Goal: Complete application form: Complete application form

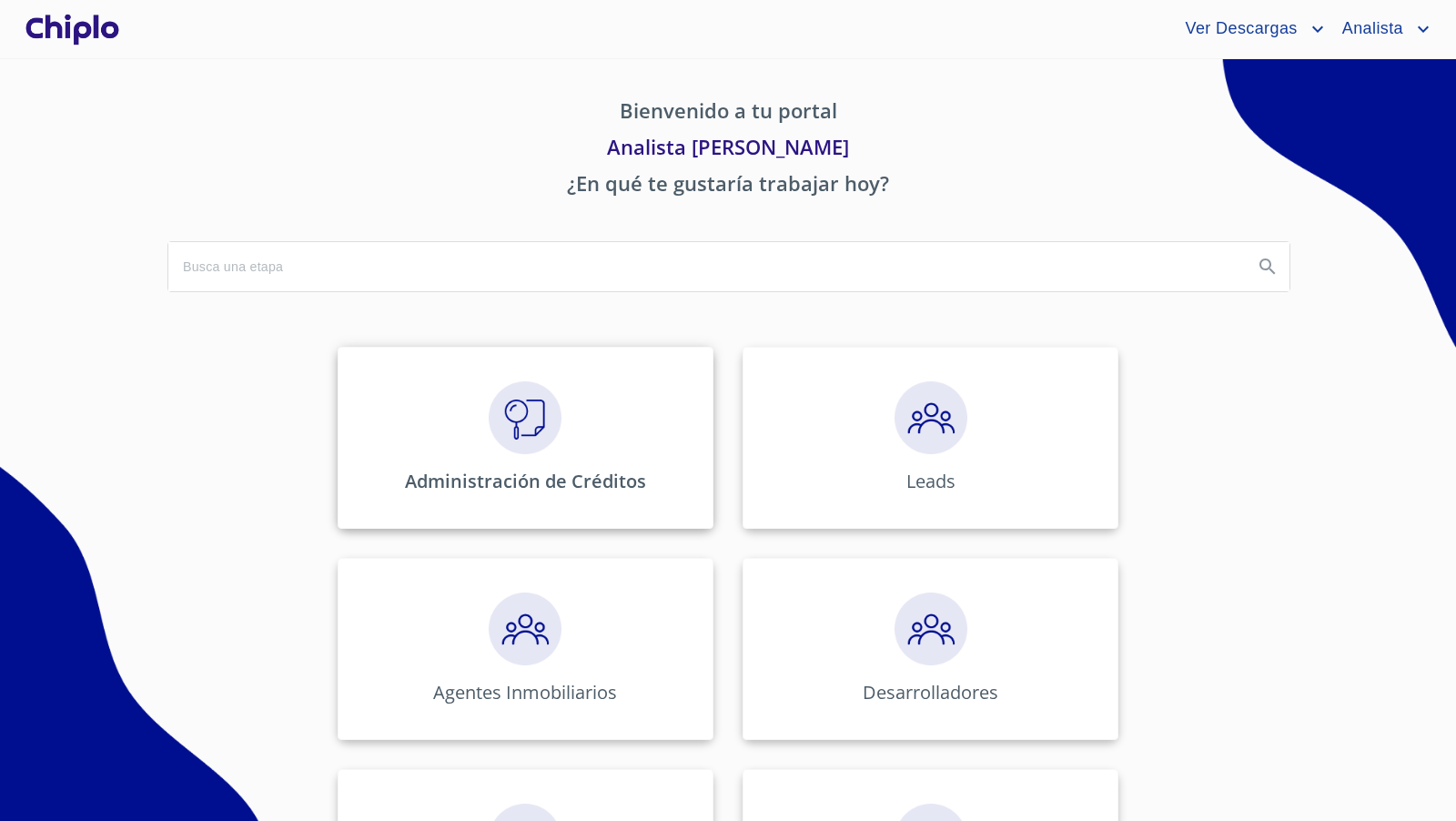
click at [524, 418] on img at bounding box center [525, 418] width 73 height 73
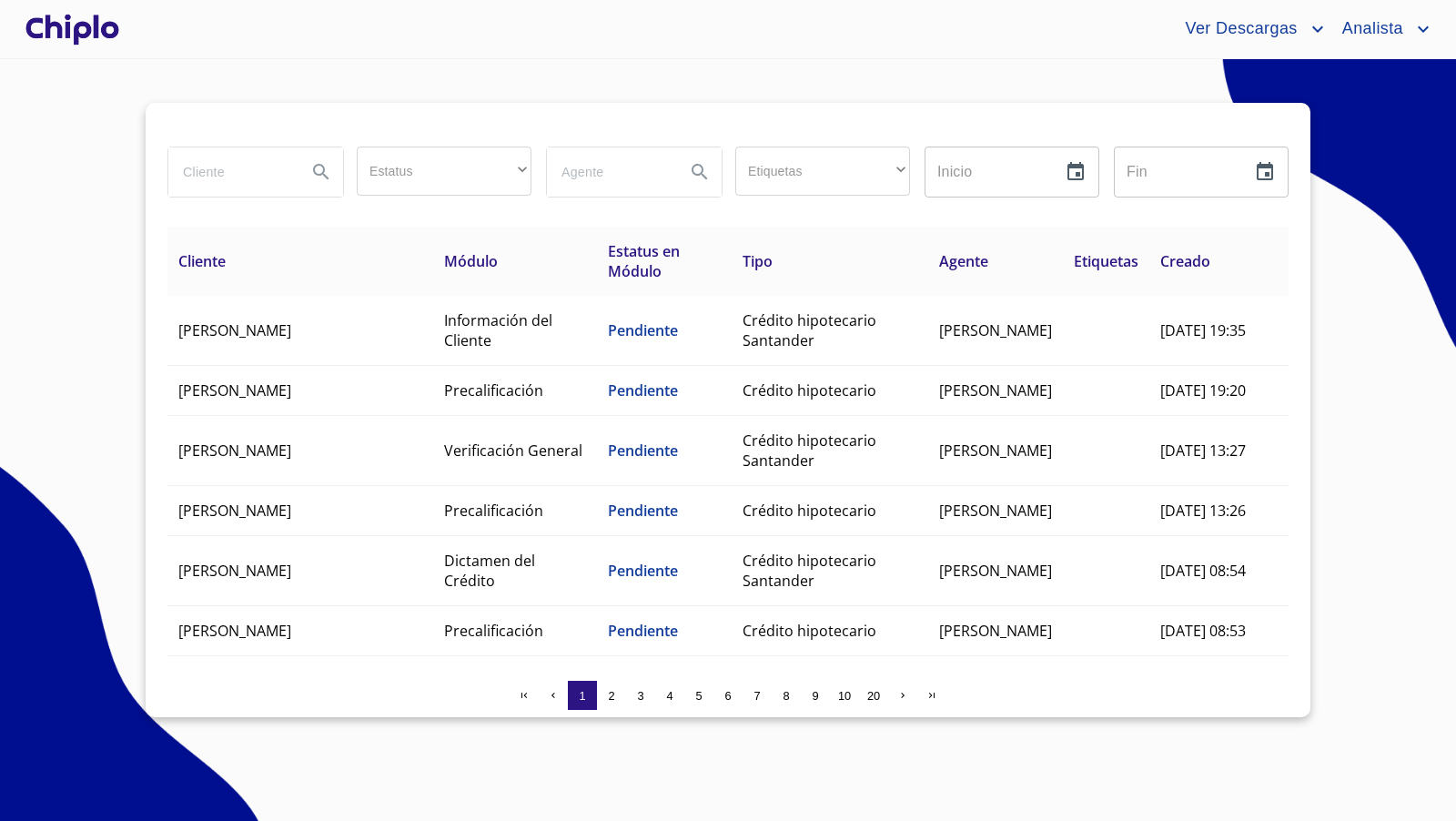
click at [244, 172] on input "search" at bounding box center [231, 172] width 124 height 49
type input "[PERSON_NAME]"
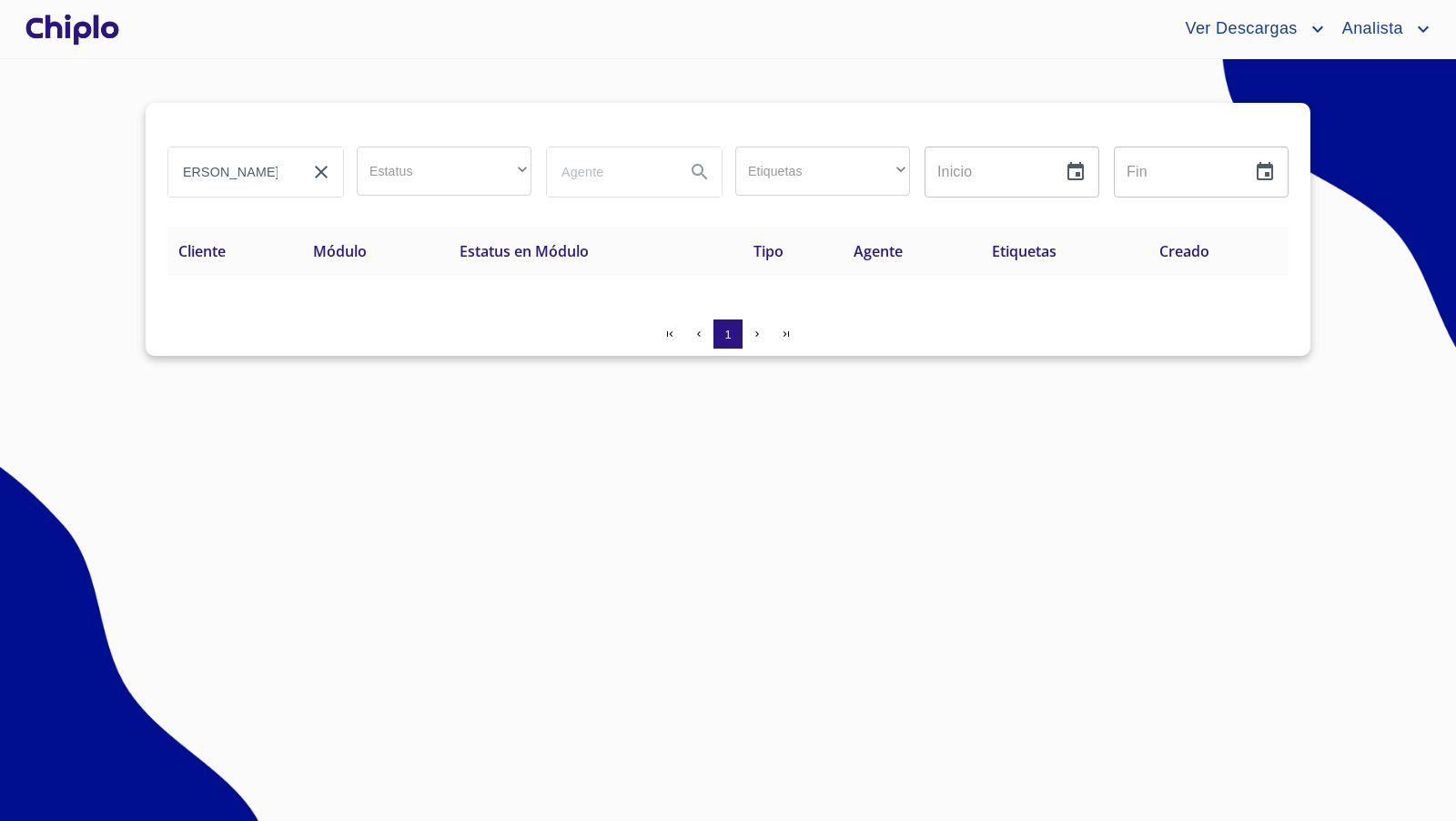
scroll to position [0, 0]
click at [59, 23] on div at bounding box center [72, 29] width 101 height 58
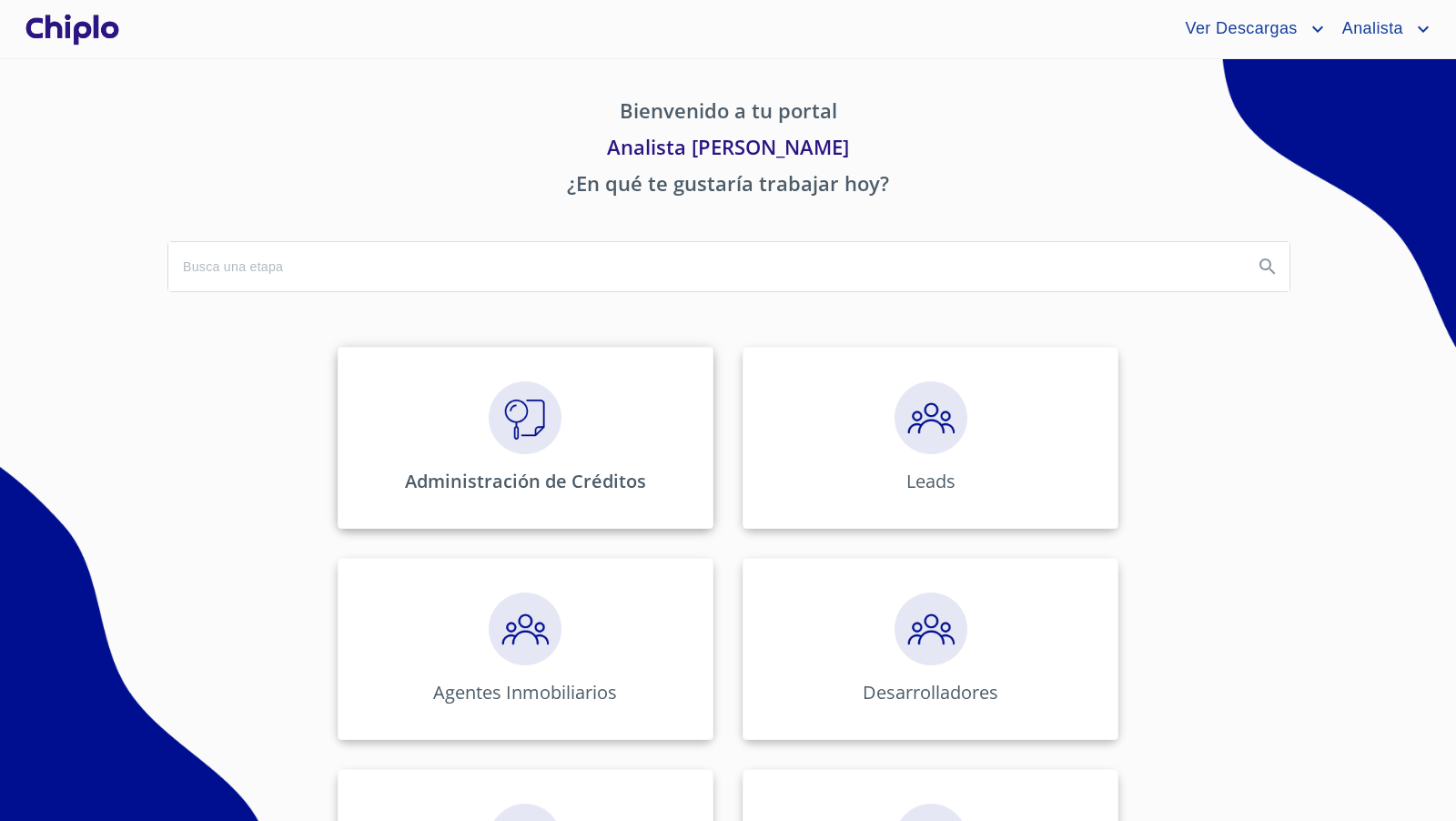
click at [516, 432] on img at bounding box center [525, 418] width 73 height 73
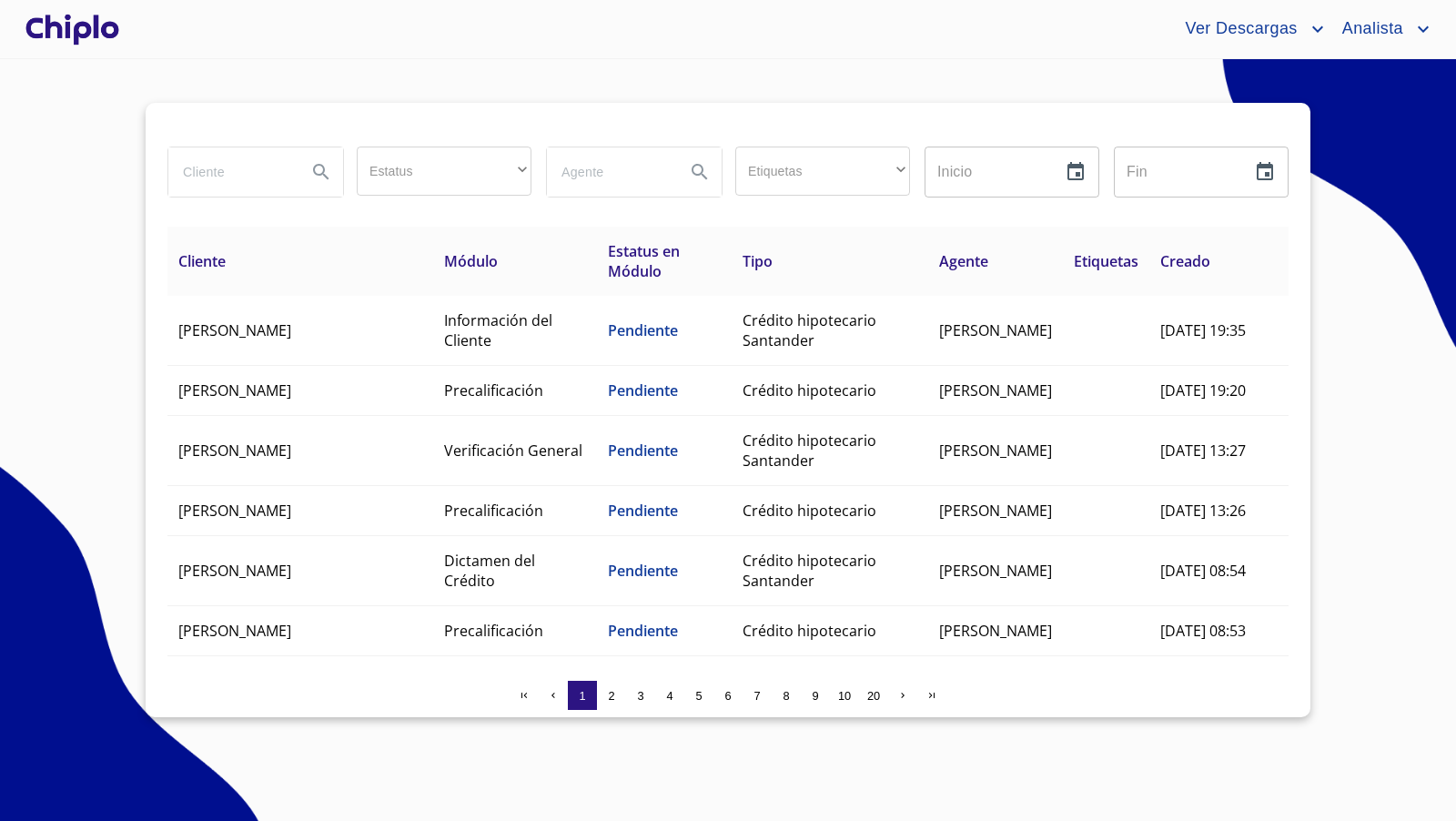
click at [211, 171] on input "search" at bounding box center [231, 172] width 124 height 49
type input "[PERSON_NAME]"
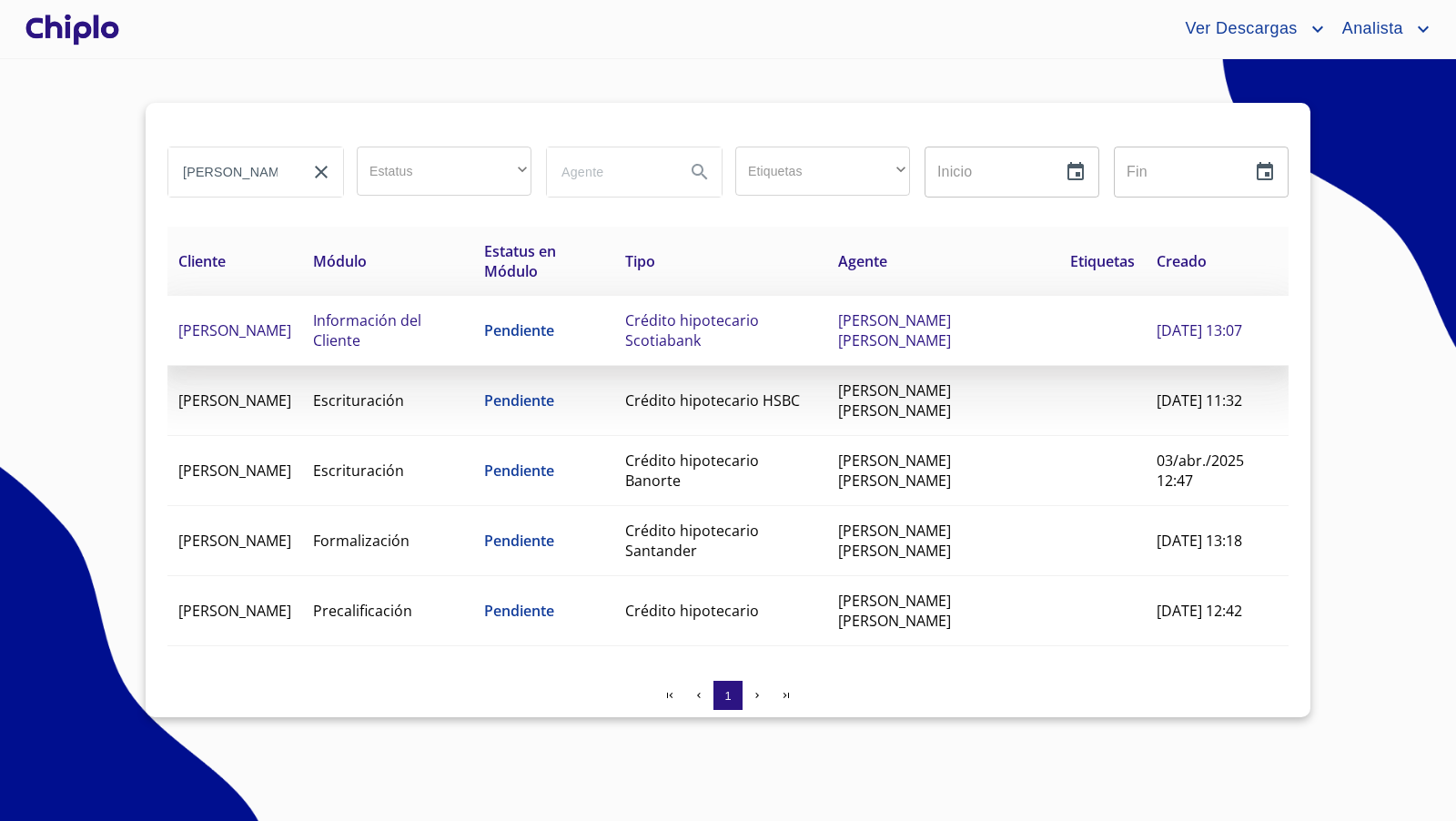
click at [753, 334] on td "Crédito hipotecario Scotiabank" at bounding box center [721, 330] width 213 height 70
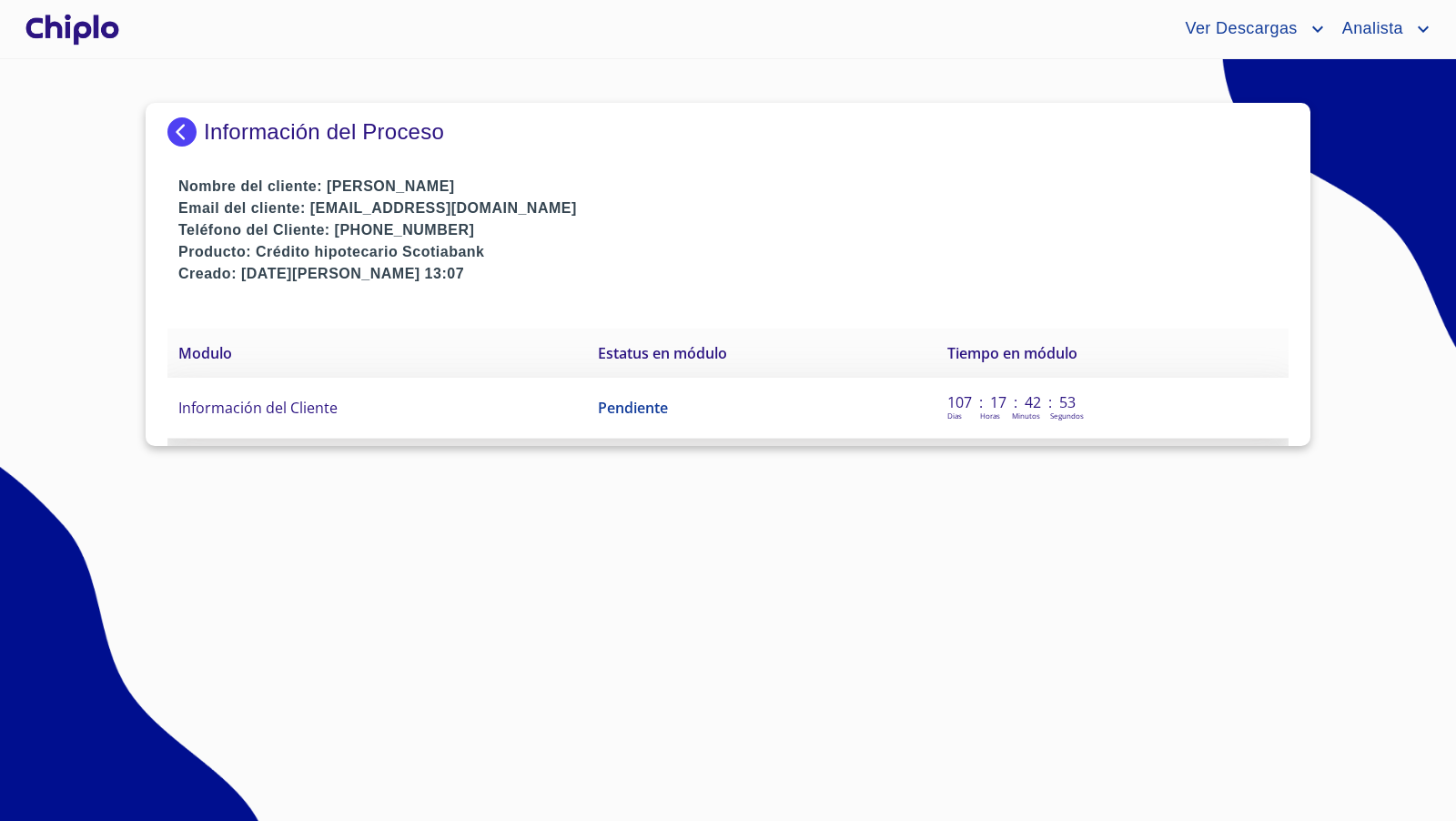
click at [305, 414] on span "Información del Cliente" at bounding box center [258, 408] width 160 height 20
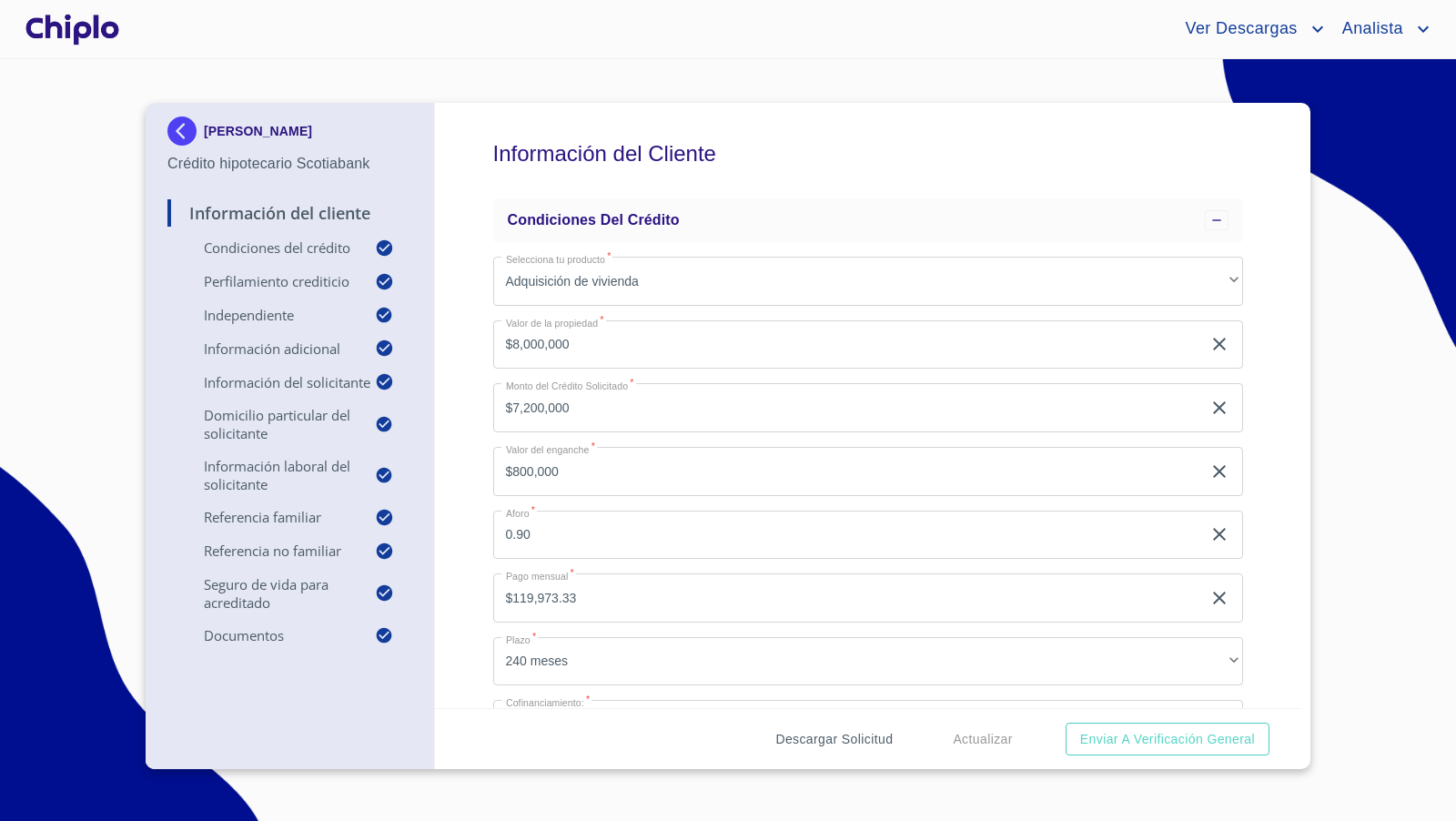
click at [856, 731] on span "Descargar Solicitud" at bounding box center [833, 739] width 117 height 23
click at [1252, 471] on div "Información del Cliente Condiciones del Crédito Selecciona tu producto   * Adqu…" at bounding box center [869, 405] width 868 height 605
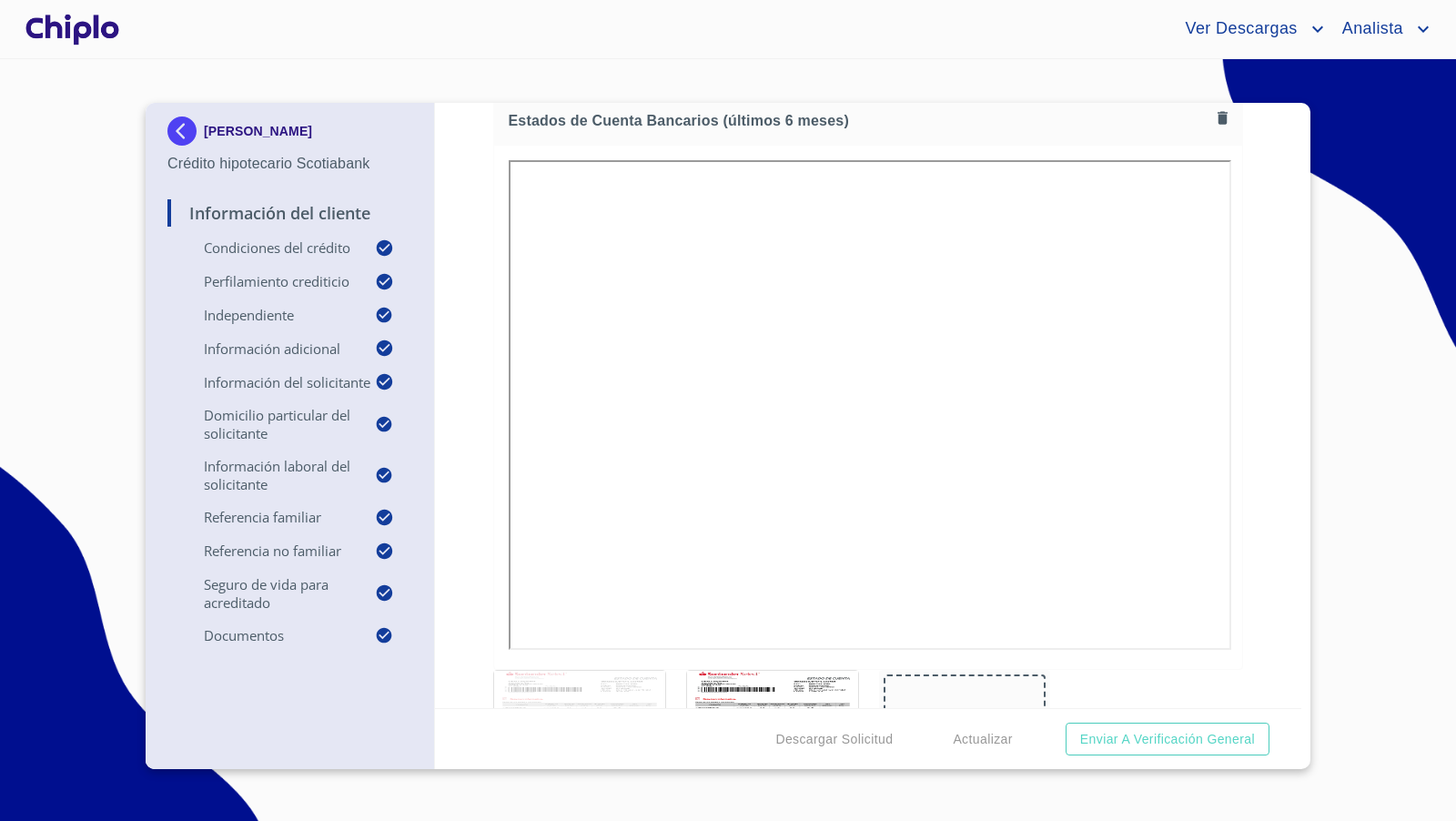
scroll to position [9994, 0]
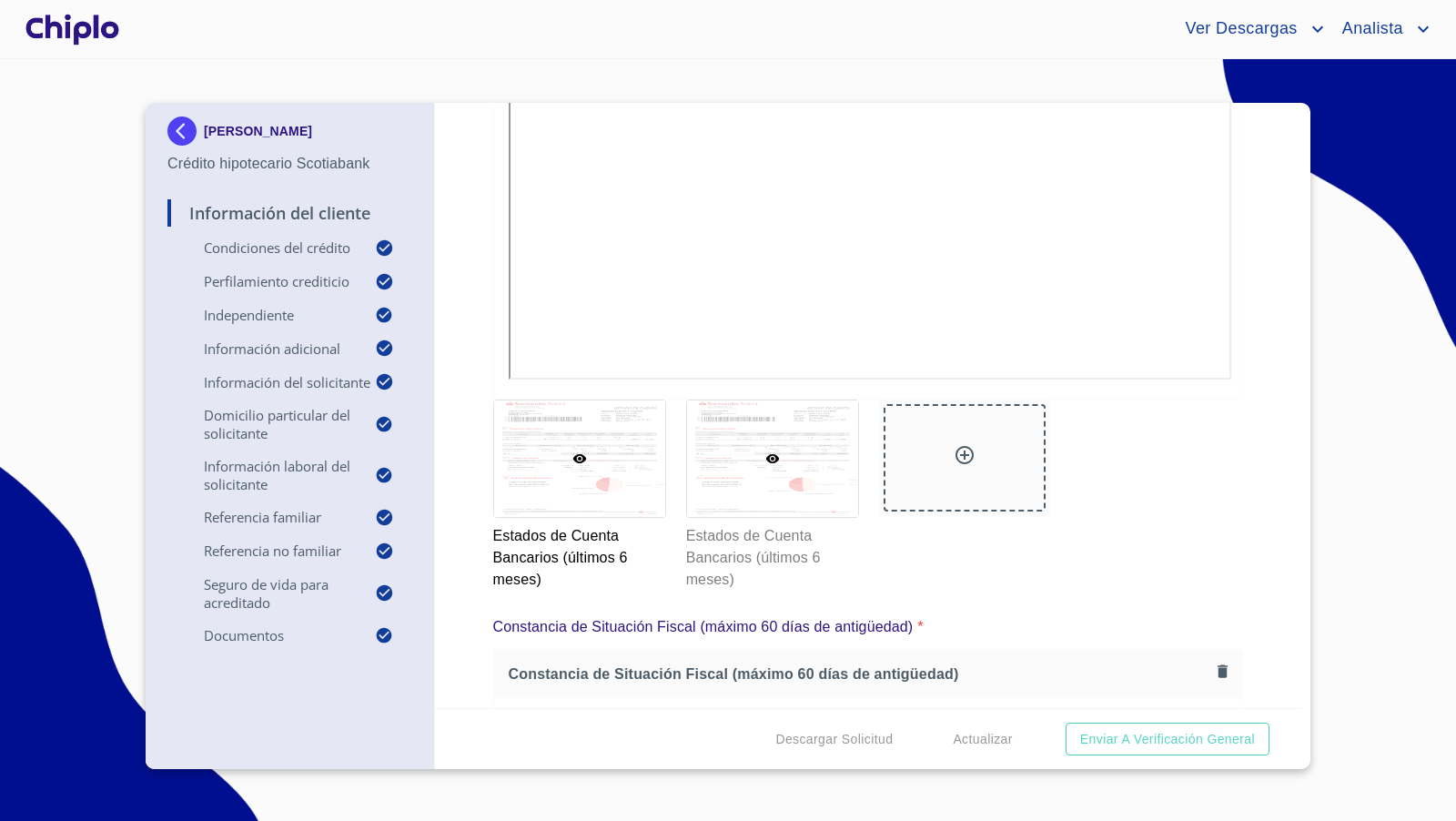
click at [832, 439] on div at bounding box center [773, 459] width 171 height 116
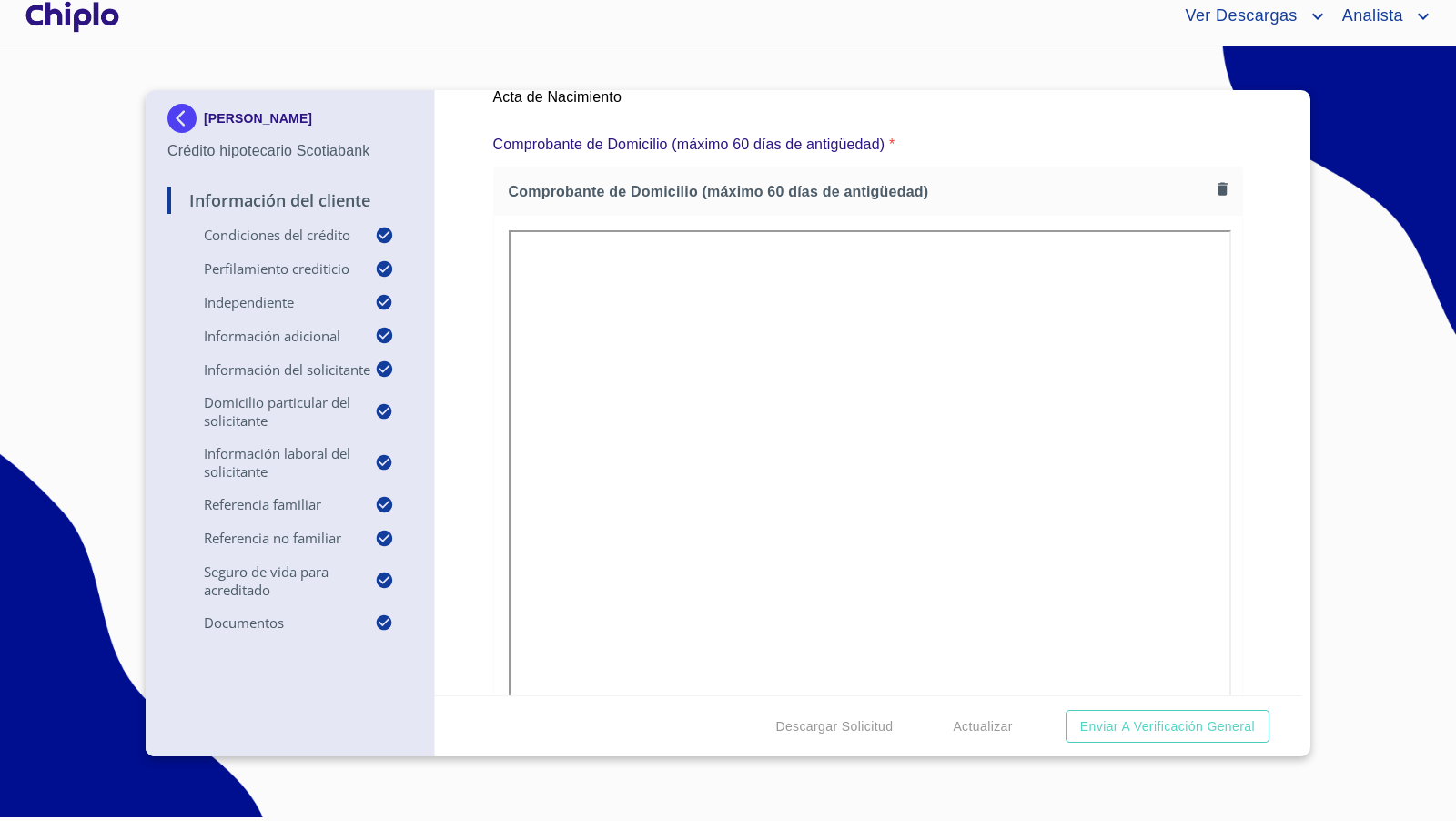
scroll to position [8280, 0]
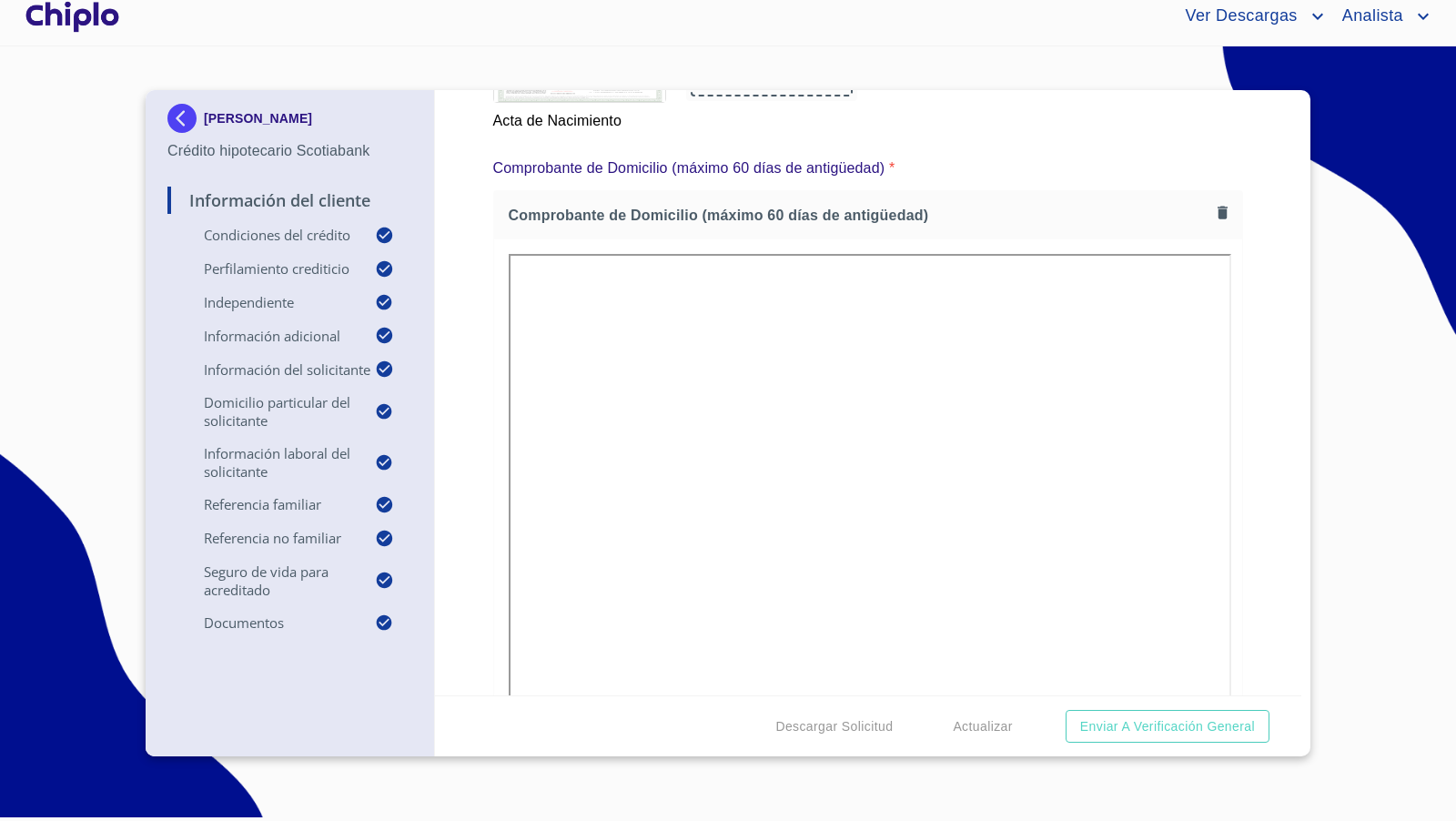
drag, startPoint x: 1269, startPoint y: 500, endPoint x: 1282, endPoint y: 492, distance: 15.3
click at [1270, 498] on div "Información del Cliente Condiciones del Crédito Selecciona tu producto   * Adqu…" at bounding box center [869, 392] width 868 height 605
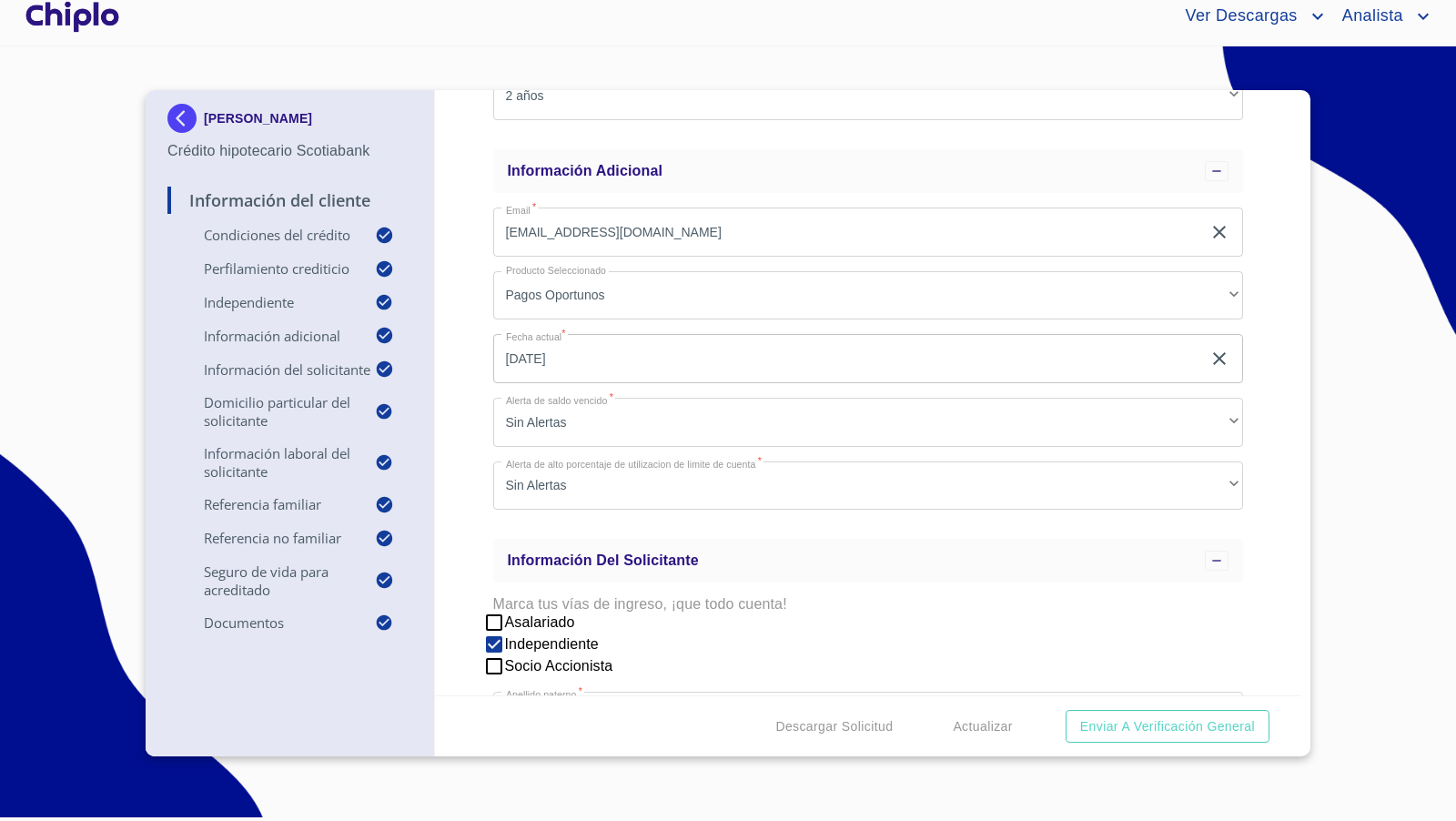
scroll to position [1185, 0]
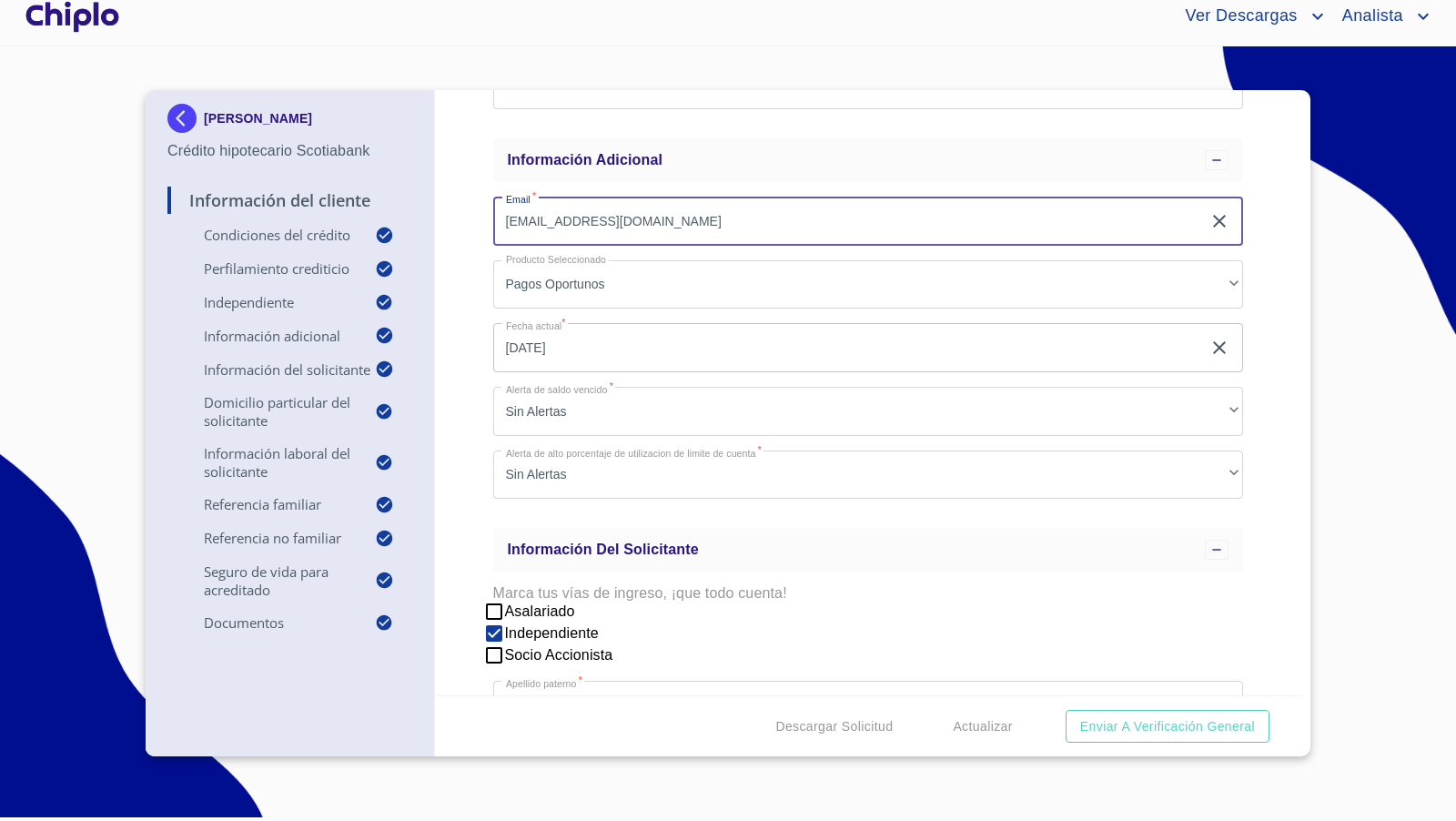
drag, startPoint x: 658, startPoint y: 230, endPoint x: 475, endPoint y: 233, distance: 183.0
click at [482, 220] on div "Información del Cliente Condiciones del Crédito Selecciona tu producto   * Adqu…" at bounding box center [869, 392] width 868 height 605
click at [1273, 395] on div "Información del Cliente Condiciones del Crédito Selecciona tu producto   * Adqu…" at bounding box center [869, 392] width 868 height 605
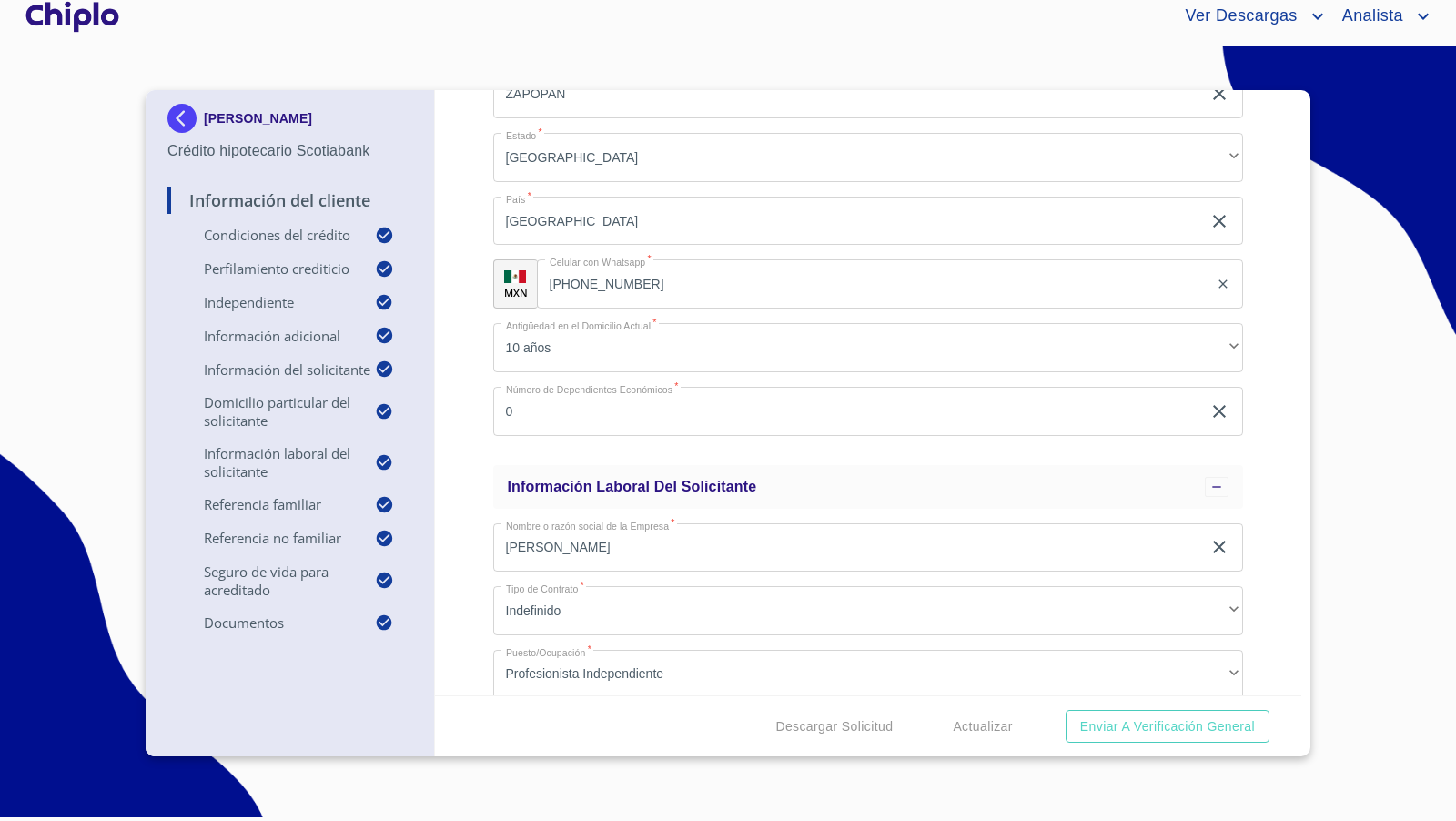
scroll to position [3522, 0]
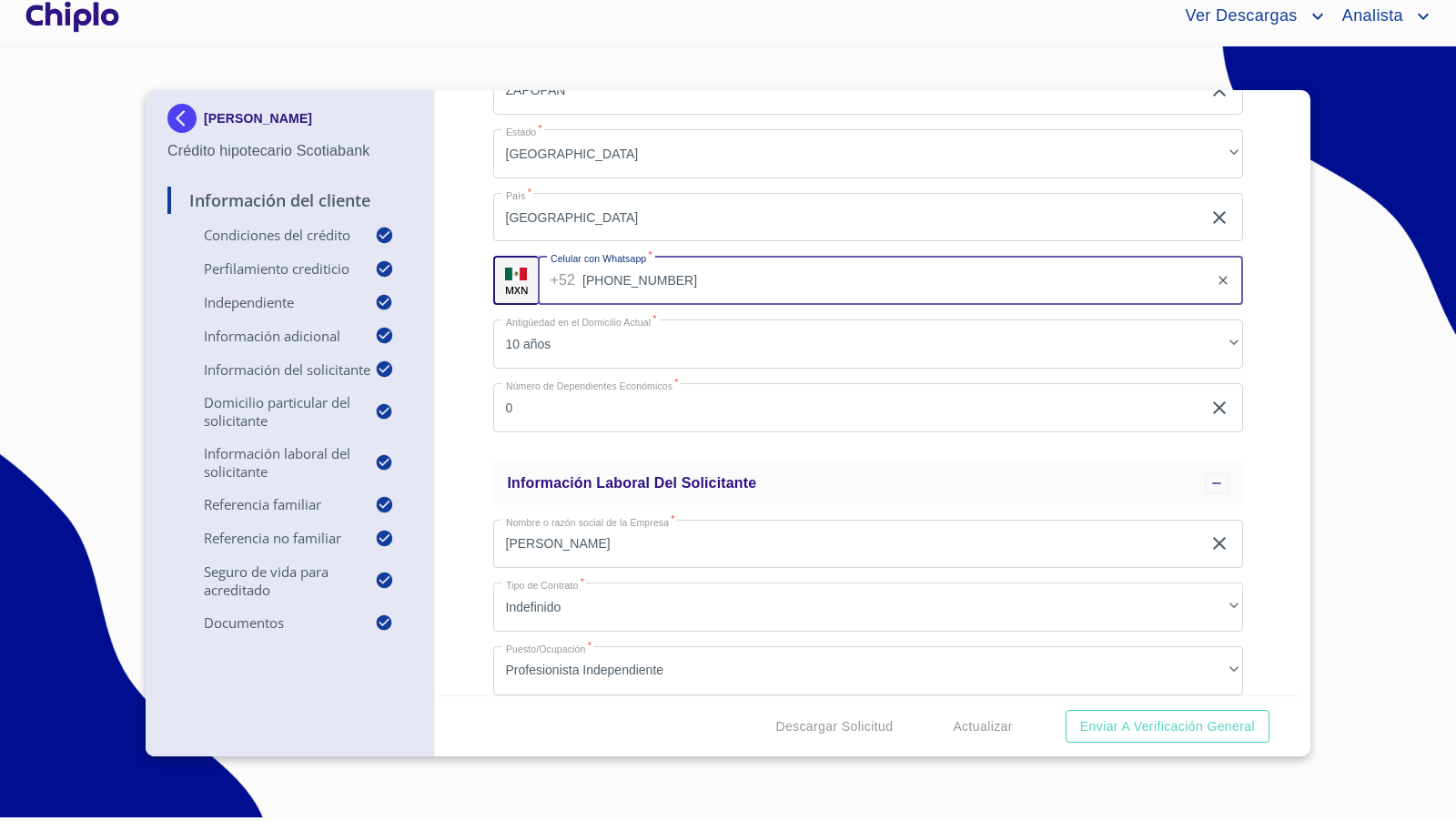
click at [690, 282] on input "[PHONE_NUMBER]" at bounding box center [895, 281] width 627 height 49
click at [1263, 340] on div "Información del Cliente Condiciones del Crédito Selecciona tu producto   * Adqu…" at bounding box center [869, 392] width 868 height 605
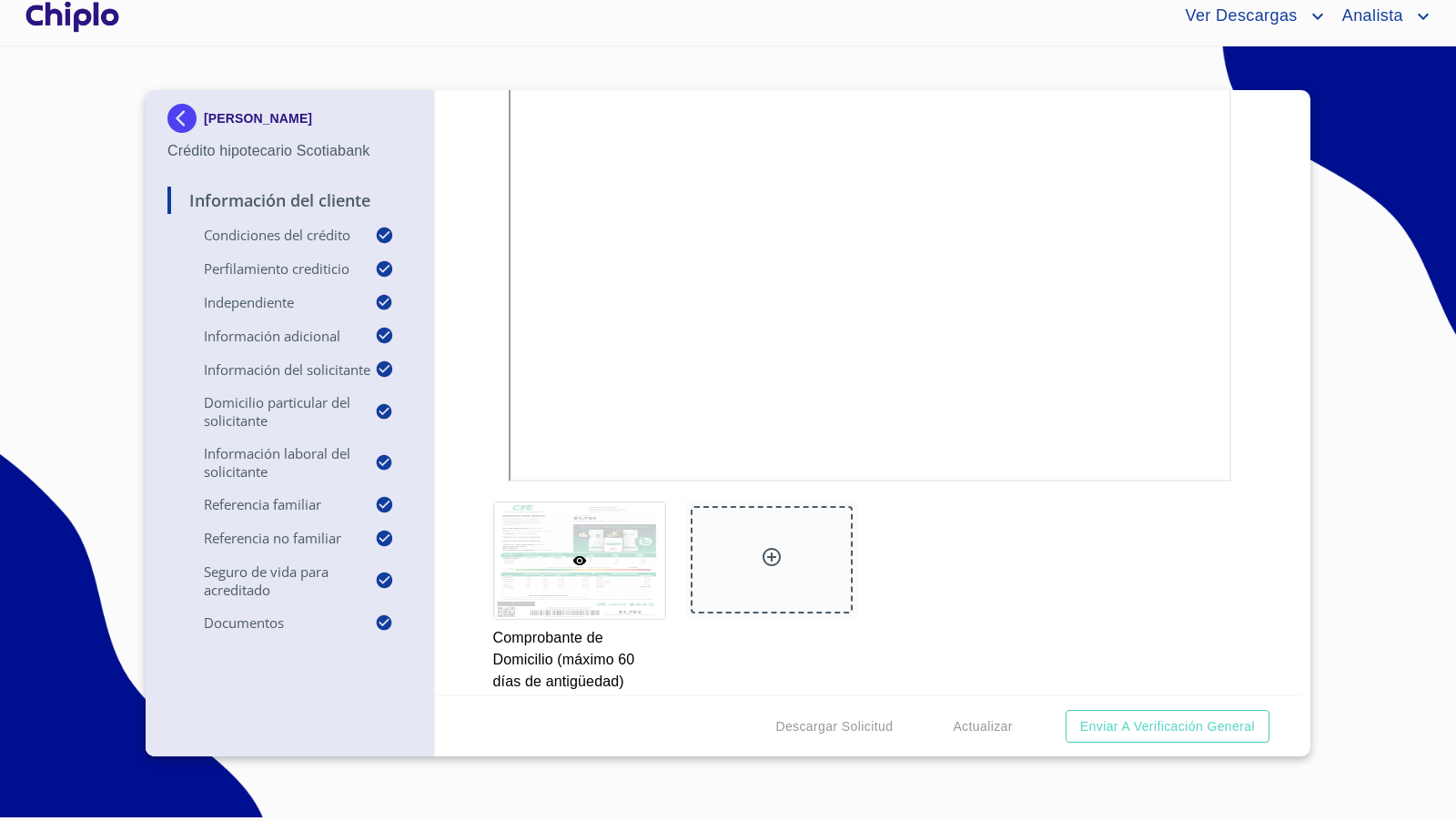
scroll to position [8534, 0]
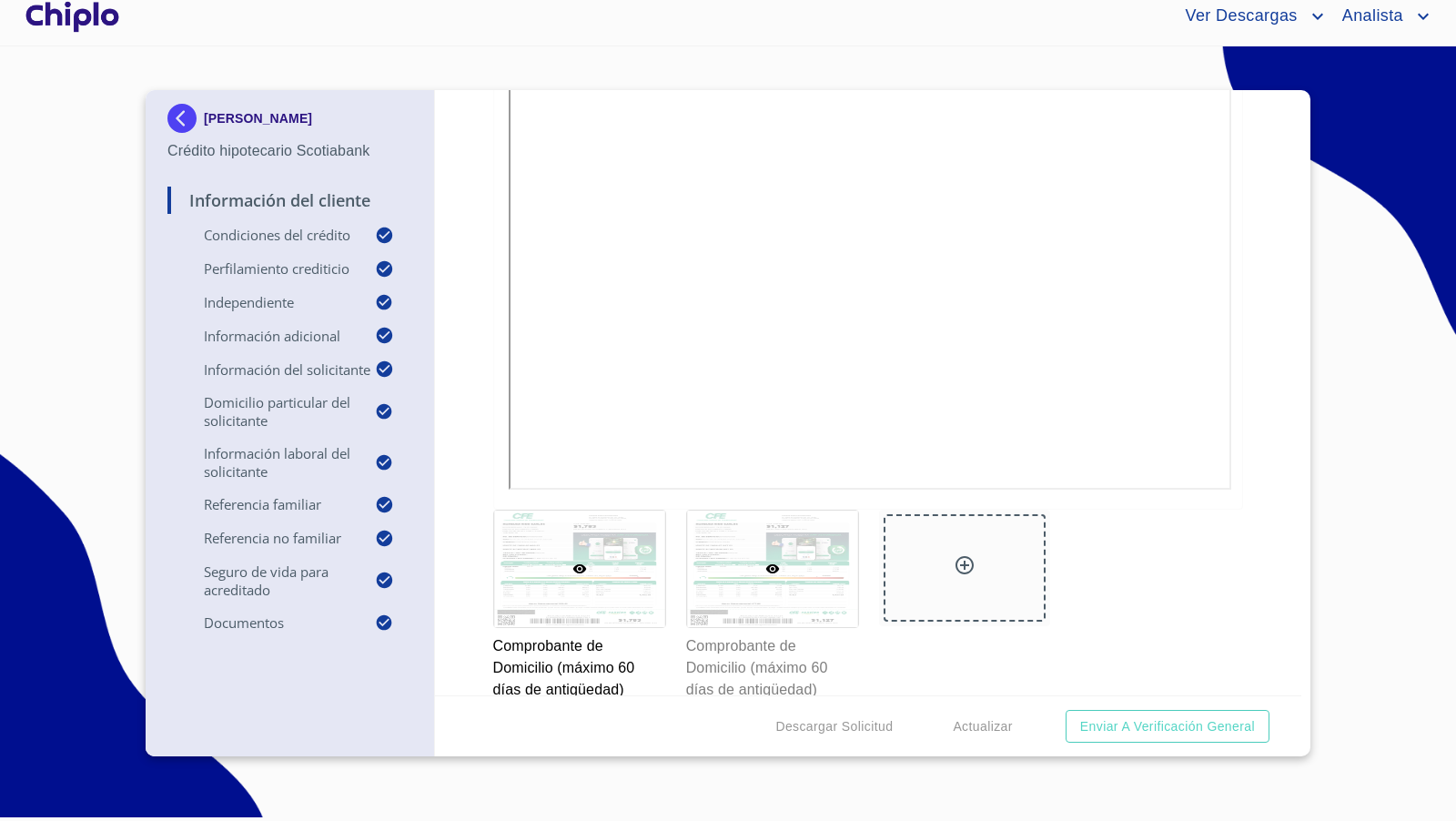
click at [716, 549] on div at bounding box center [773, 569] width 171 height 116
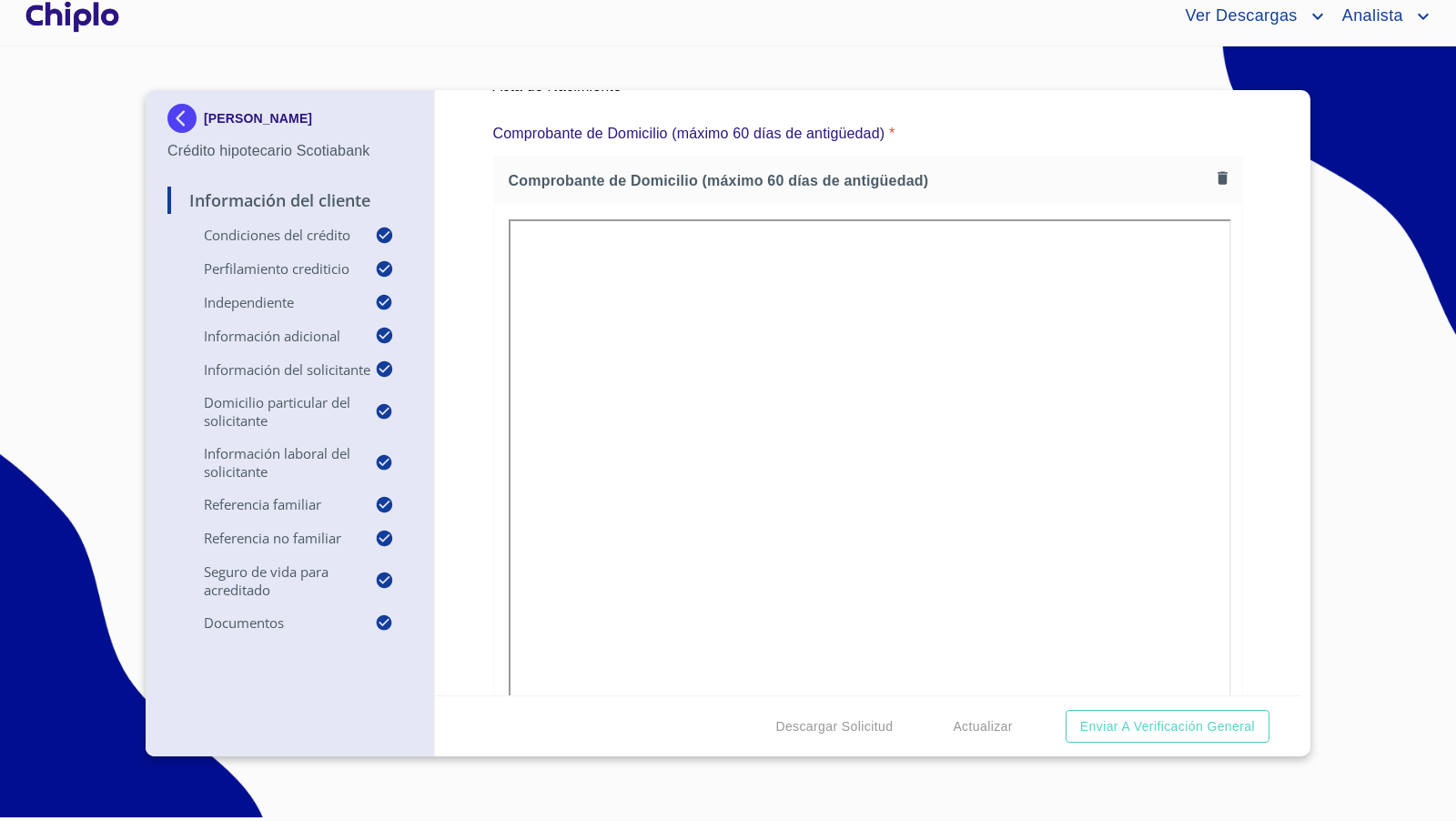
click at [504, 551] on div at bounding box center [869, 466] width 749 height 523
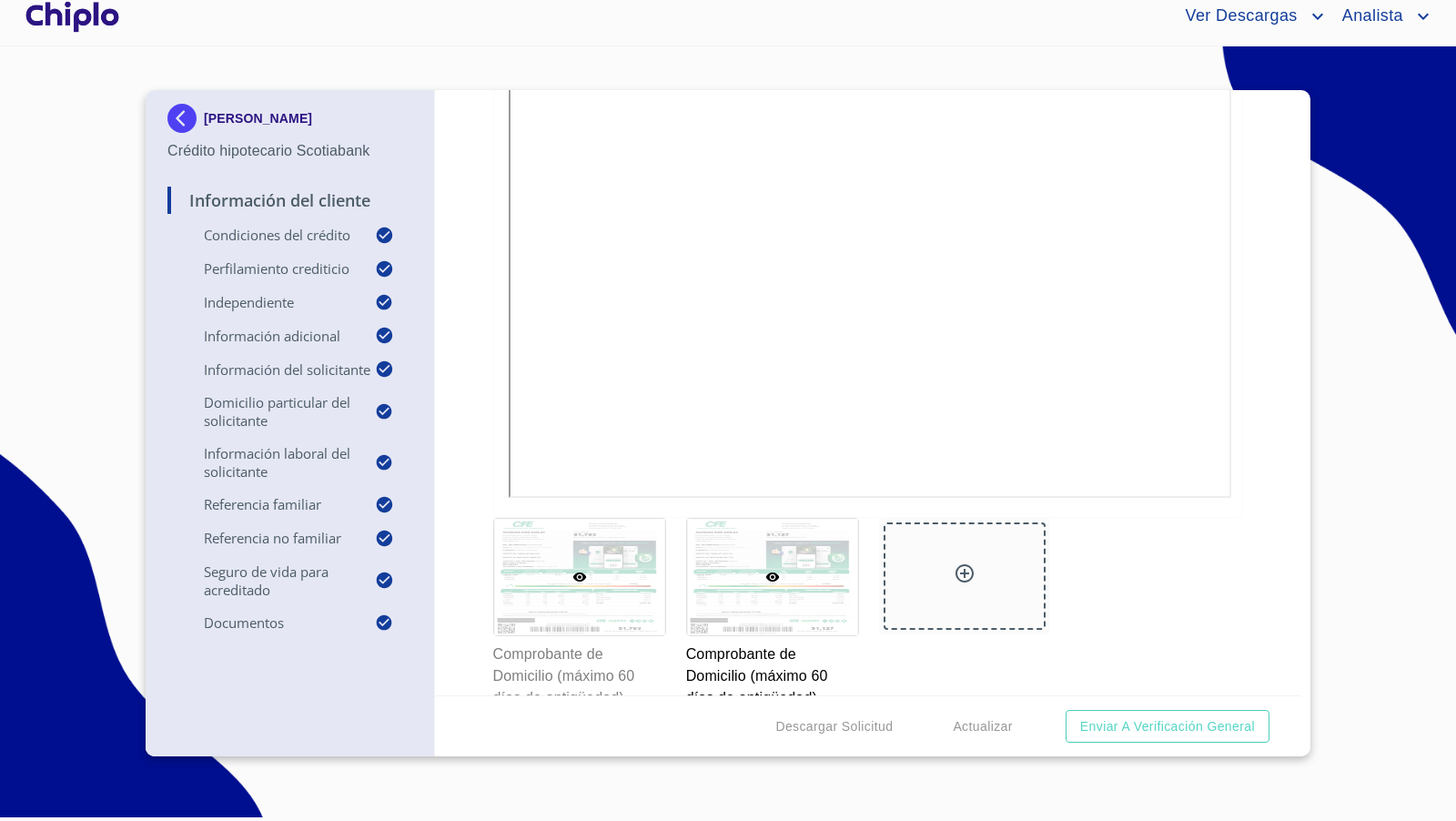
click at [605, 593] on div at bounding box center [580, 578] width 171 height 116
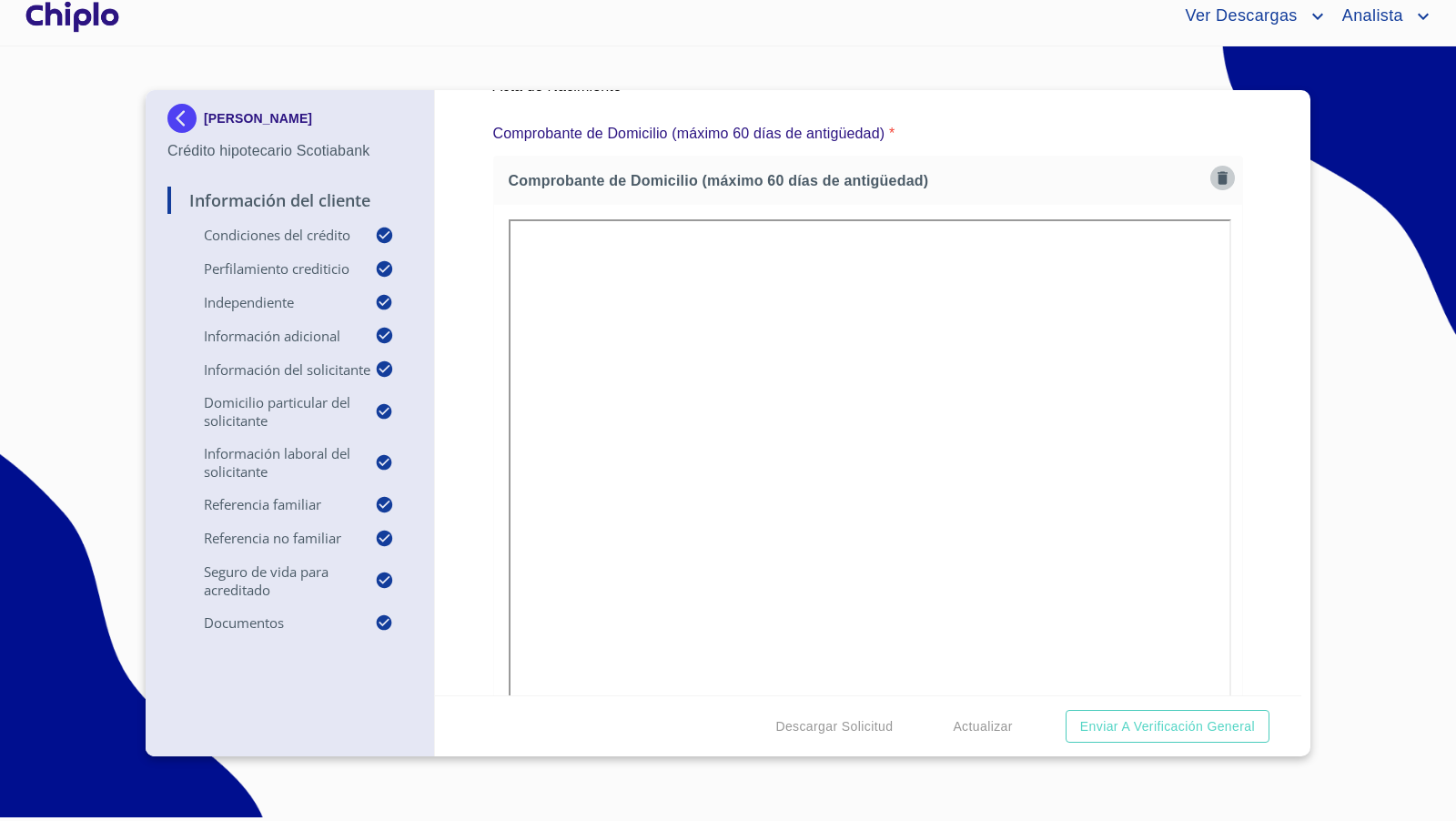
click at [1218, 171] on icon "button" at bounding box center [1223, 177] width 10 height 13
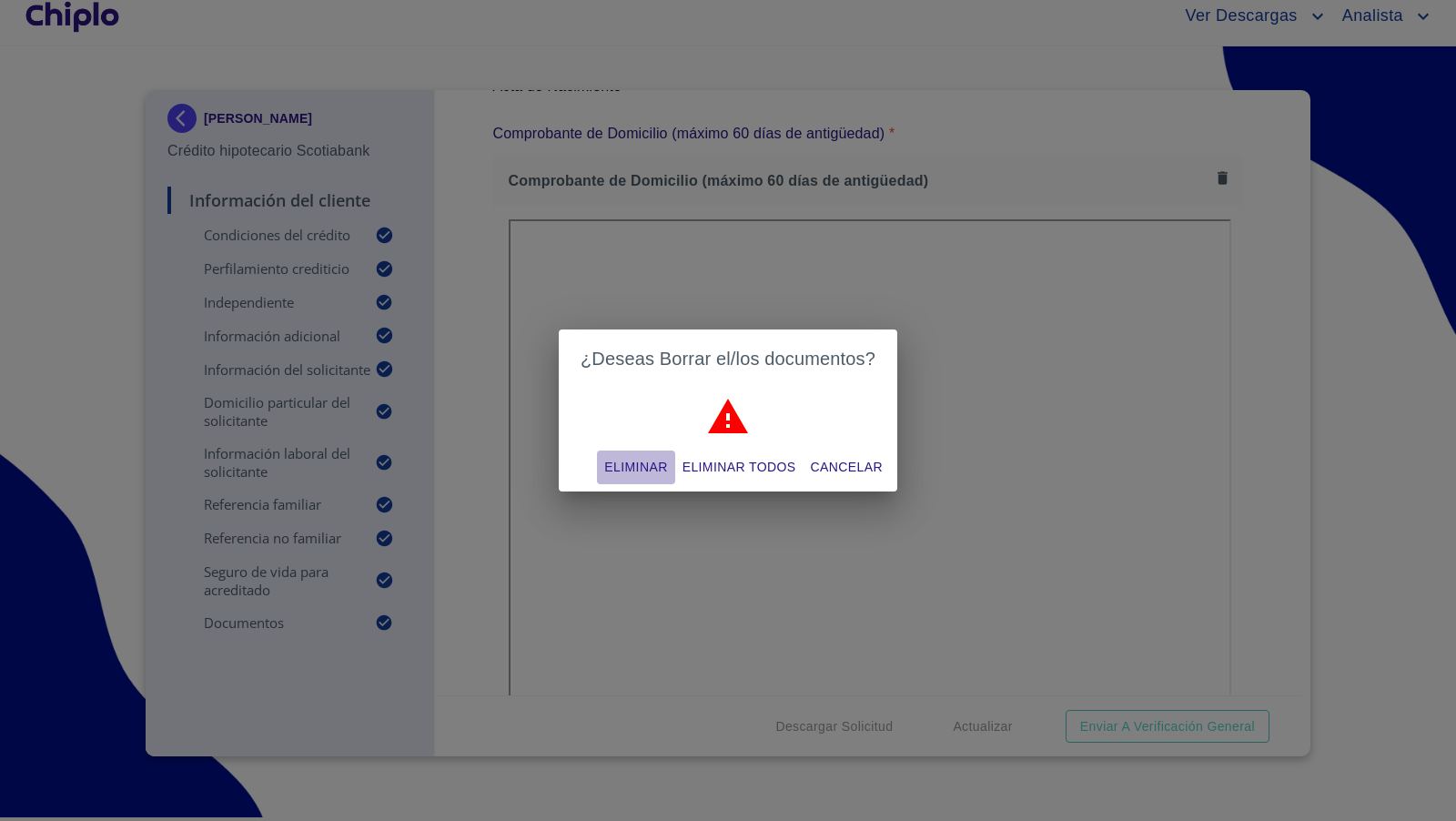
click at [614, 469] on span "Eliminar" at bounding box center [636, 467] width 63 height 23
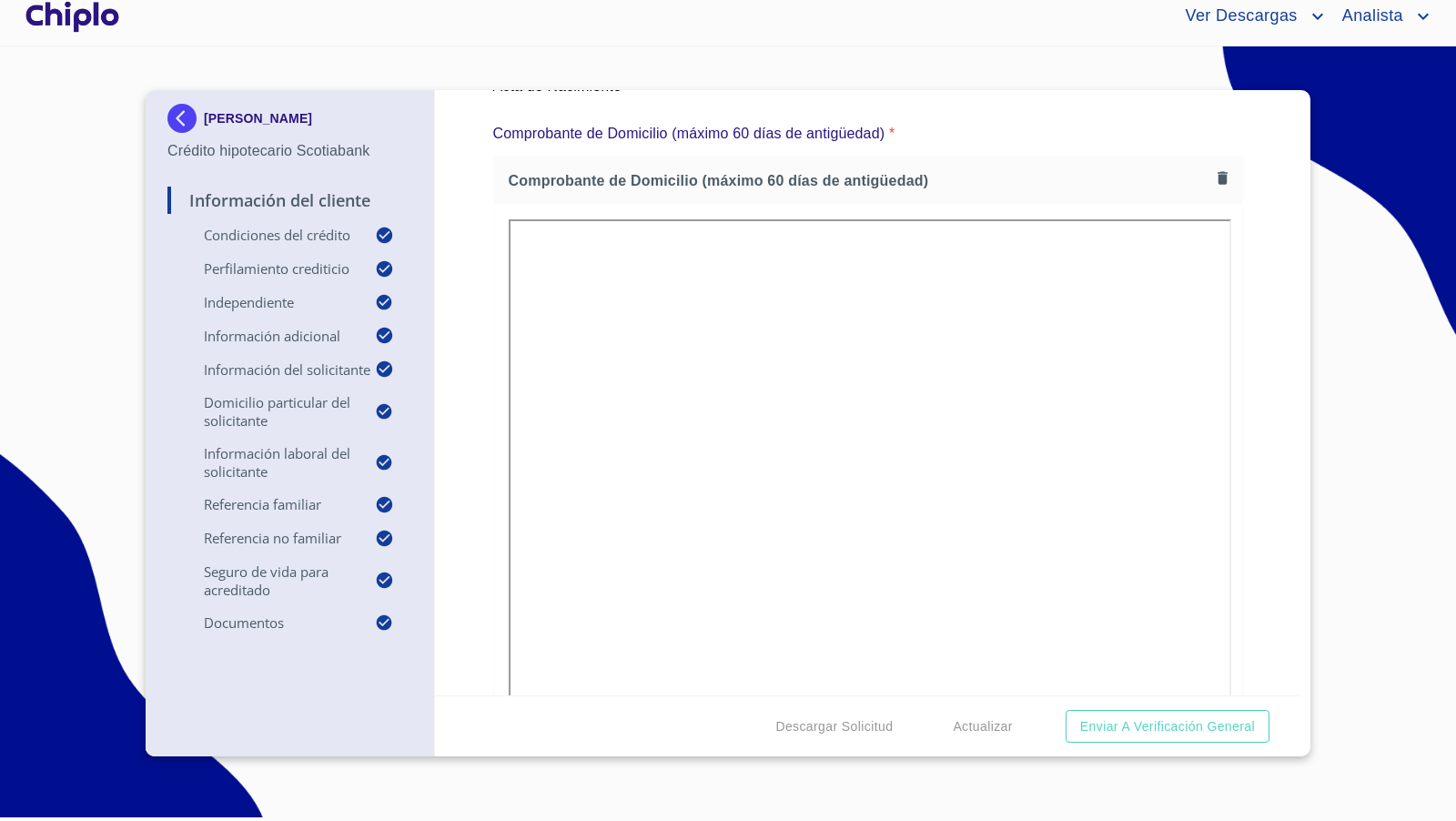
click at [488, 484] on div "Información del Cliente Condiciones del Crédito Selecciona tu producto   * Adqu…" at bounding box center [869, 392] width 868 height 605
click at [1260, 438] on div "Información del Cliente Condiciones del Crédito Selecciona tu producto   * Adqu…" at bounding box center [869, 392] width 868 height 605
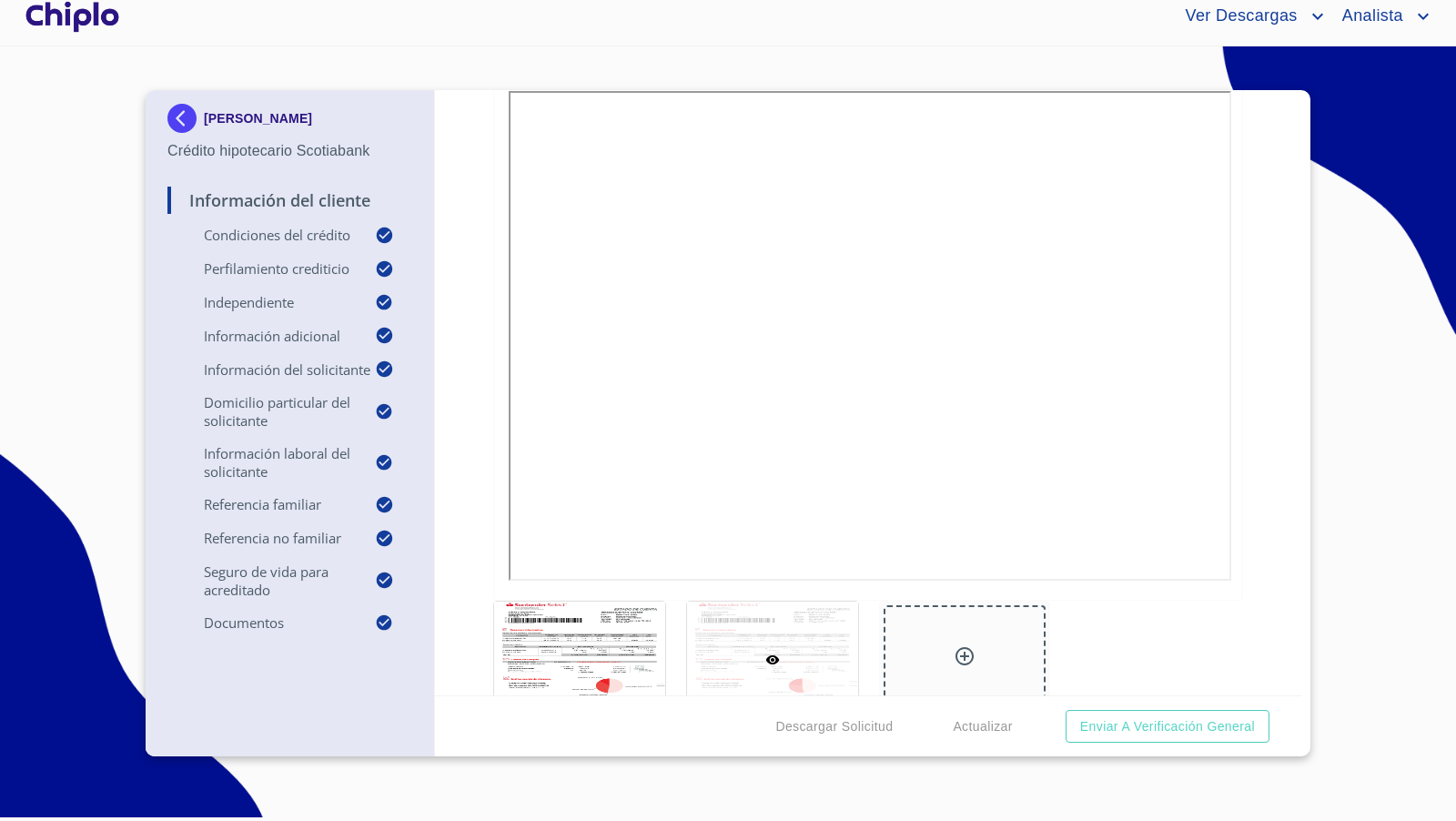
scroll to position [10052, 0]
click at [1262, 470] on div "Información del Cliente Condiciones del Crédito Selecciona tu producto   * Adqu…" at bounding box center [869, 392] width 868 height 605
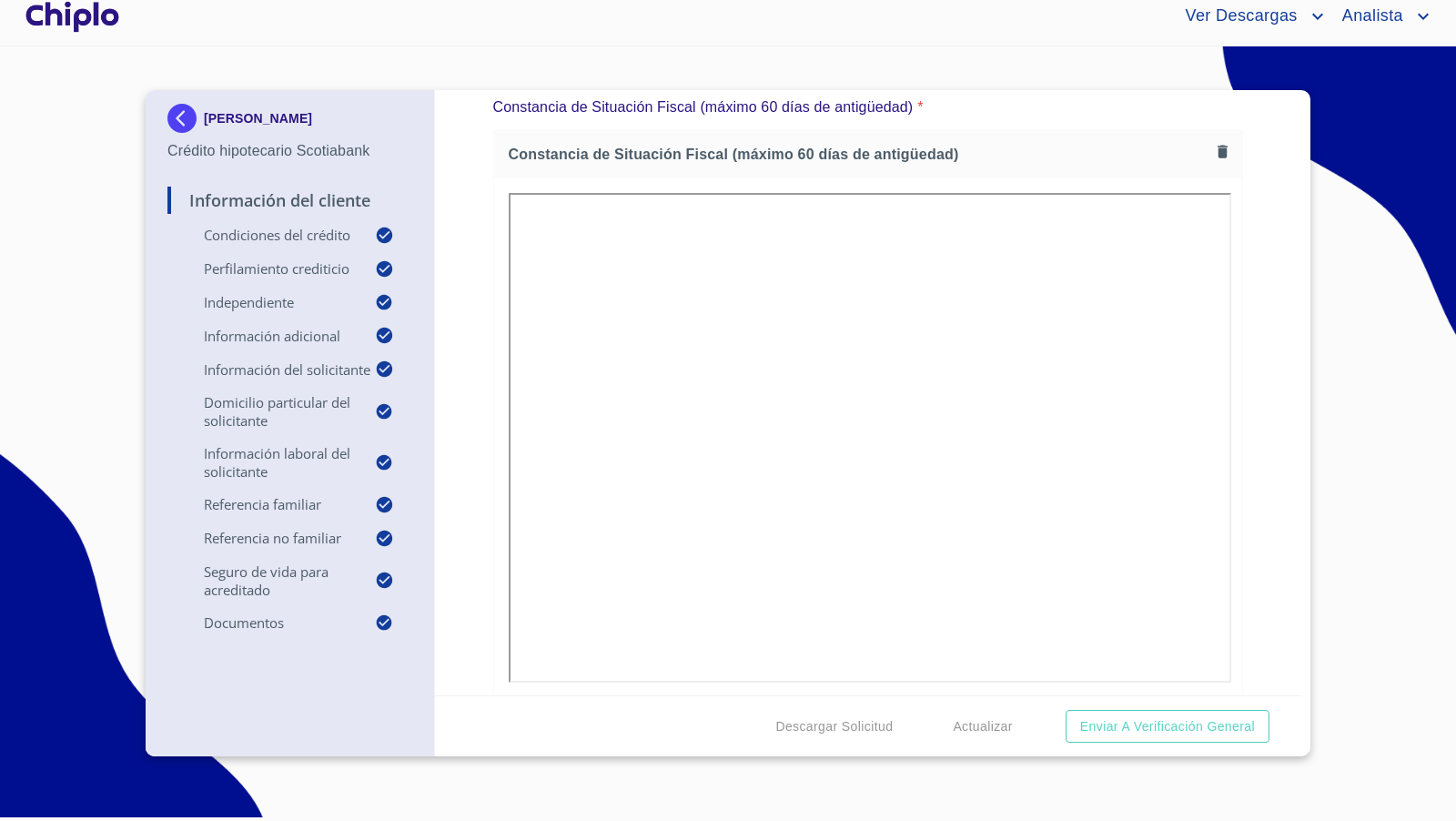
scroll to position [10768, 0]
click at [1251, 389] on div "Información del Cliente Condiciones del Crédito Selecciona tu producto   * Adqu…" at bounding box center [869, 392] width 868 height 605
click at [767, 709] on div at bounding box center [771, 762] width 162 height 107
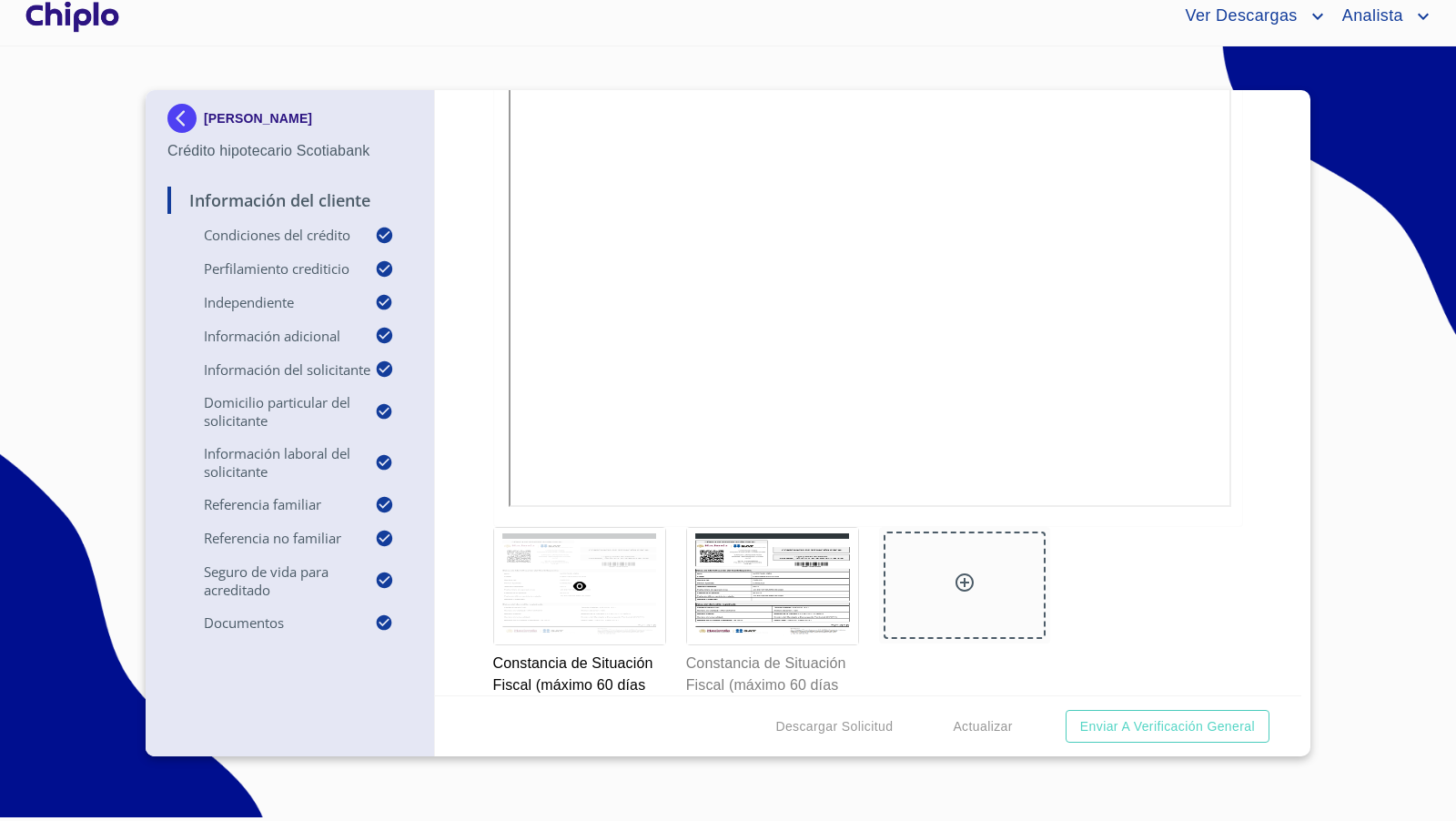
scroll to position [10953, 0]
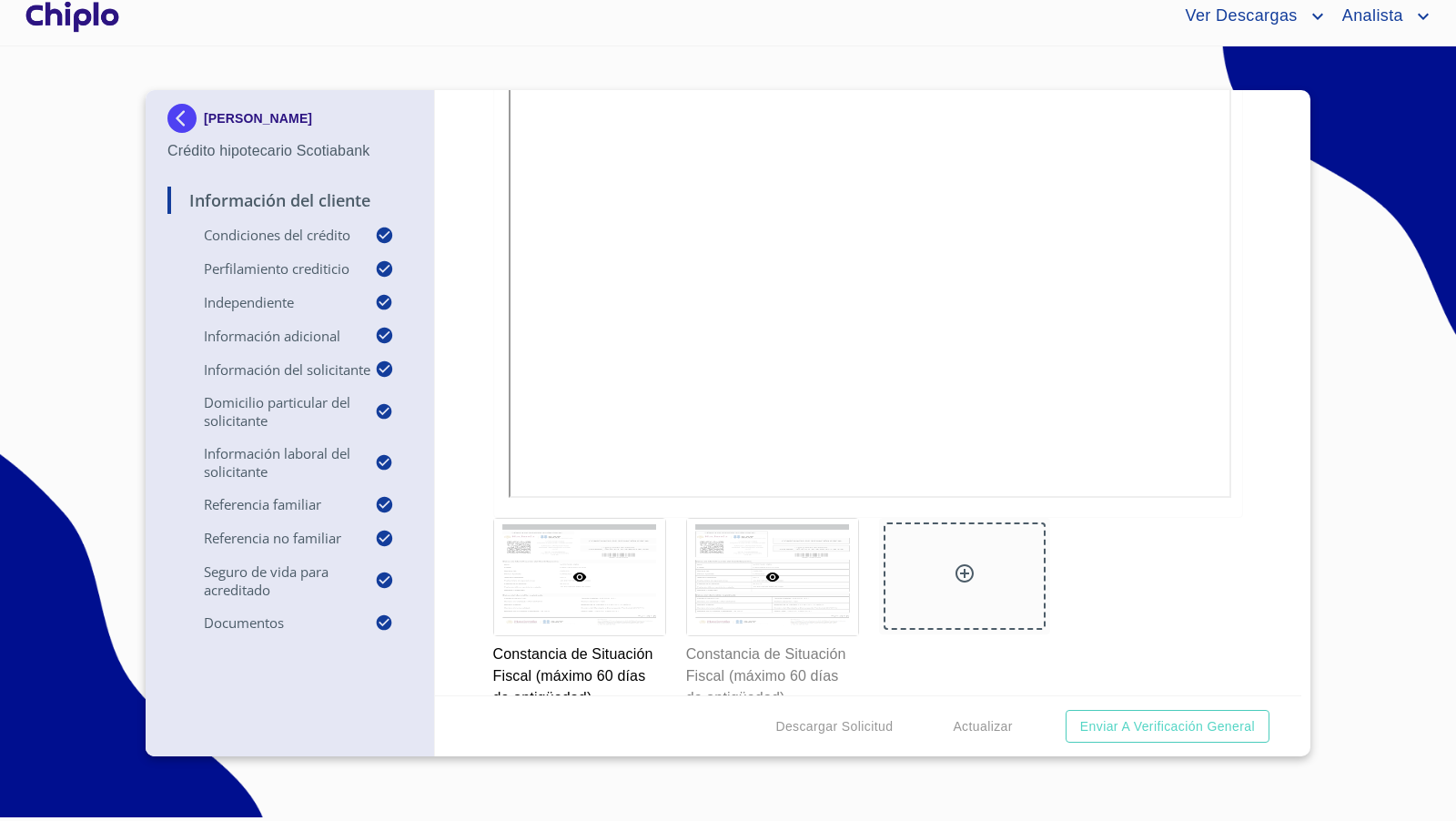
click at [811, 550] on div at bounding box center [773, 578] width 171 height 116
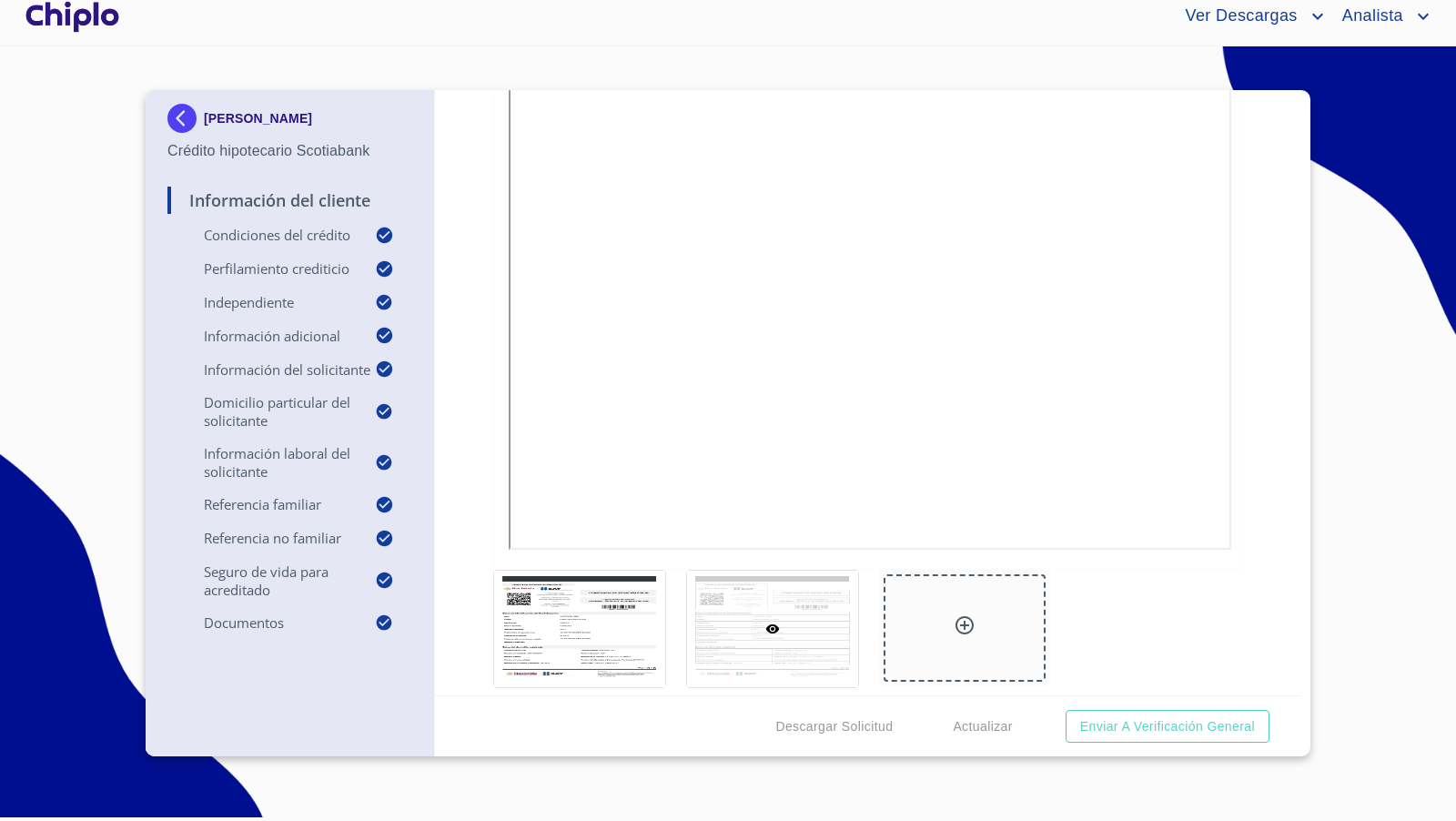
scroll to position [10916, 0]
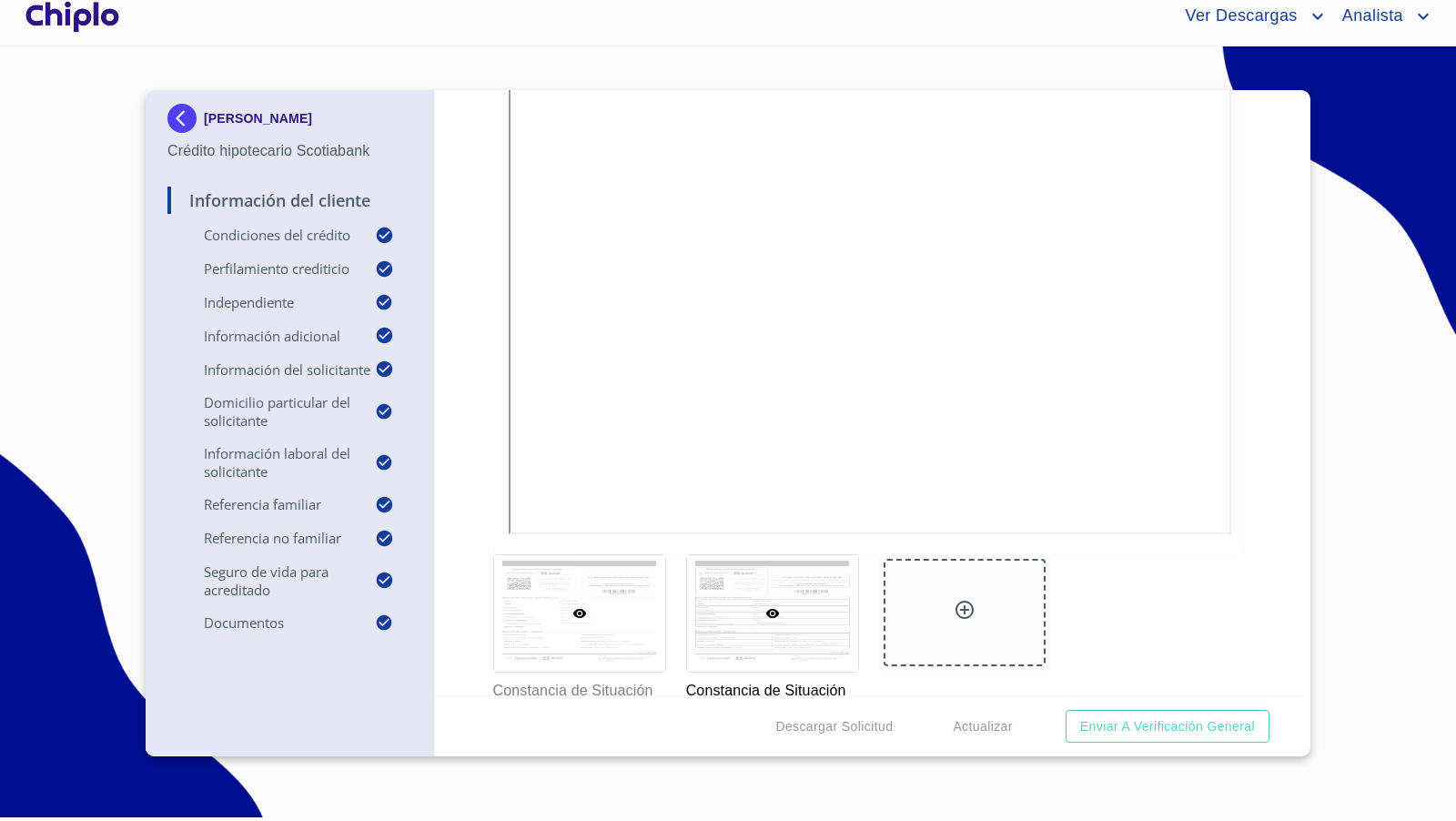
click at [617, 556] on div at bounding box center [580, 614] width 171 height 116
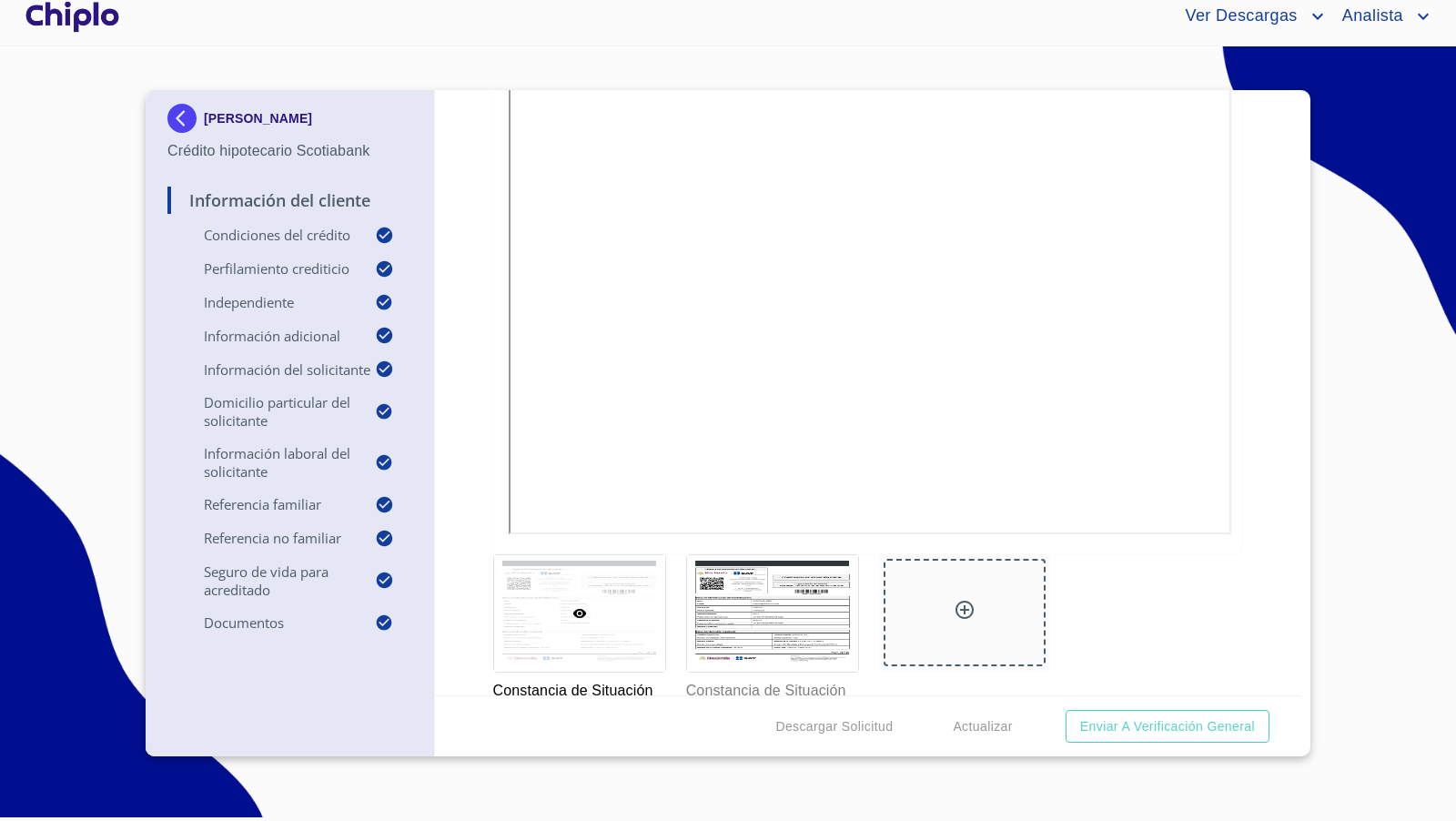
scroll to position [10733, 0]
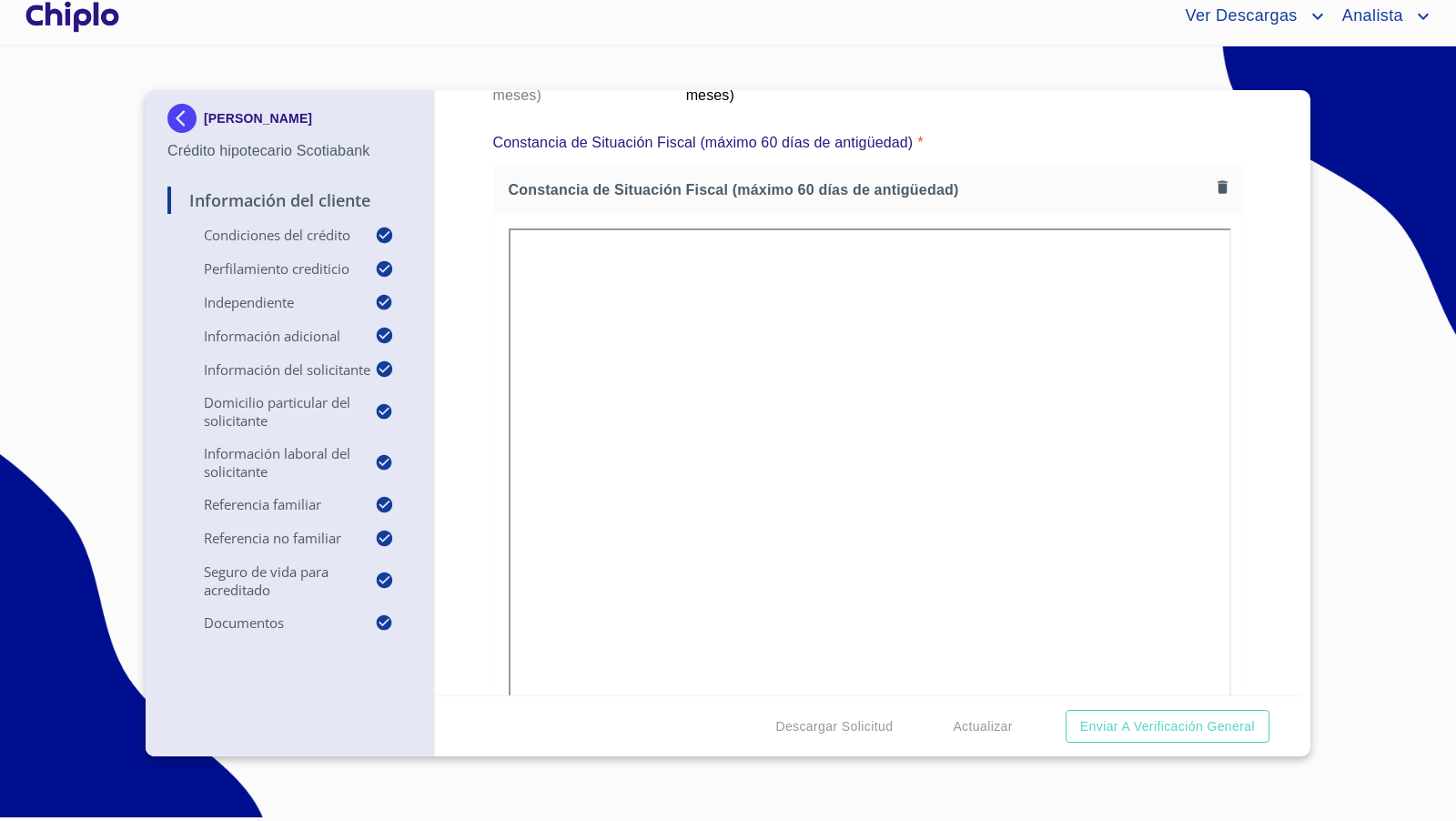
click at [1215, 178] on icon "button" at bounding box center [1224, 187] width 18 height 18
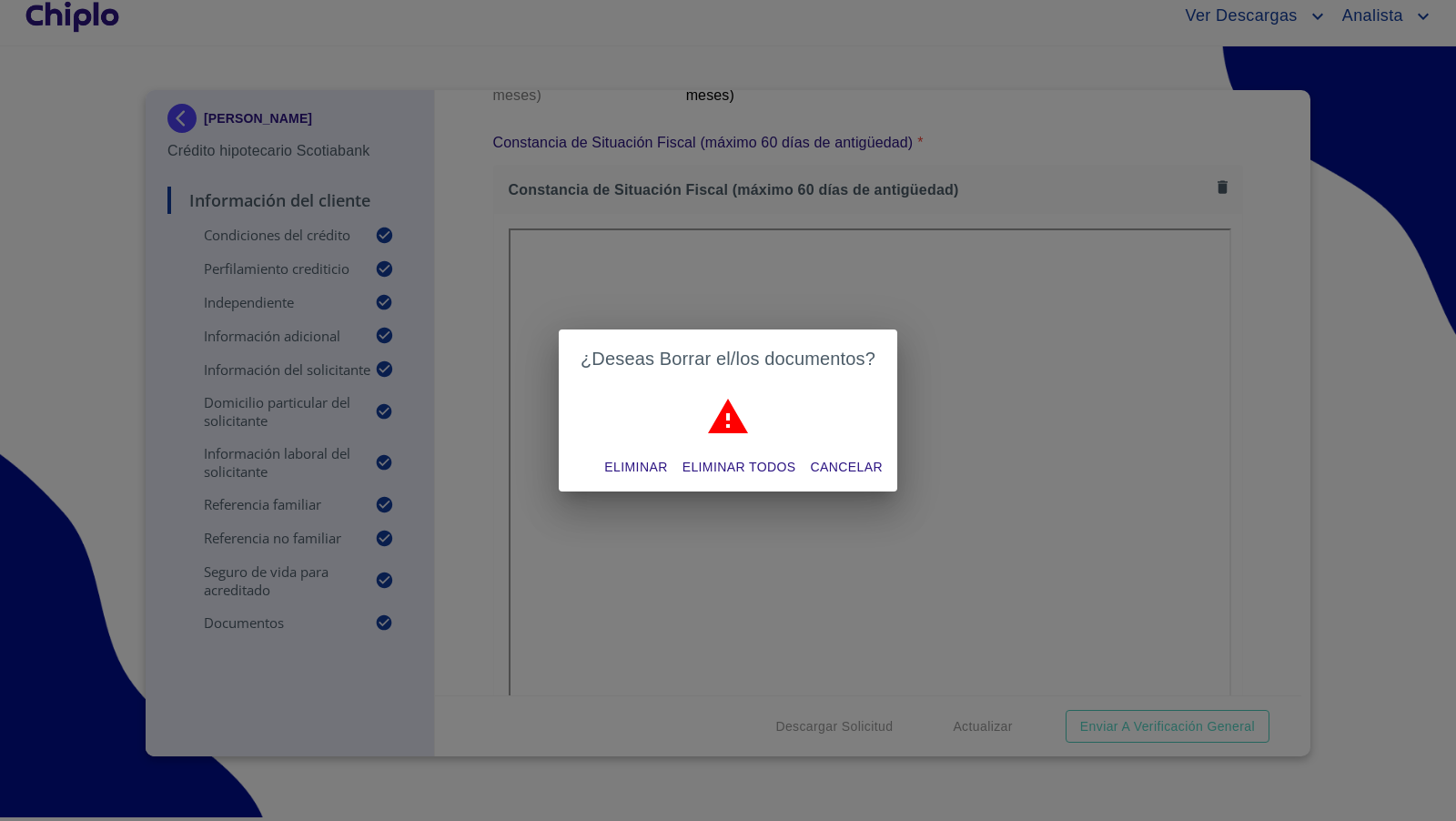
click at [644, 459] on span "Eliminar" at bounding box center [636, 467] width 63 height 23
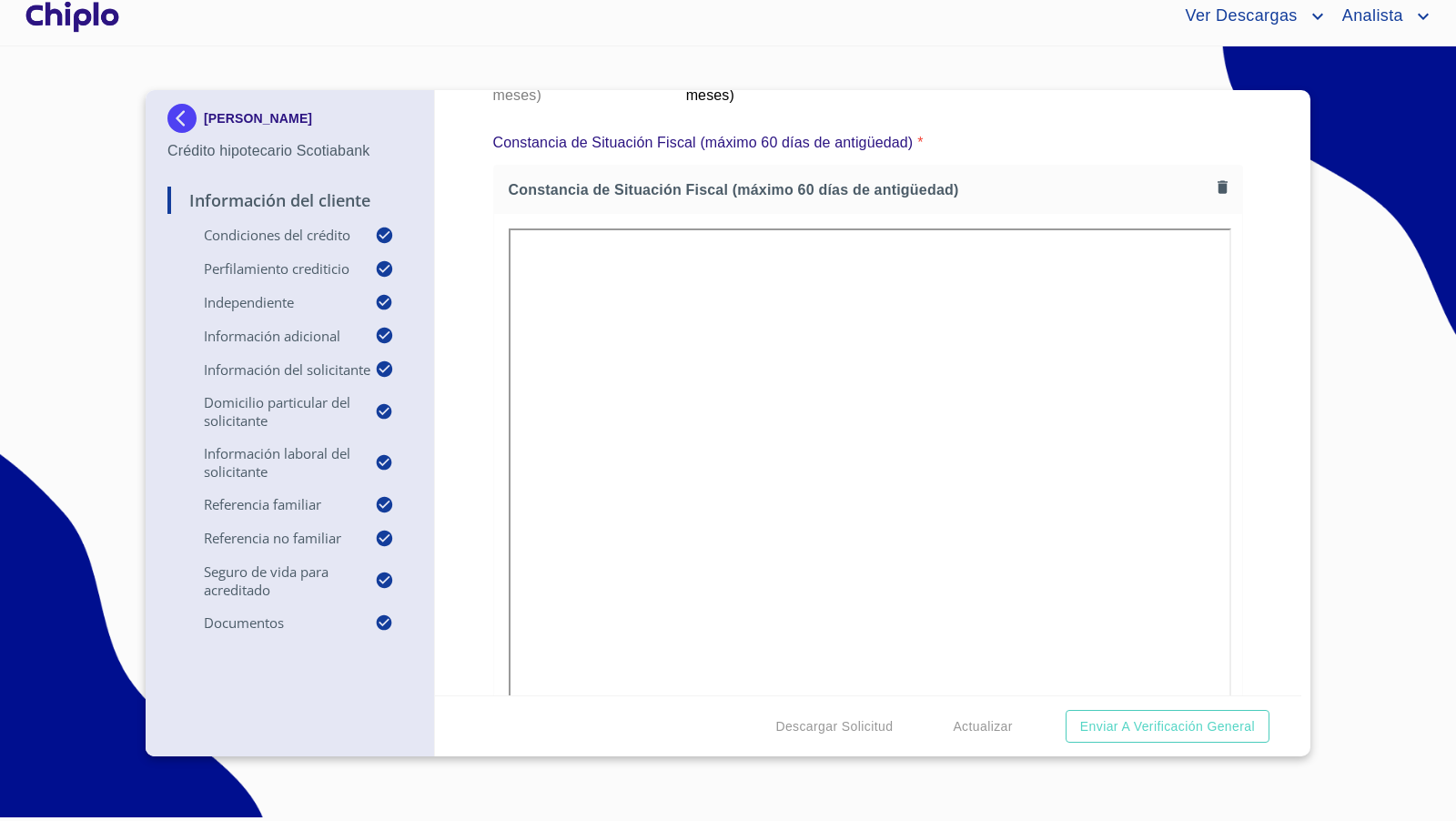
click at [1285, 474] on div "Información del Cliente Condiciones del Crédito Selecciona tu producto   * Adqu…" at bounding box center [869, 392] width 868 height 605
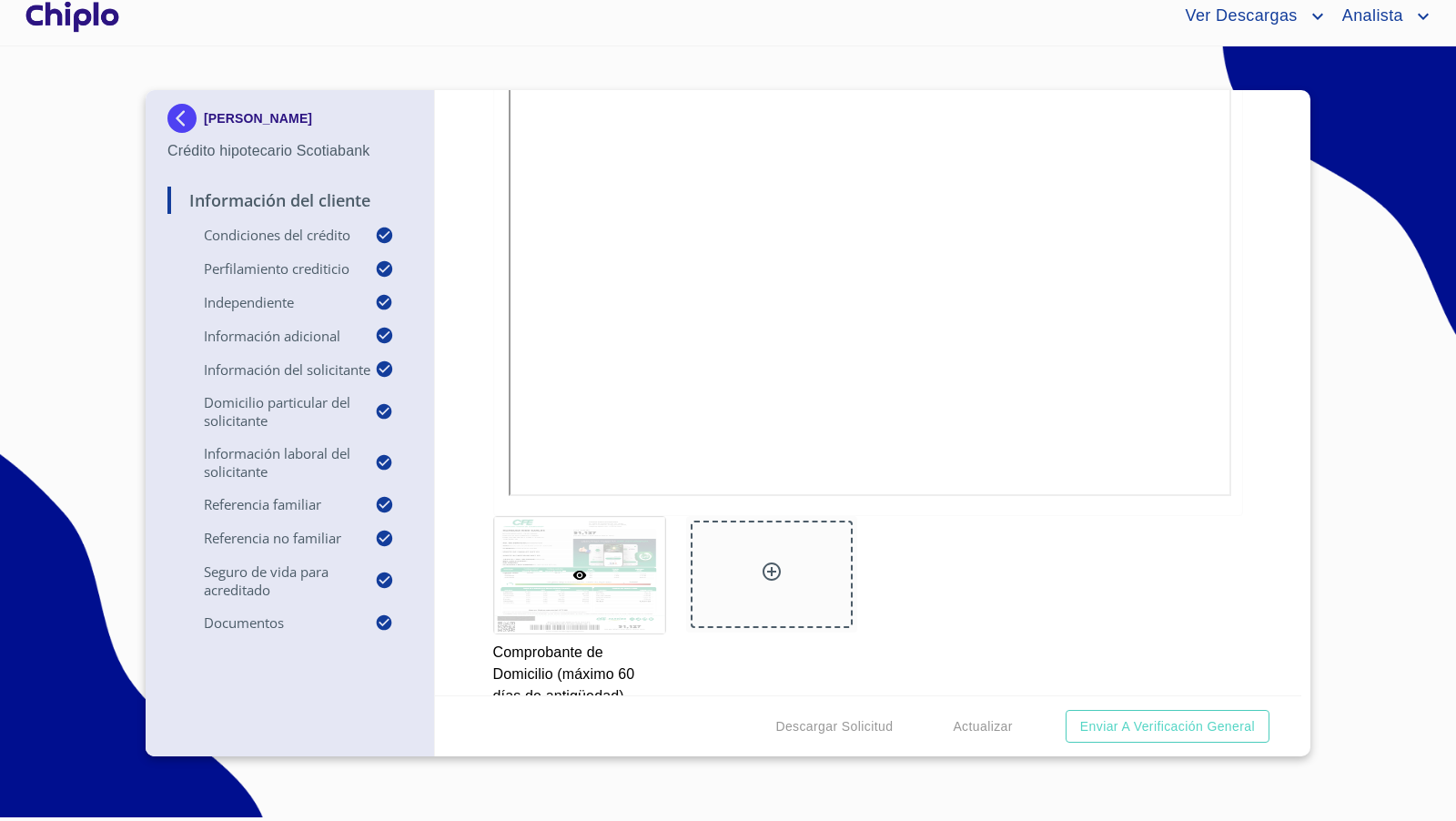
scroll to position [8464, 0]
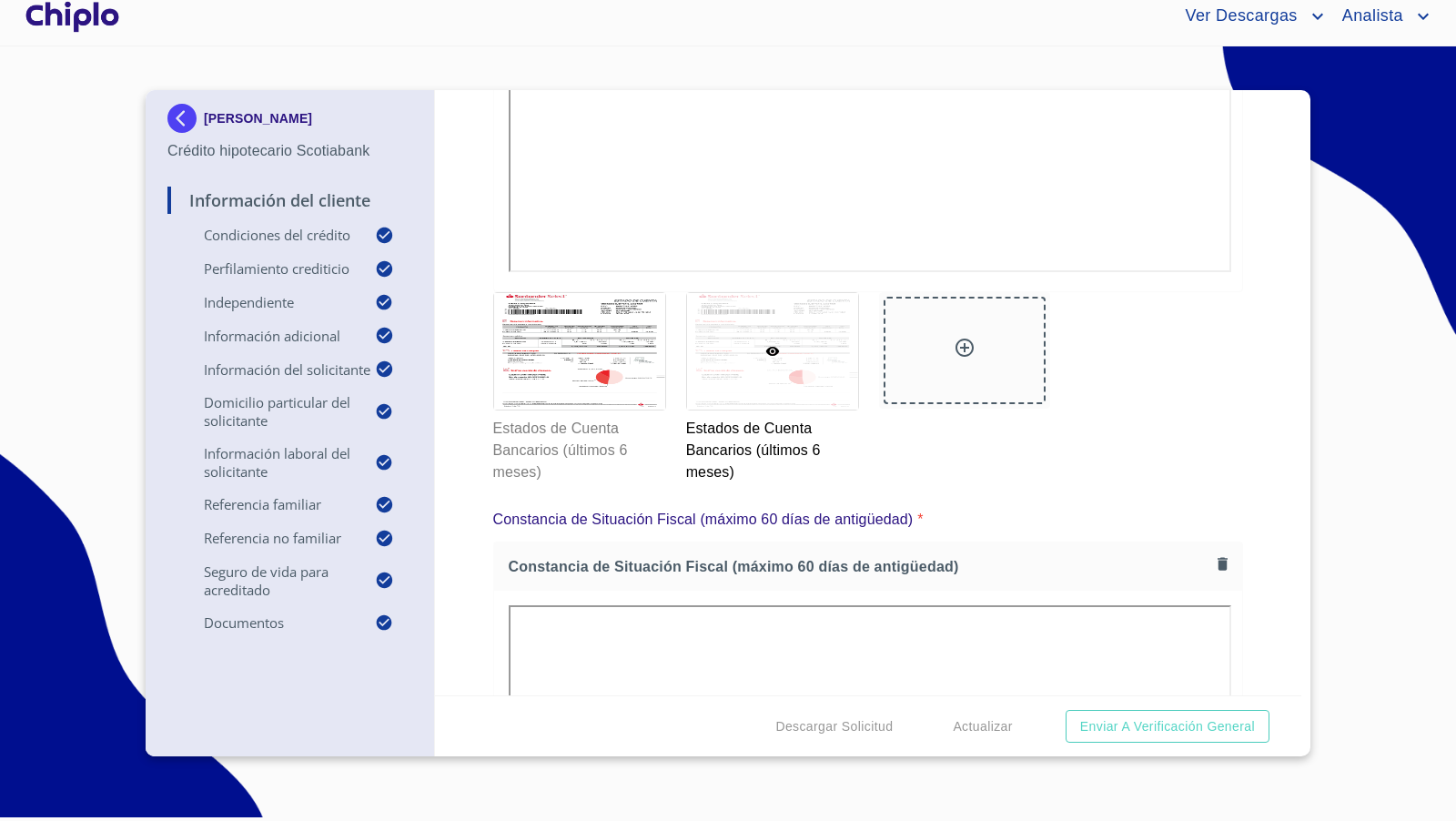
click at [809, 344] on div at bounding box center [773, 352] width 171 height 116
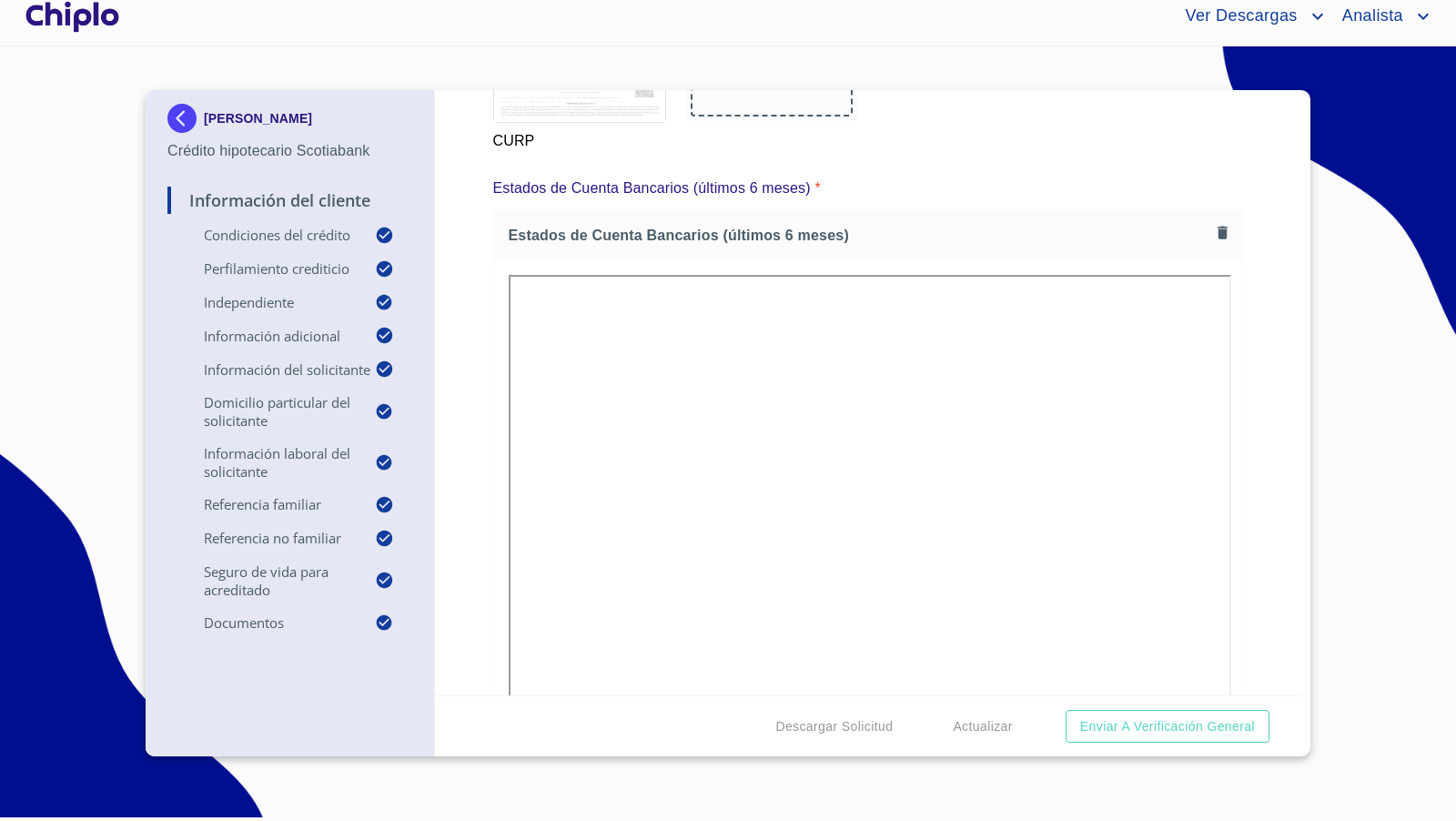
scroll to position [9873, 0]
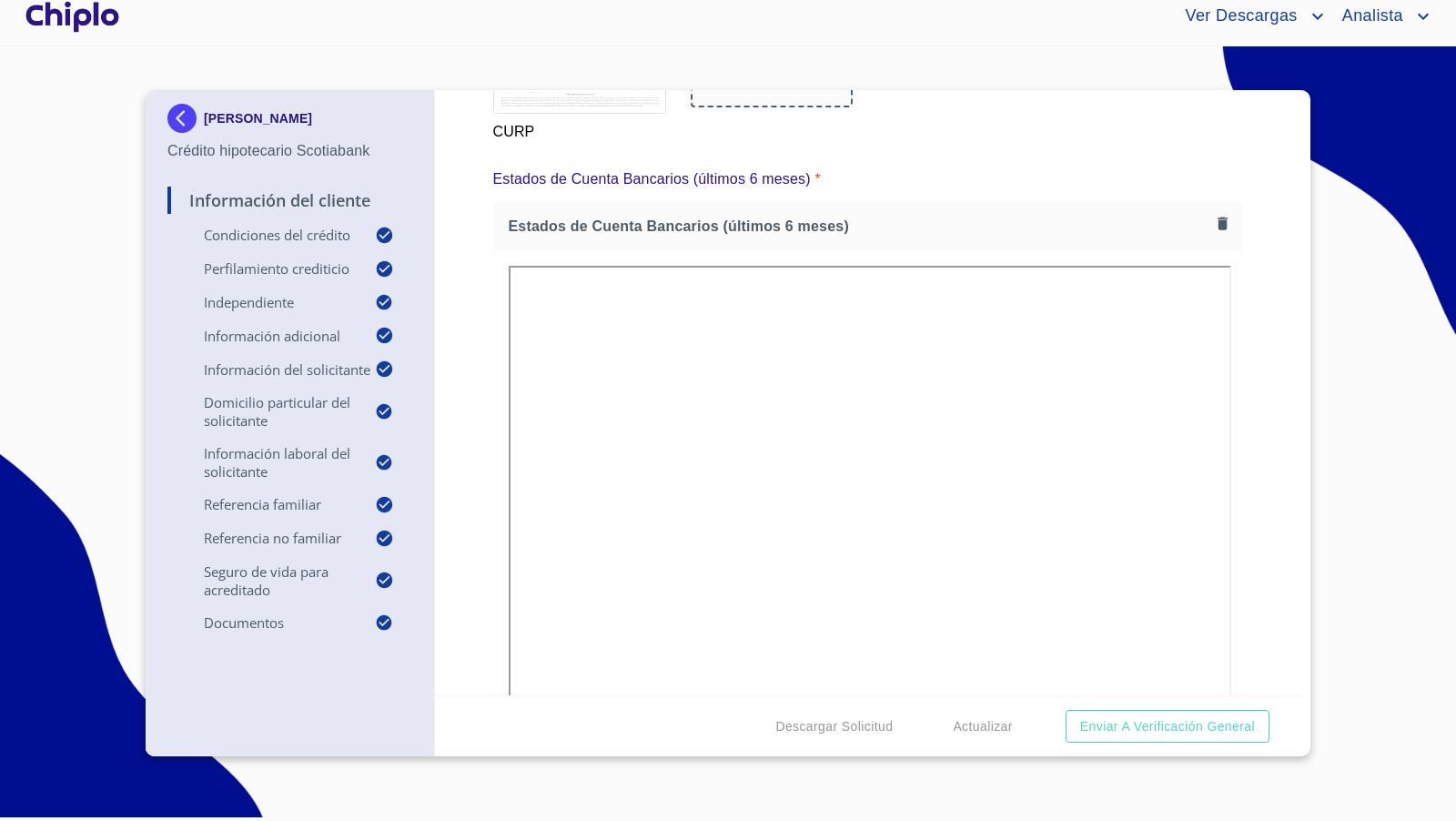
click at [1246, 510] on div "Información del Cliente Condiciones del Crédito Selecciona tu producto   * Adqu…" at bounding box center [869, 392] width 868 height 605
click at [1247, 510] on div "Información del Cliente Condiciones del Crédito Selecciona tu producto   * Adqu…" at bounding box center [869, 392] width 868 height 605
click at [1259, 404] on div "Información del Cliente Condiciones del Crédito Selecciona tu producto   * Adqu…" at bounding box center [869, 392] width 868 height 605
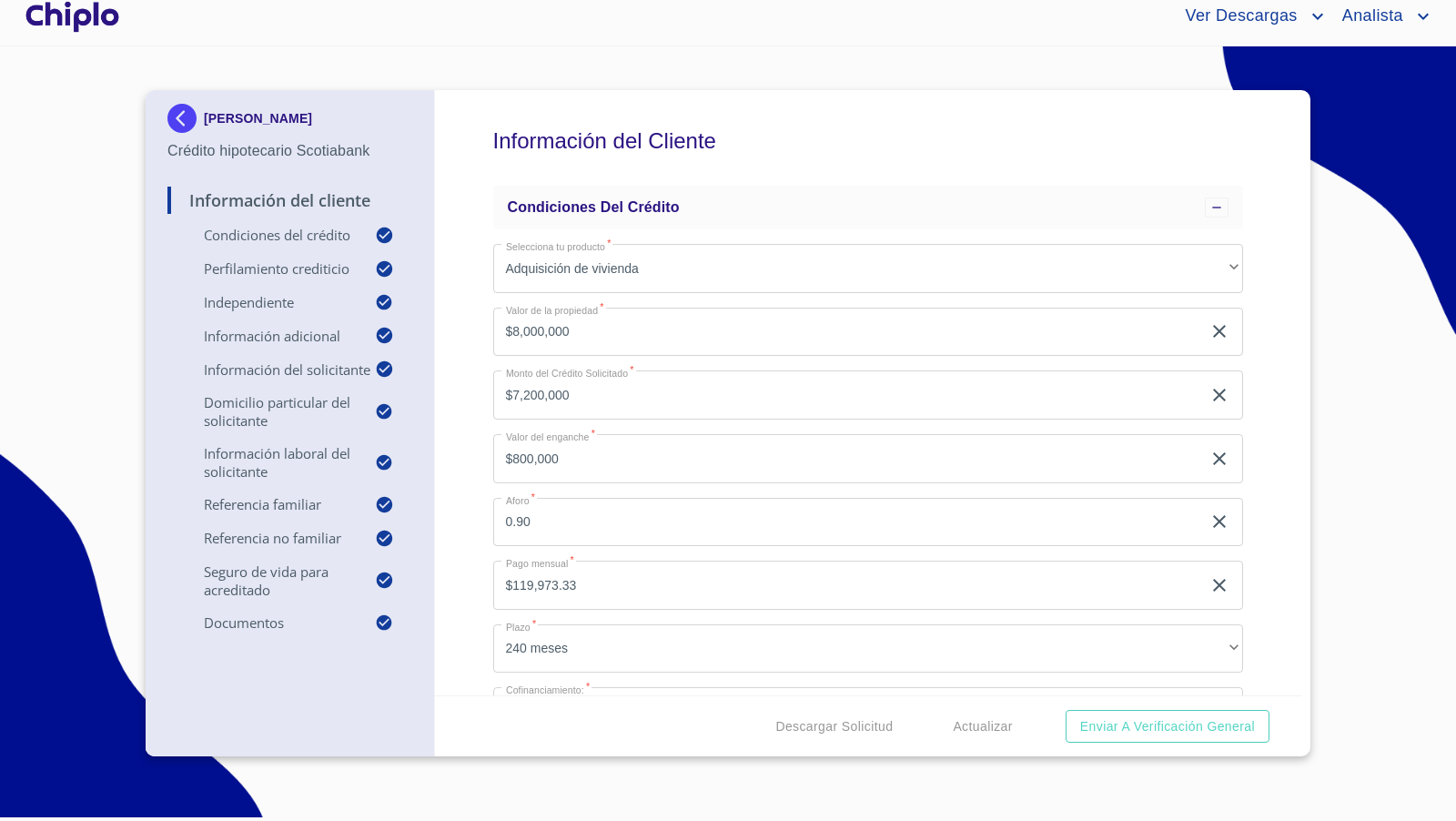
scroll to position [0, 0]
click at [89, 17] on div at bounding box center [72, 16] width 101 height 58
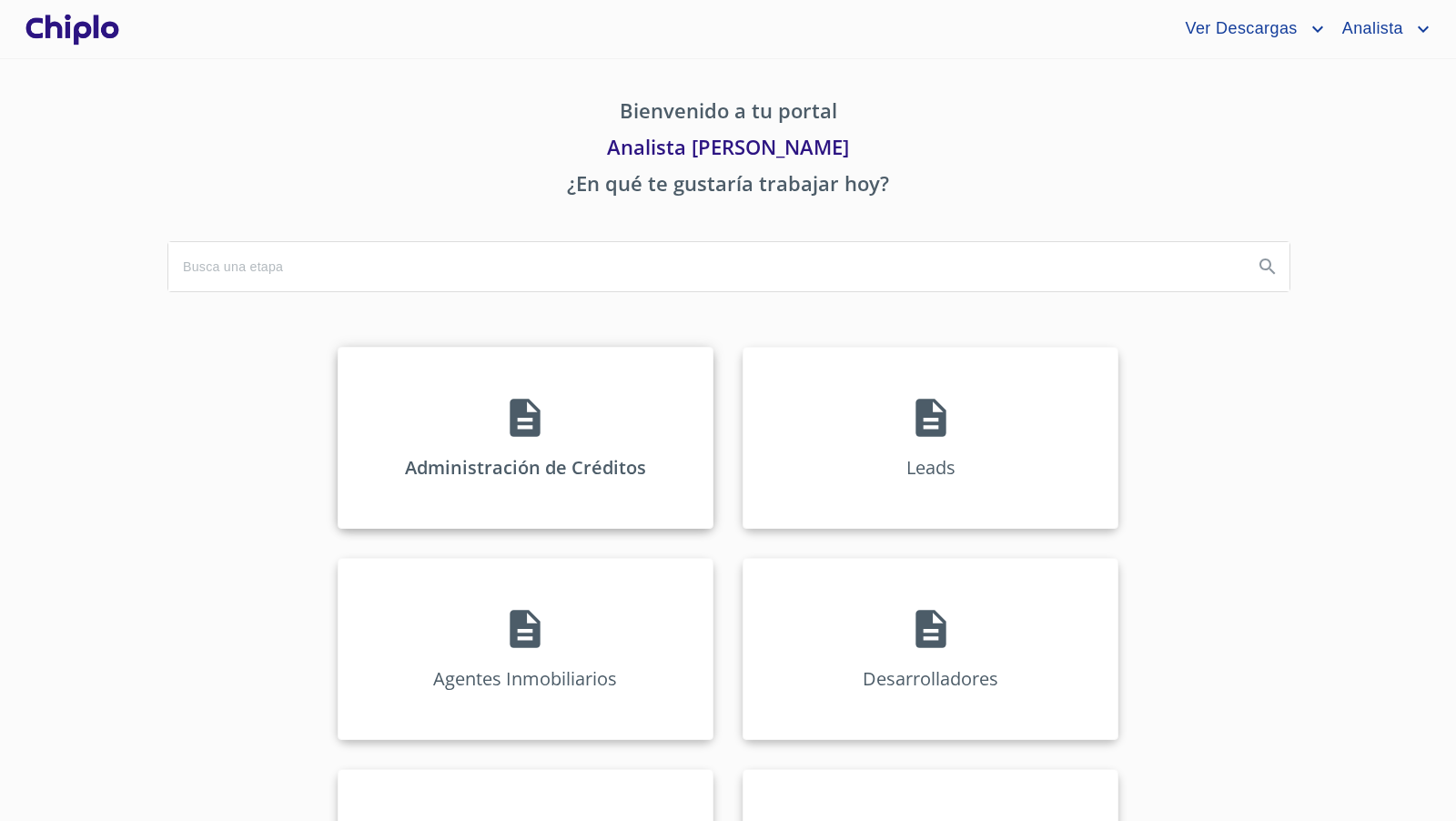
click at [535, 449] on div "Administración de Créditos" at bounding box center [526, 438] width 376 height 182
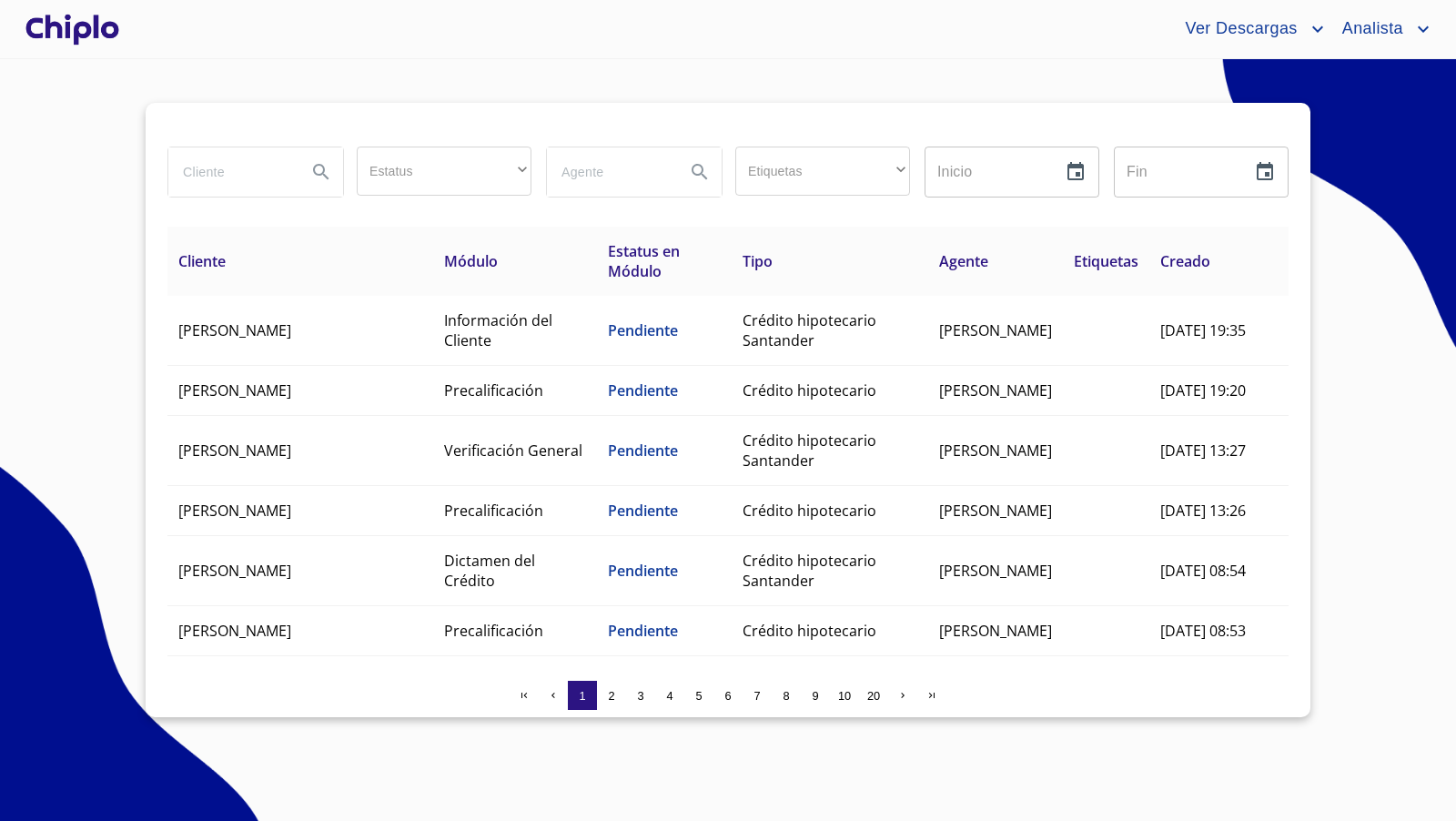
click at [233, 176] on input "search" at bounding box center [231, 172] width 124 height 49
type input "[PERSON_NAME]"
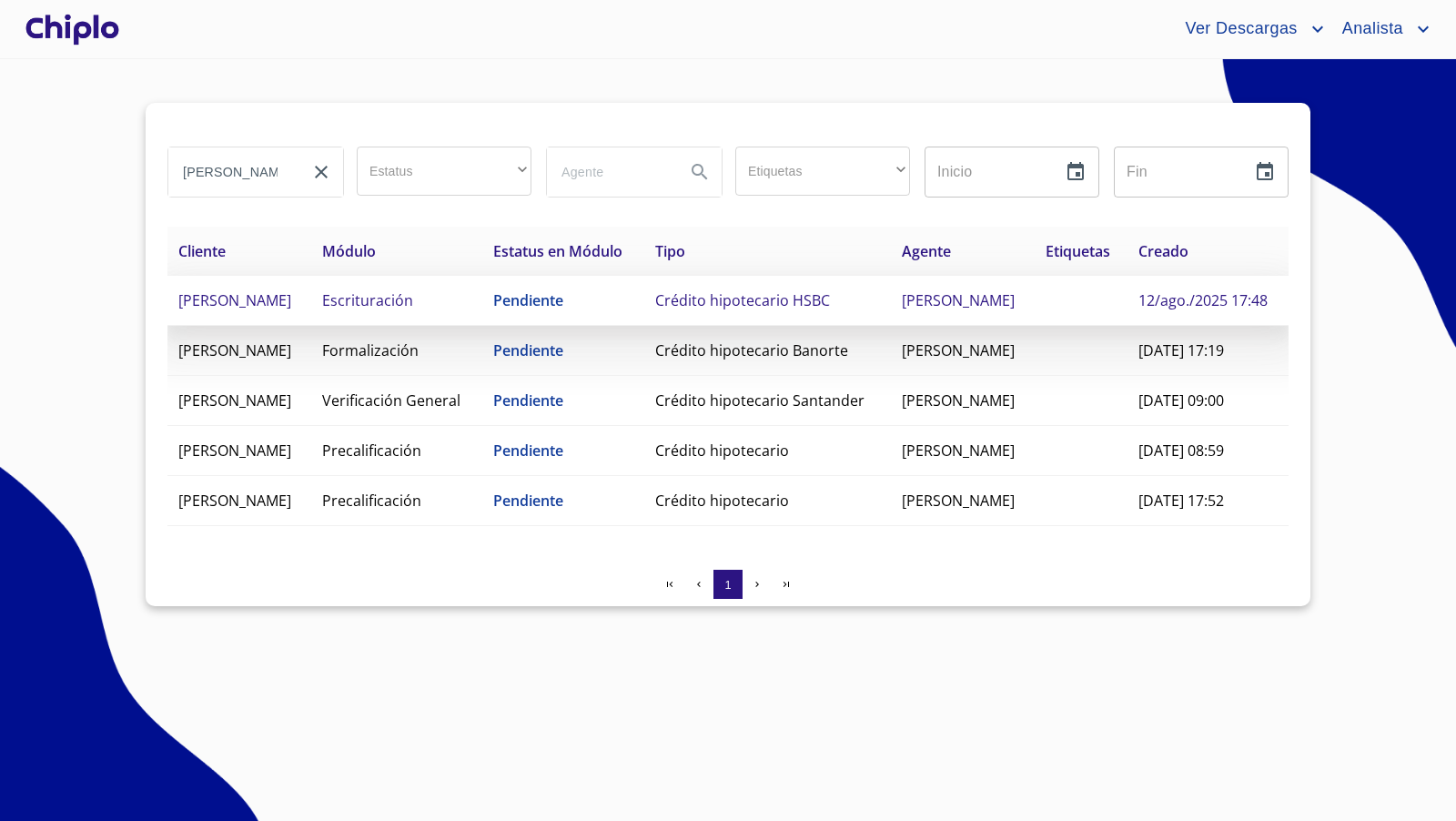
click at [800, 326] on td "Crédito hipotecario HSBC" at bounding box center [767, 301] width 246 height 50
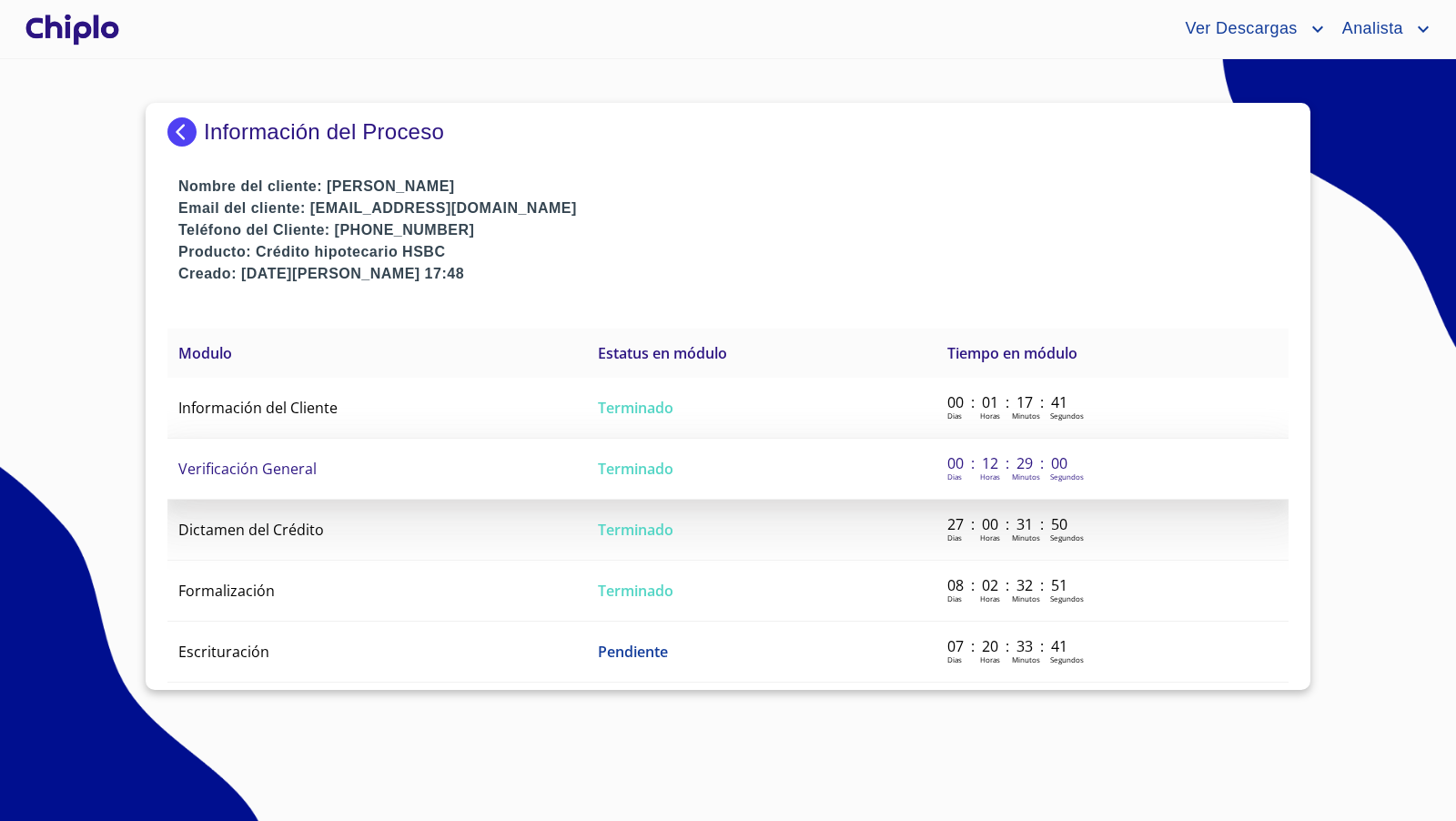
click at [286, 464] on span "Verificación General" at bounding box center [247, 469] width 138 height 20
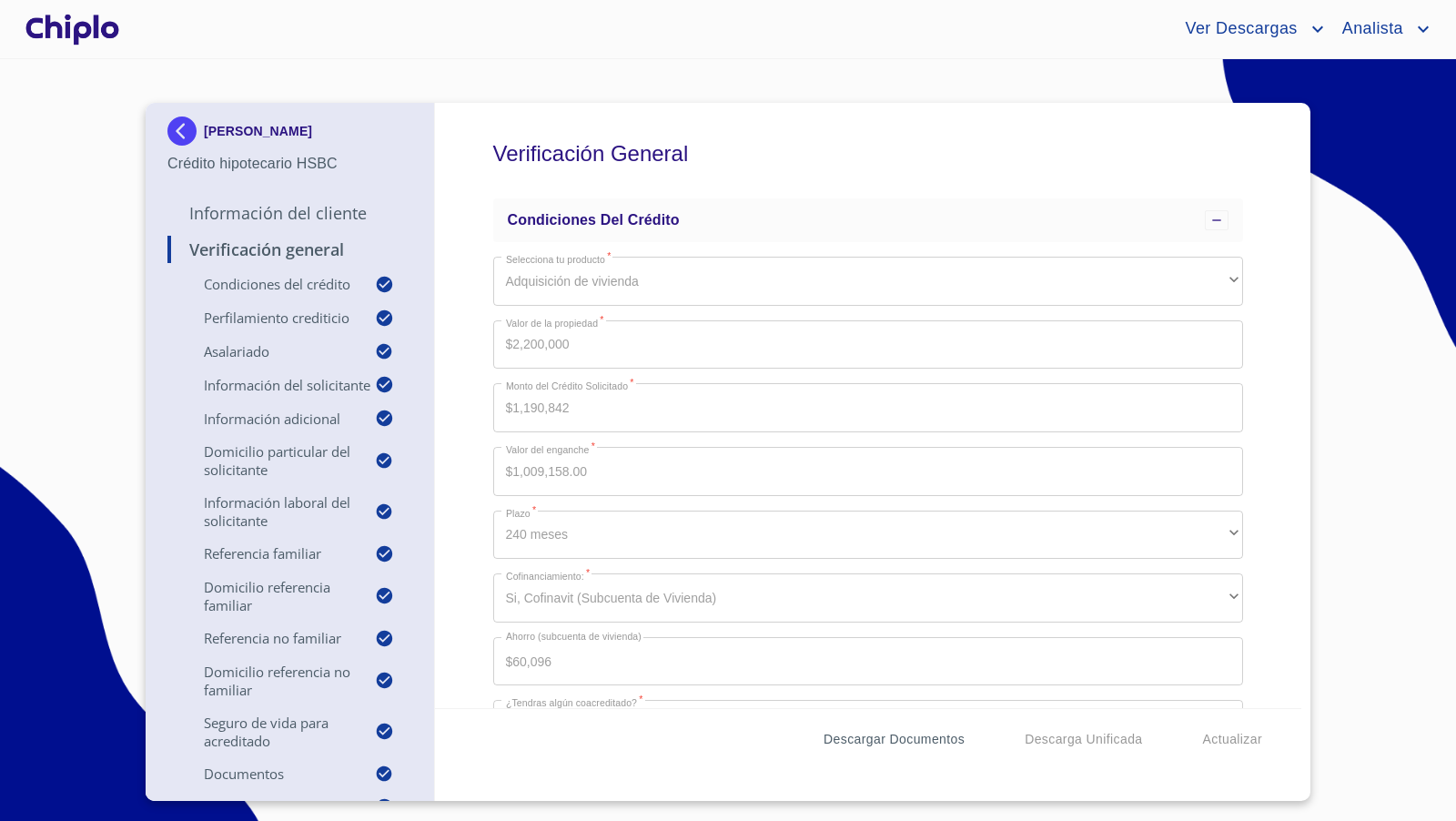
click at [914, 734] on span "Descargar Documentos" at bounding box center [893, 739] width 141 height 23
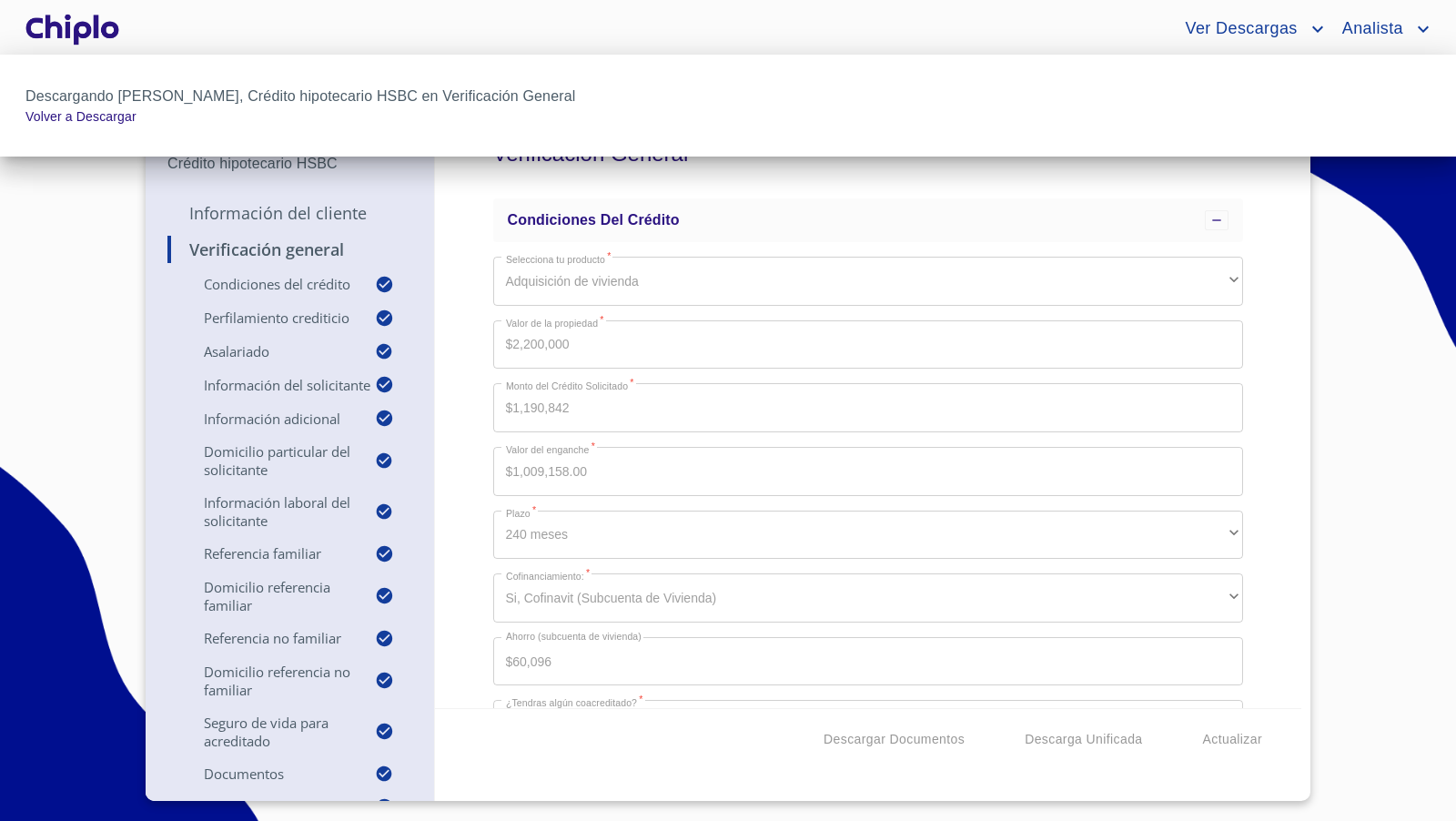
click at [416, 603] on div at bounding box center [728, 410] width 1456 height 821
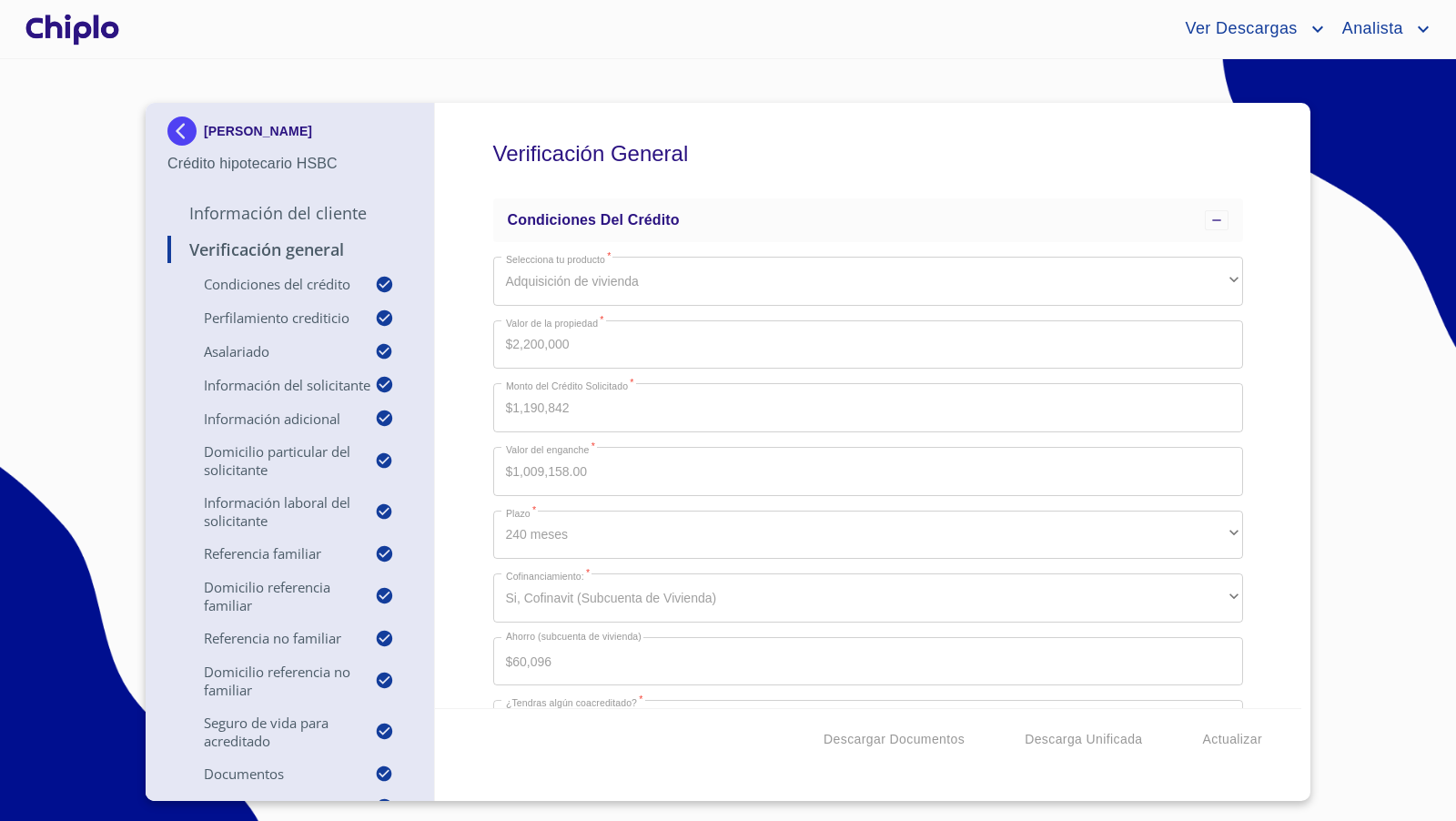
scroll to position [198, 0]
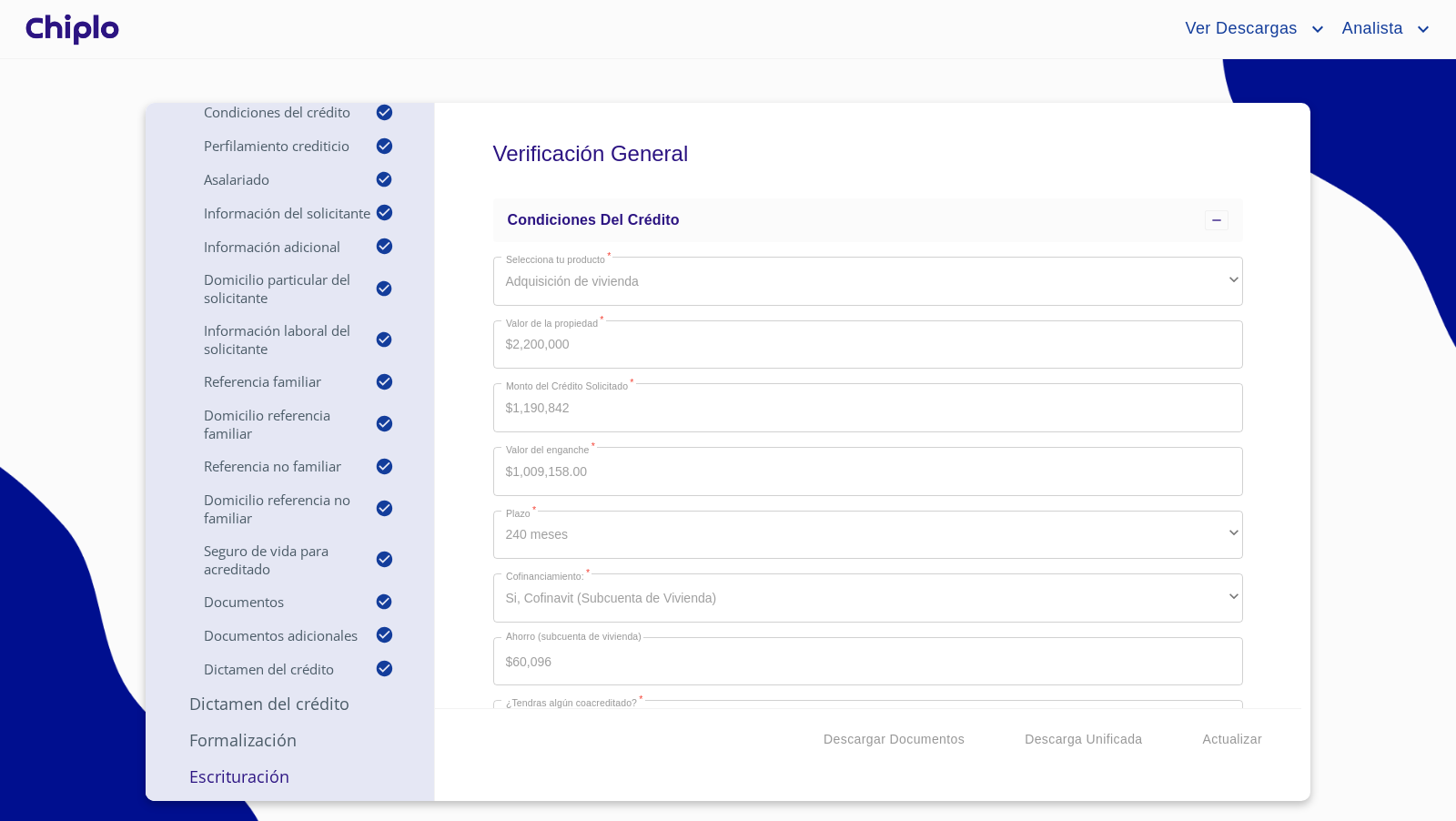
click at [248, 777] on p "Escrituración" at bounding box center [290, 777] width 245 height 22
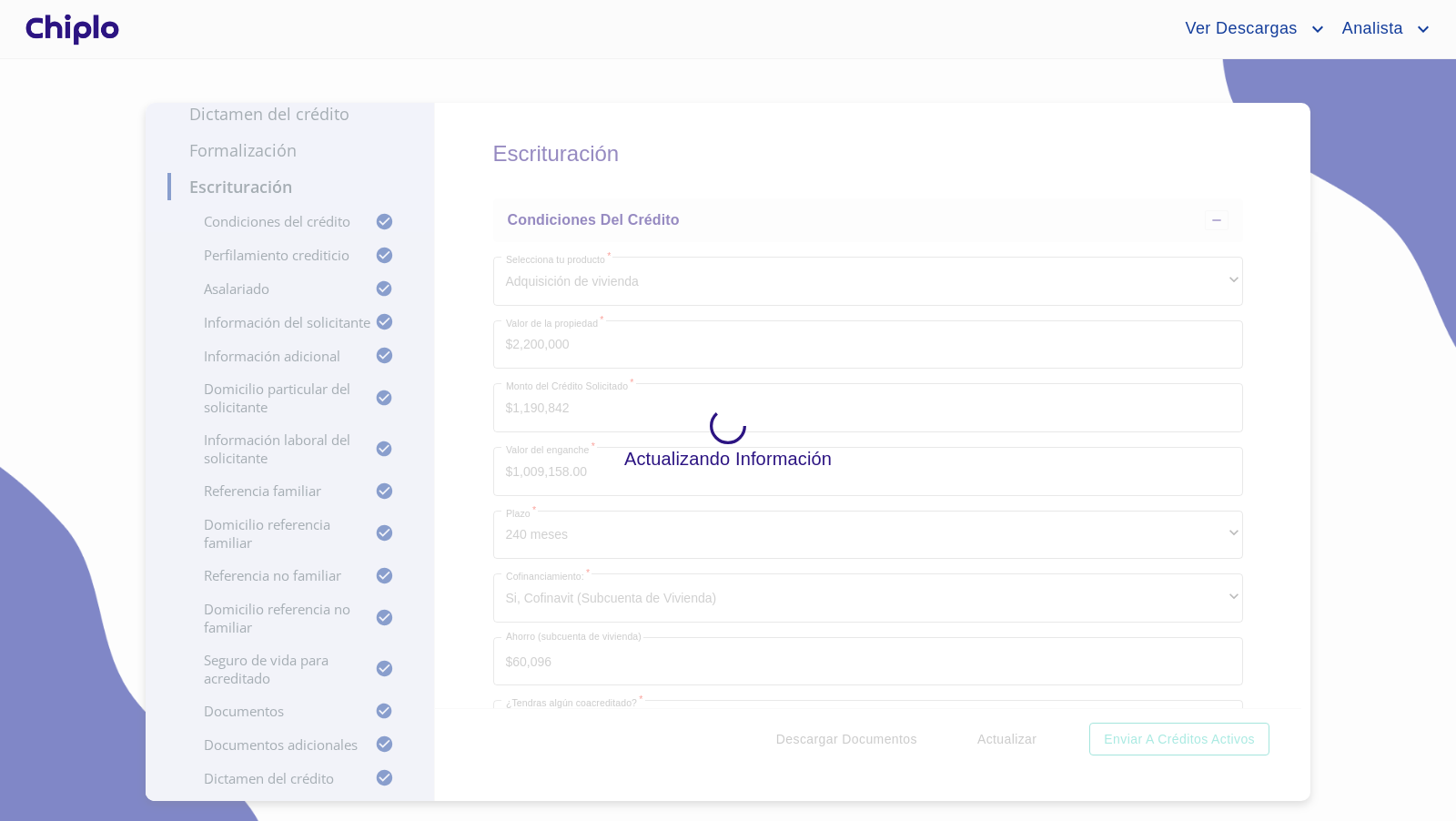
scroll to position [0, 0]
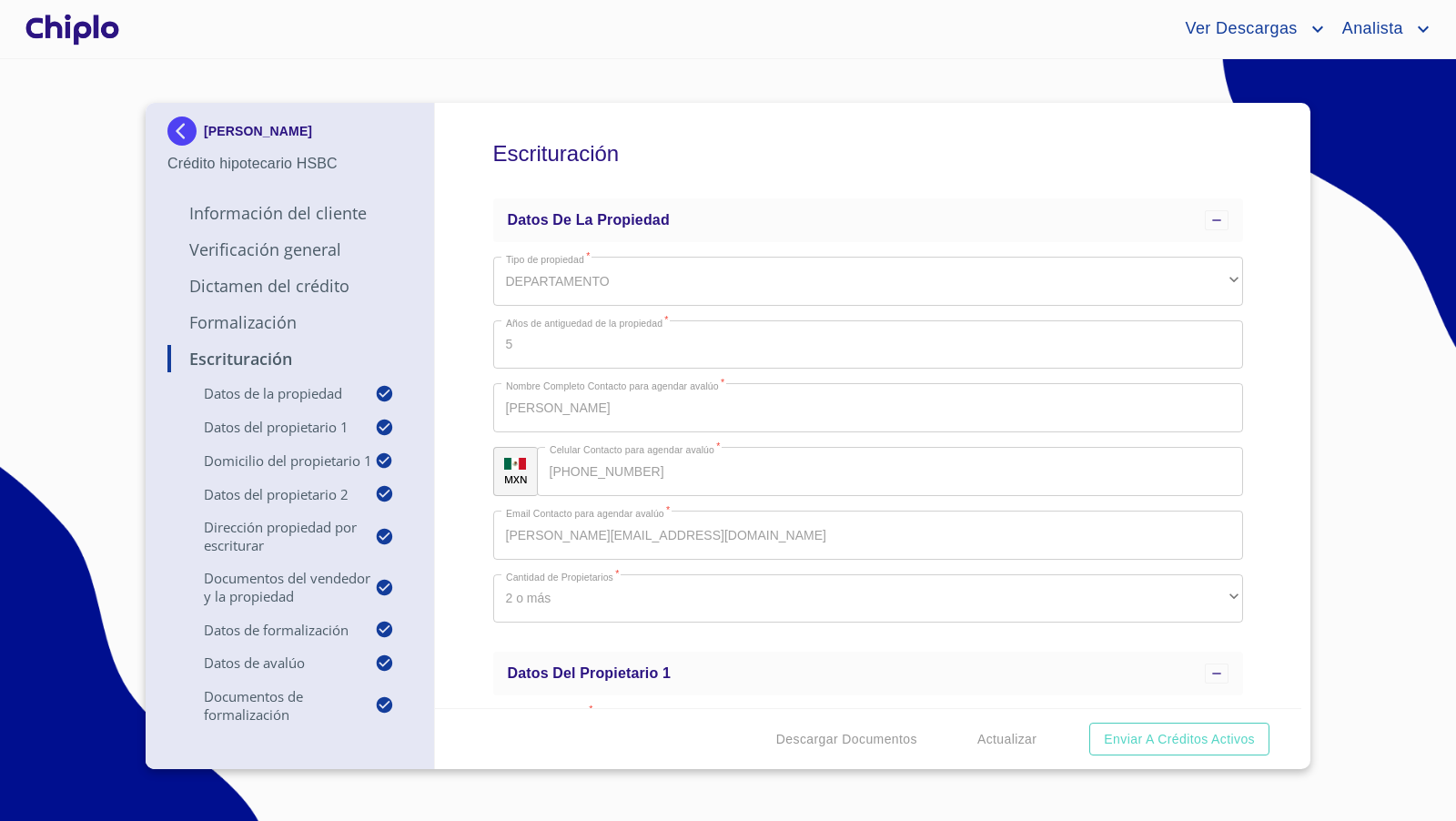
click at [1264, 427] on div "Escrituración Datos de la propiedad Tipo de propiedad   * DEPARTAMENTO ​ Años d…" at bounding box center [869, 405] width 868 height 605
click at [1257, 490] on div "Escrituración Datos de la propiedad Tipo de propiedad   * DEPARTAMENTO ​ Años d…" at bounding box center [869, 405] width 868 height 605
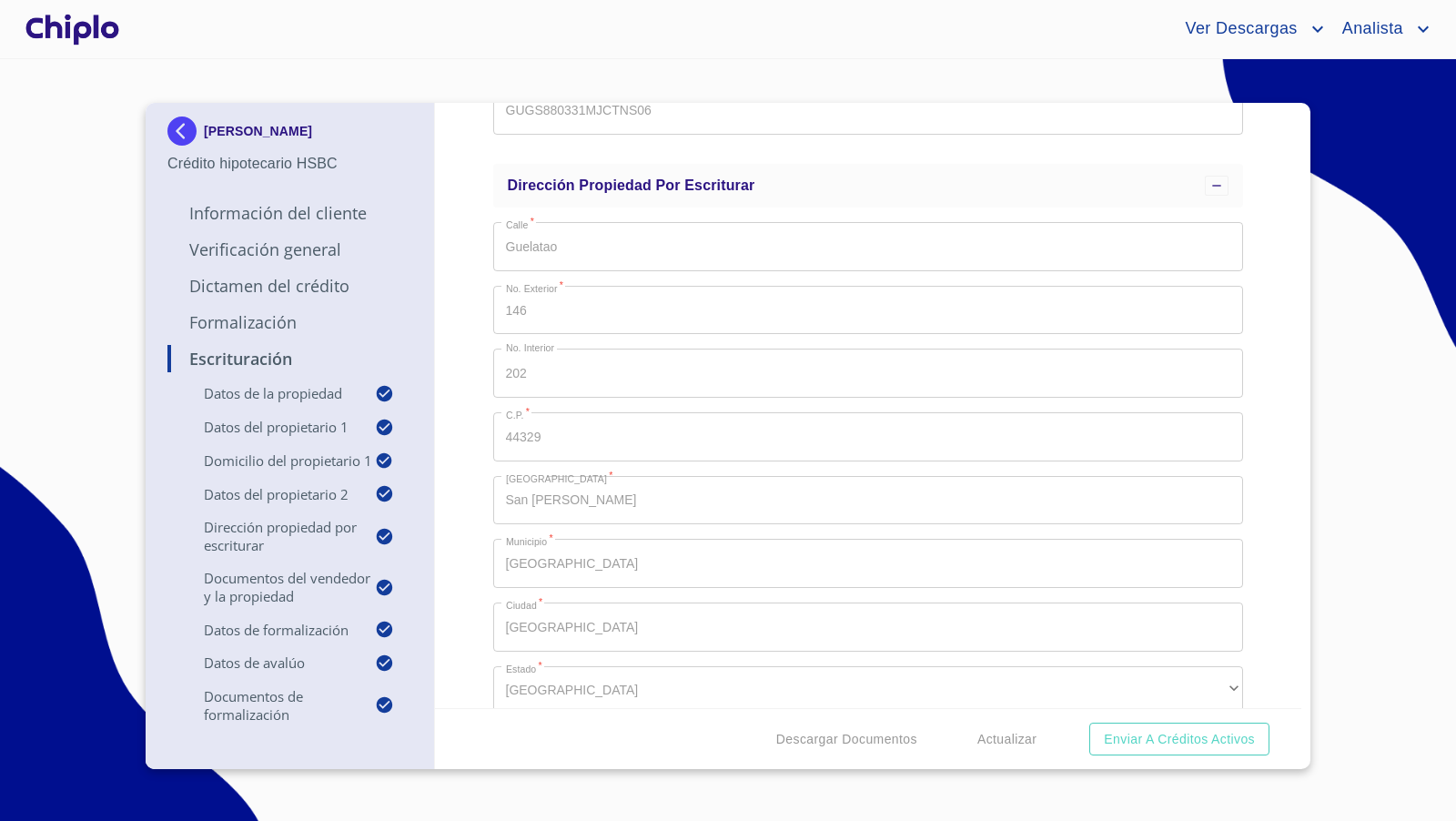
scroll to position [2293, 0]
click at [491, 372] on div "Escrituración Datos de la propiedad Tipo de propiedad   * DEPARTAMENTO ​ Años d…" at bounding box center [869, 405] width 868 height 605
click at [1289, 211] on div "Escrituración Datos de la propiedad Tipo de propiedad   * DEPARTAMENTO ​ Años d…" at bounding box center [869, 405] width 868 height 605
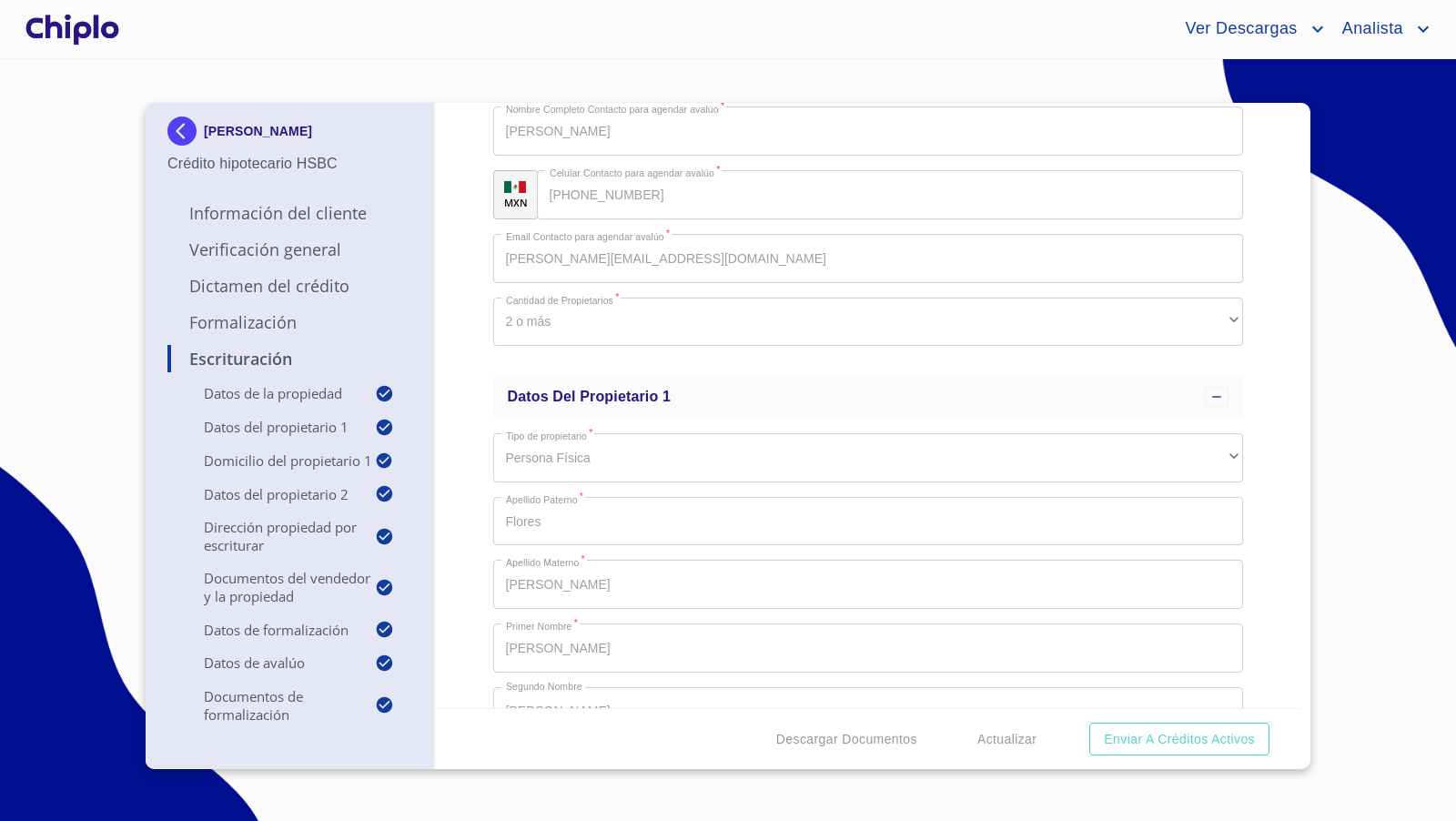
scroll to position [197, 0]
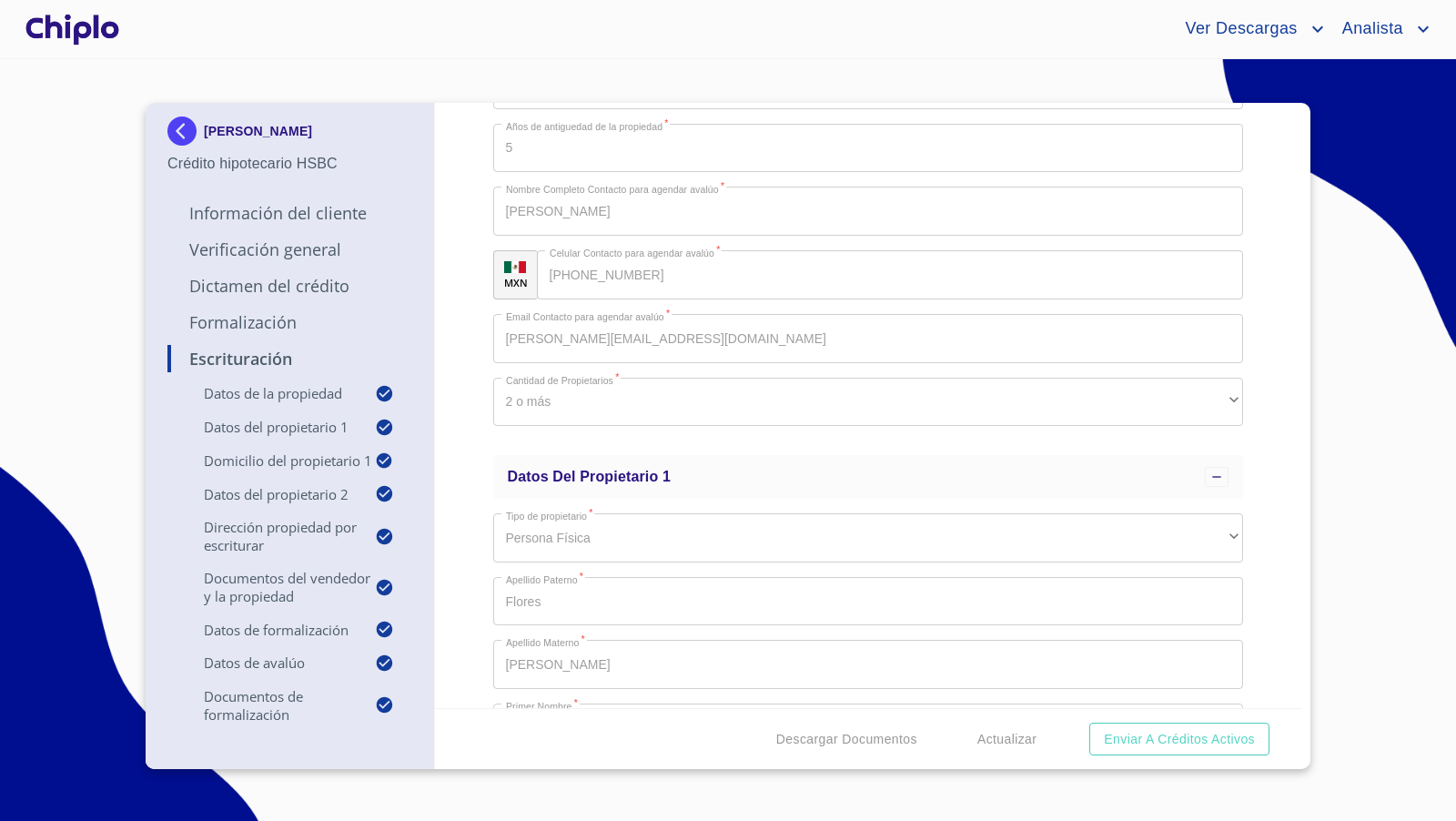
click at [276, 250] on p "Verificación General" at bounding box center [290, 249] width 245 height 22
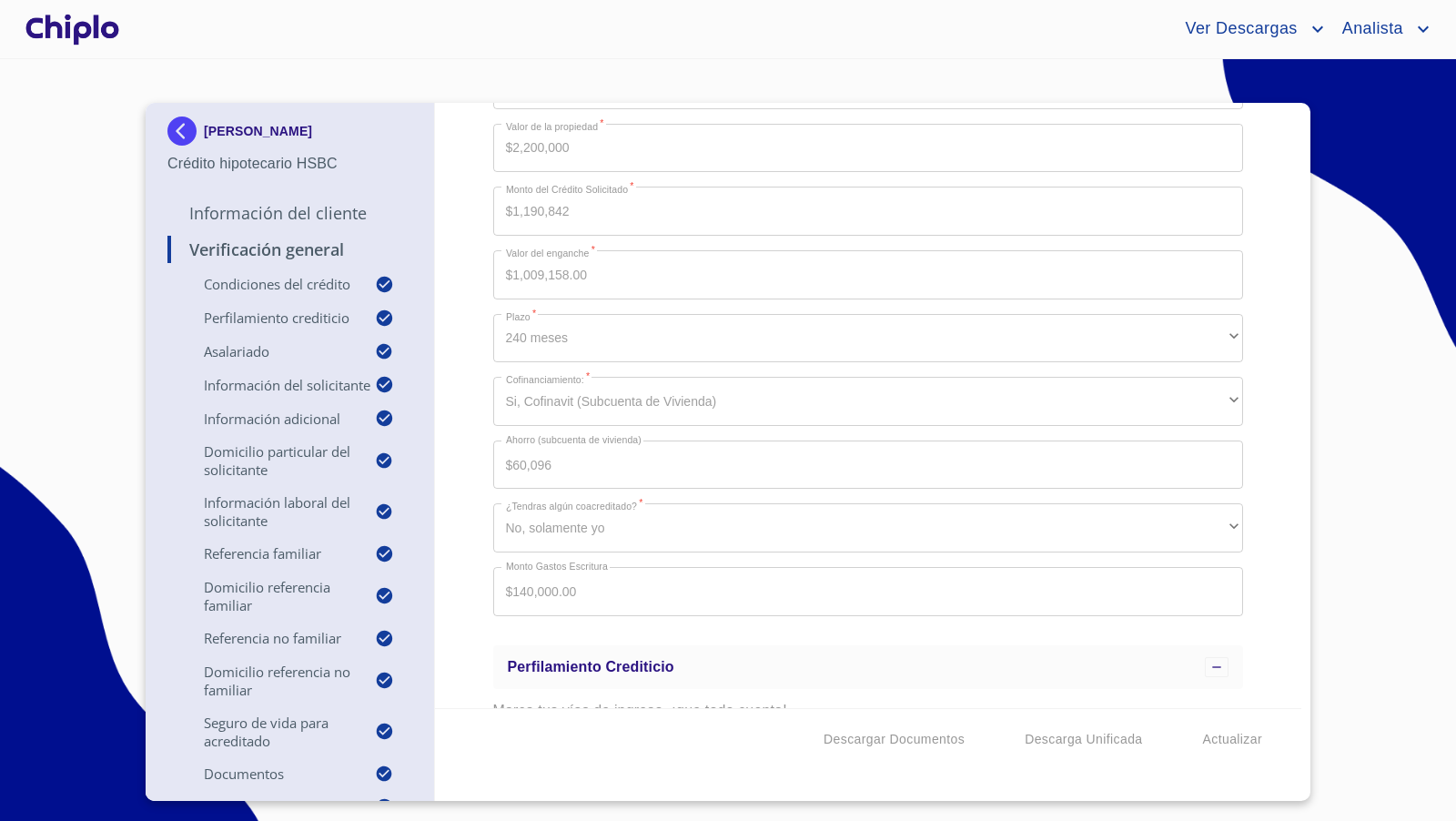
scroll to position [96, 0]
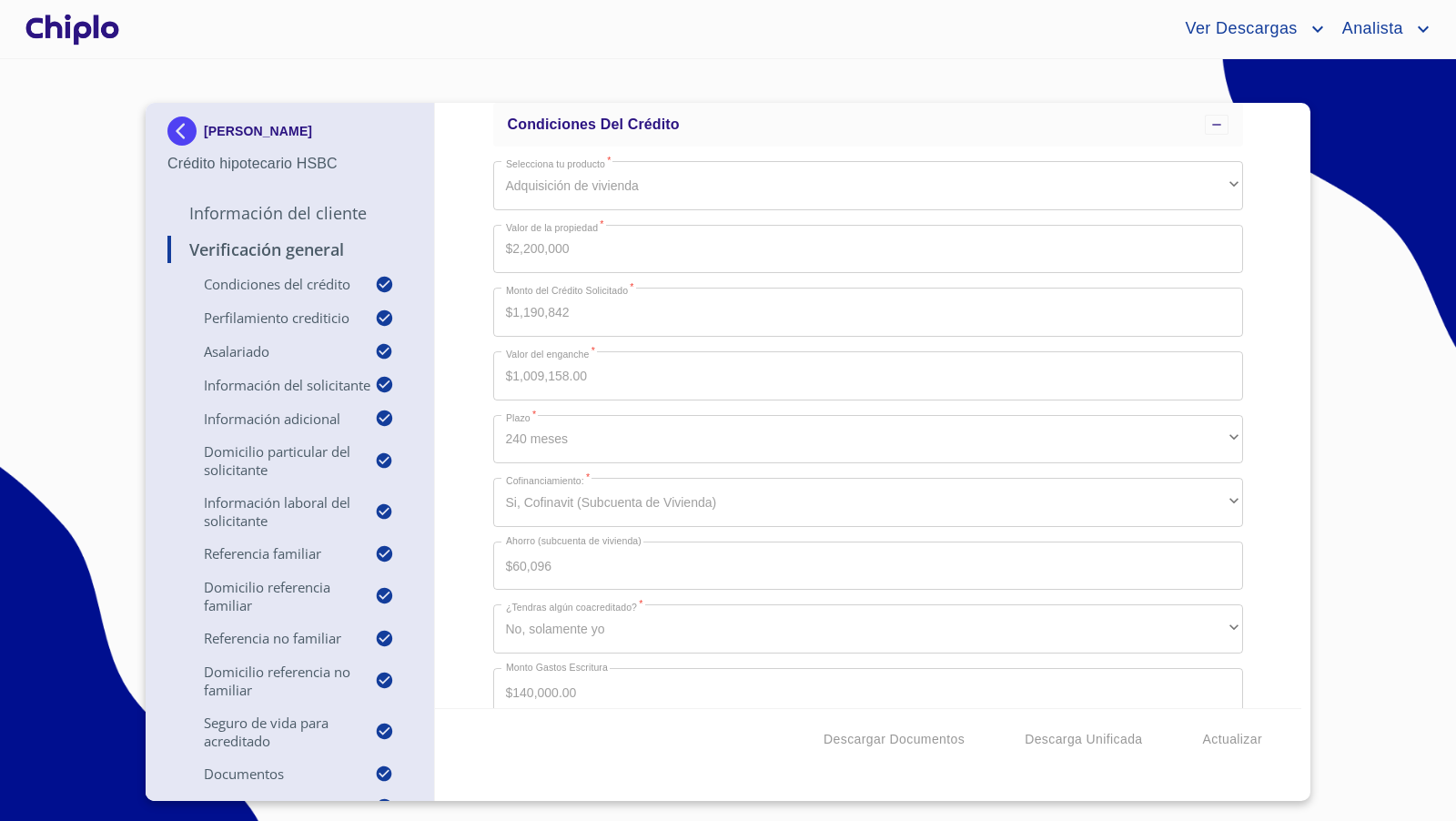
click at [457, 249] on div "Verificación General Condiciones del Crédito Selecciona tu producto   * Adquisi…" at bounding box center [869, 405] width 868 height 605
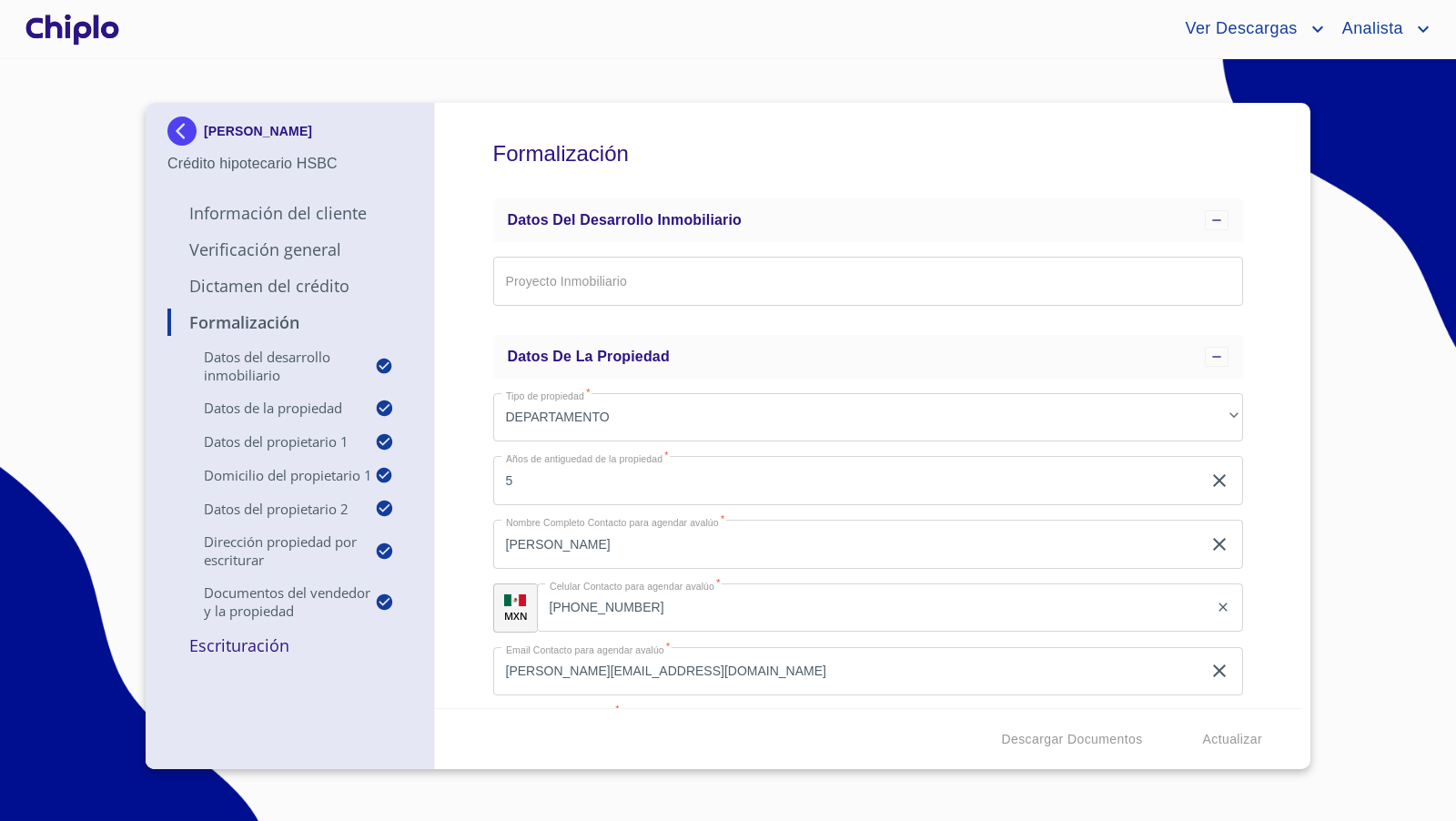
click at [473, 449] on div "Formalización Datos del Desarrollo Inmobiliario Proyecto Inmobiliario ​ Datos d…" at bounding box center [869, 405] width 868 height 605
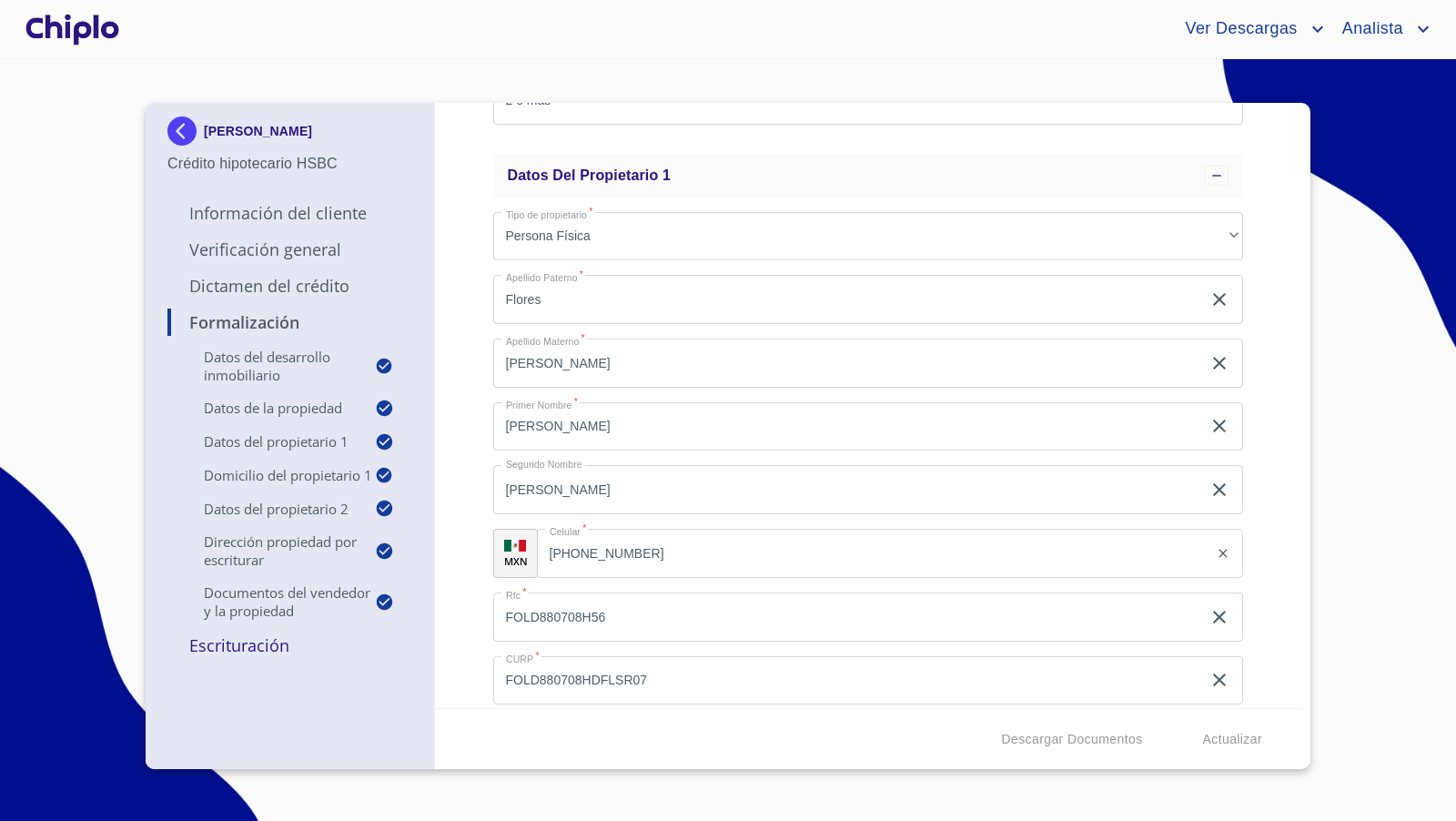
scroll to position [668, 0]
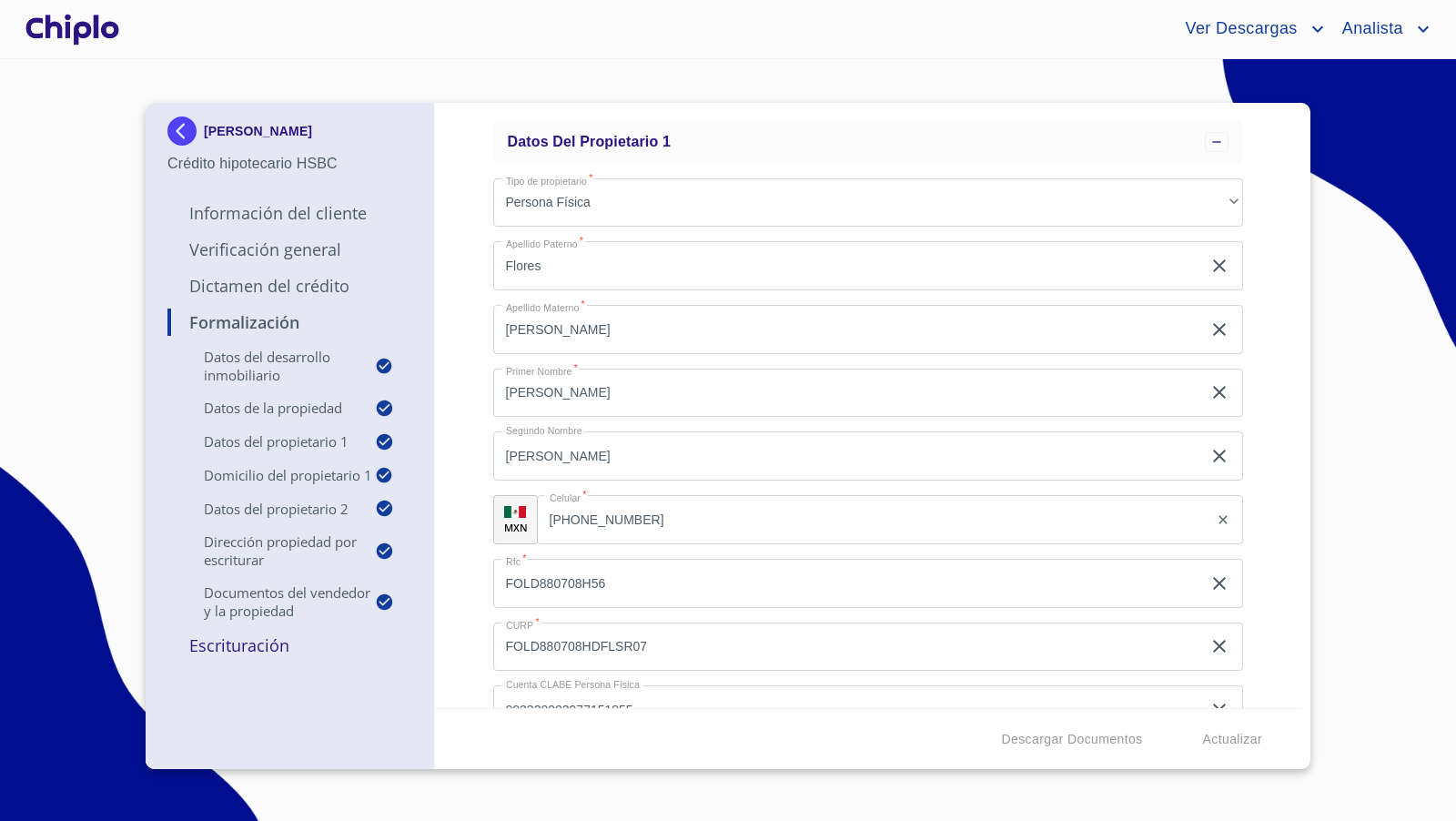
click at [662, 516] on input "[PHONE_NUMBER]" at bounding box center [873, 520] width 673 height 49
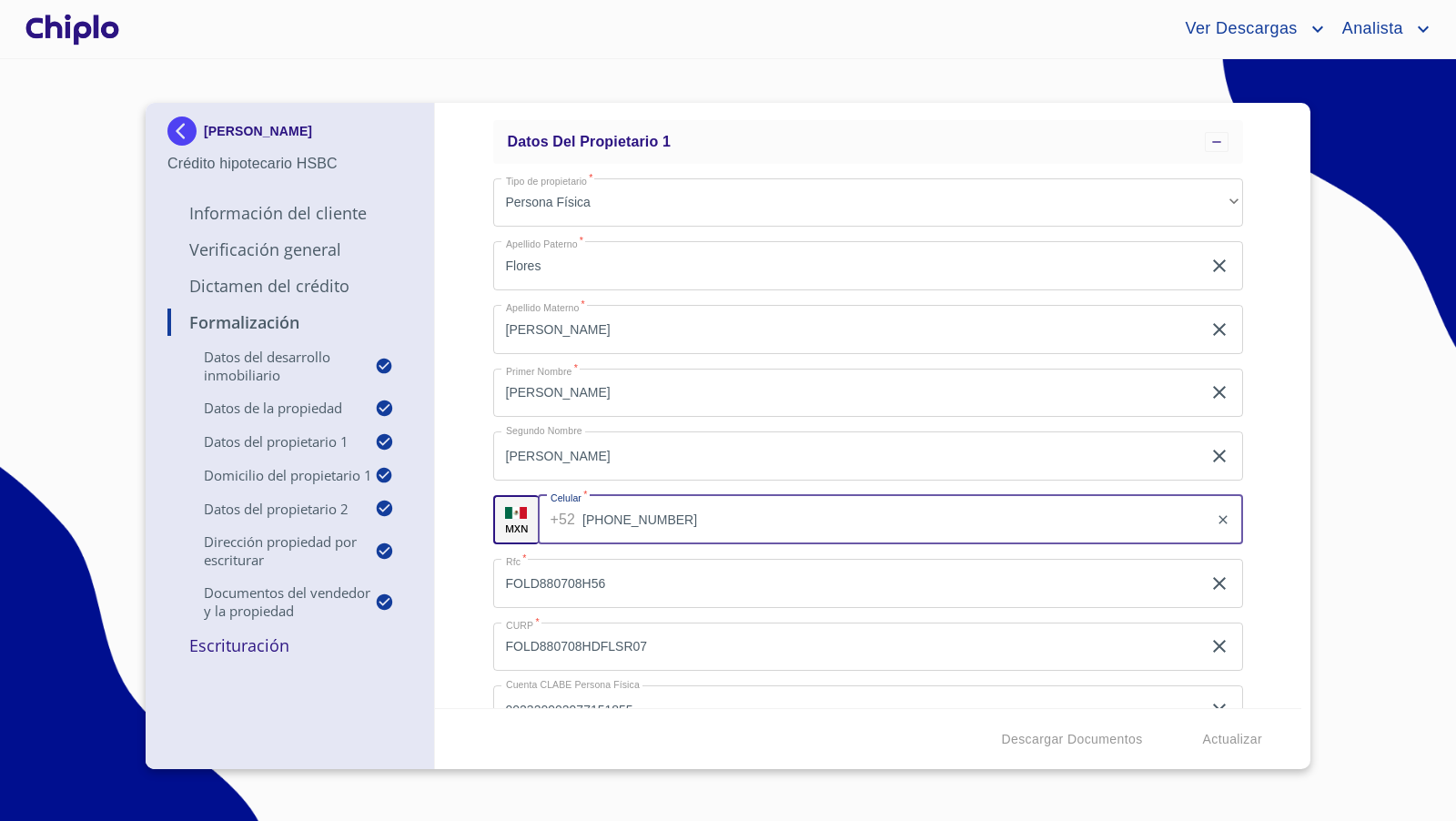
click at [662, 516] on input "[PHONE_NUMBER]" at bounding box center [895, 520] width 627 height 49
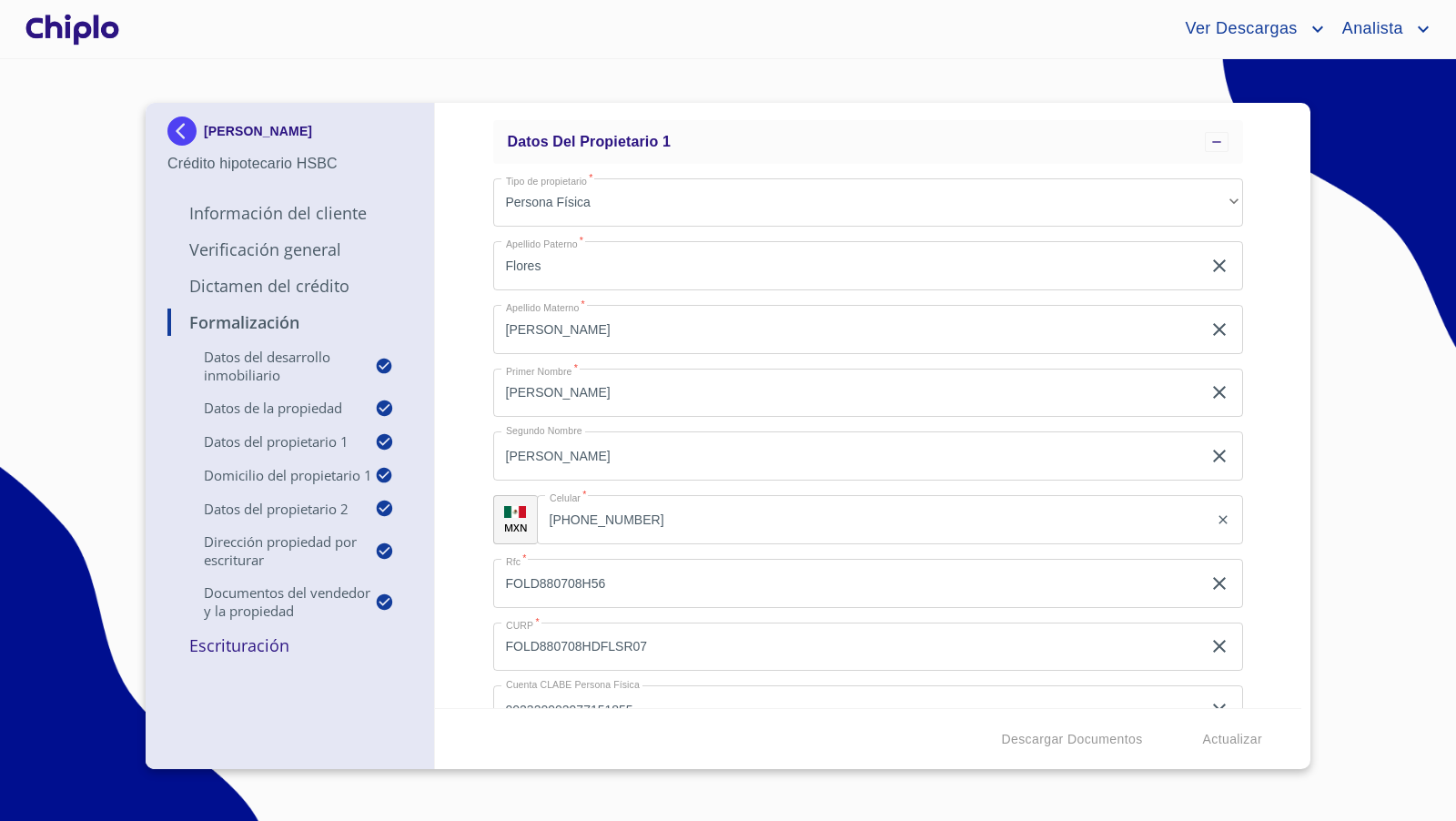
click at [469, 438] on div "Formalización Datos del Desarrollo Inmobiliario Proyecto Inmobiliario ​ Datos d…" at bounding box center [869, 405] width 868 height 605
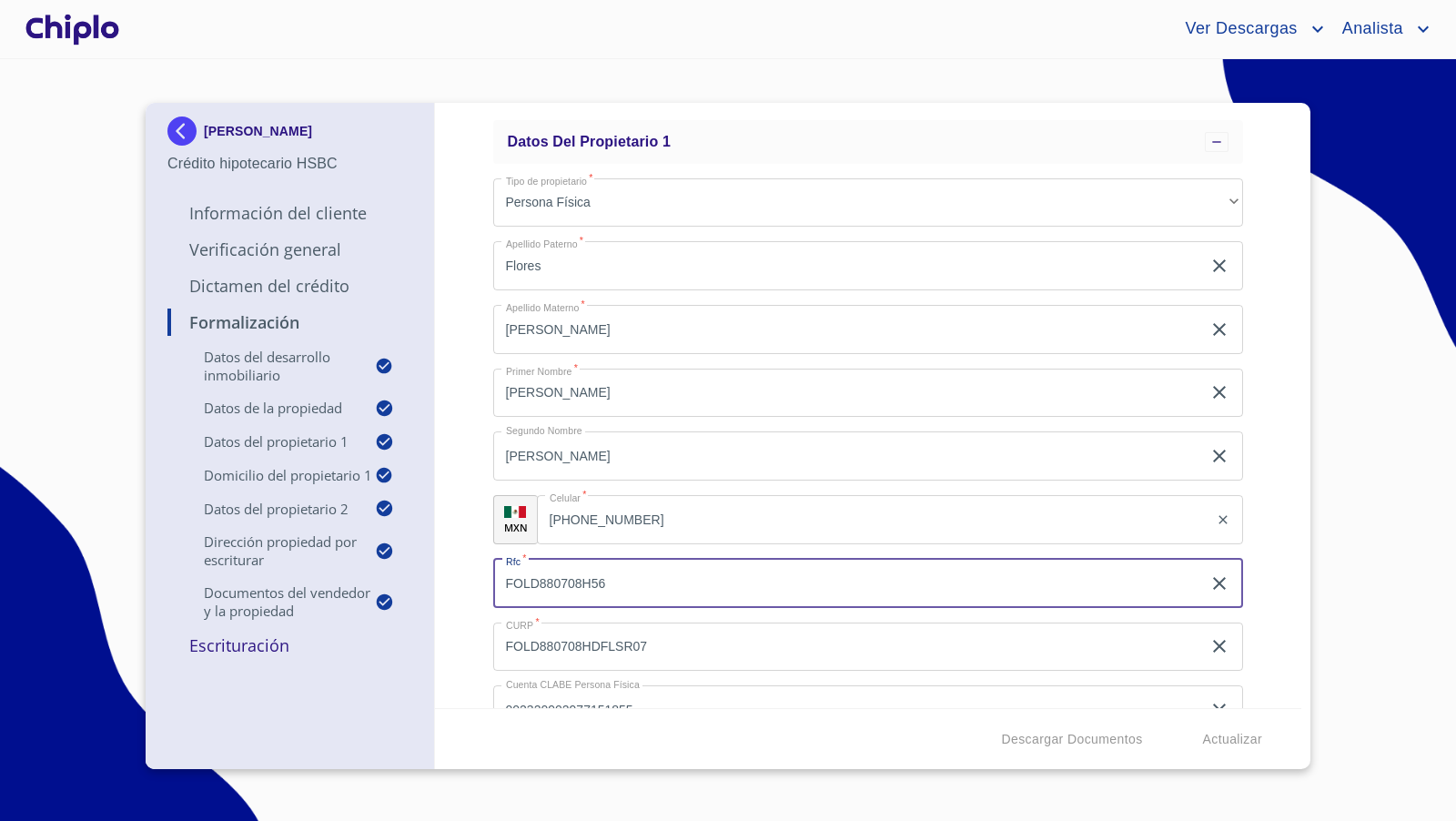
drag, startPoint x: 636, startPoint y: 582, endPoint x: 464, endPoint y: 584, distance: 172.0
click at [464, 584] on div "Formalización Datos del Desarrollo Inmobiliario Proyecto Inmobiliario ​ Datos d…" at bounding box center [869, 405] width 868 height 605
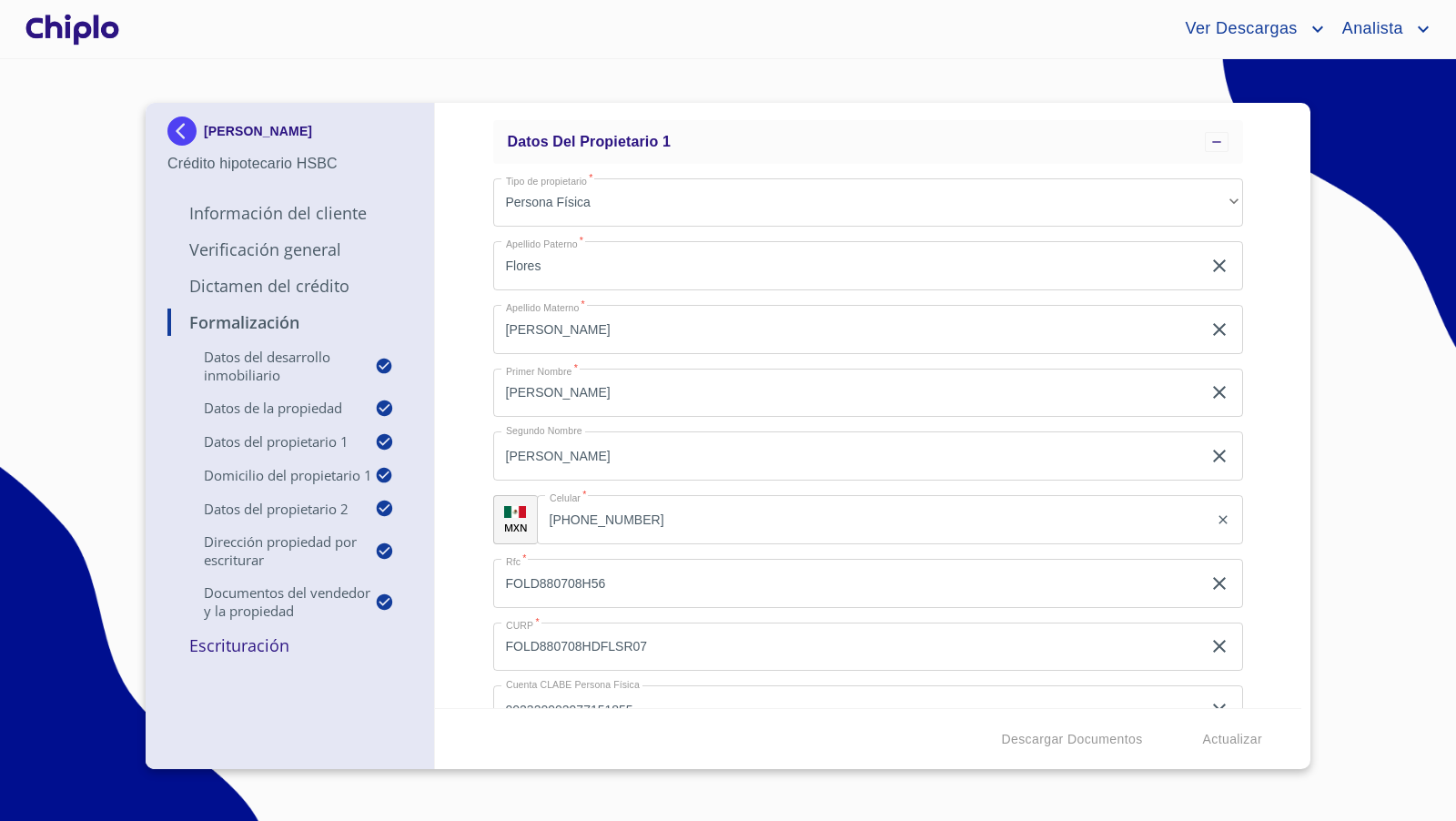
drag, startPoint x: 1268, startPoint y: 415, endPoint x: 1289, endPoint y: 210, distance: 206.1
click at [1269, 392] on div "Formalización Datos del Desarrollo Inmobiliario Proyecto Inmobiliario ​ Datos d…" at bounding box center [869, 405] width 868 height 605
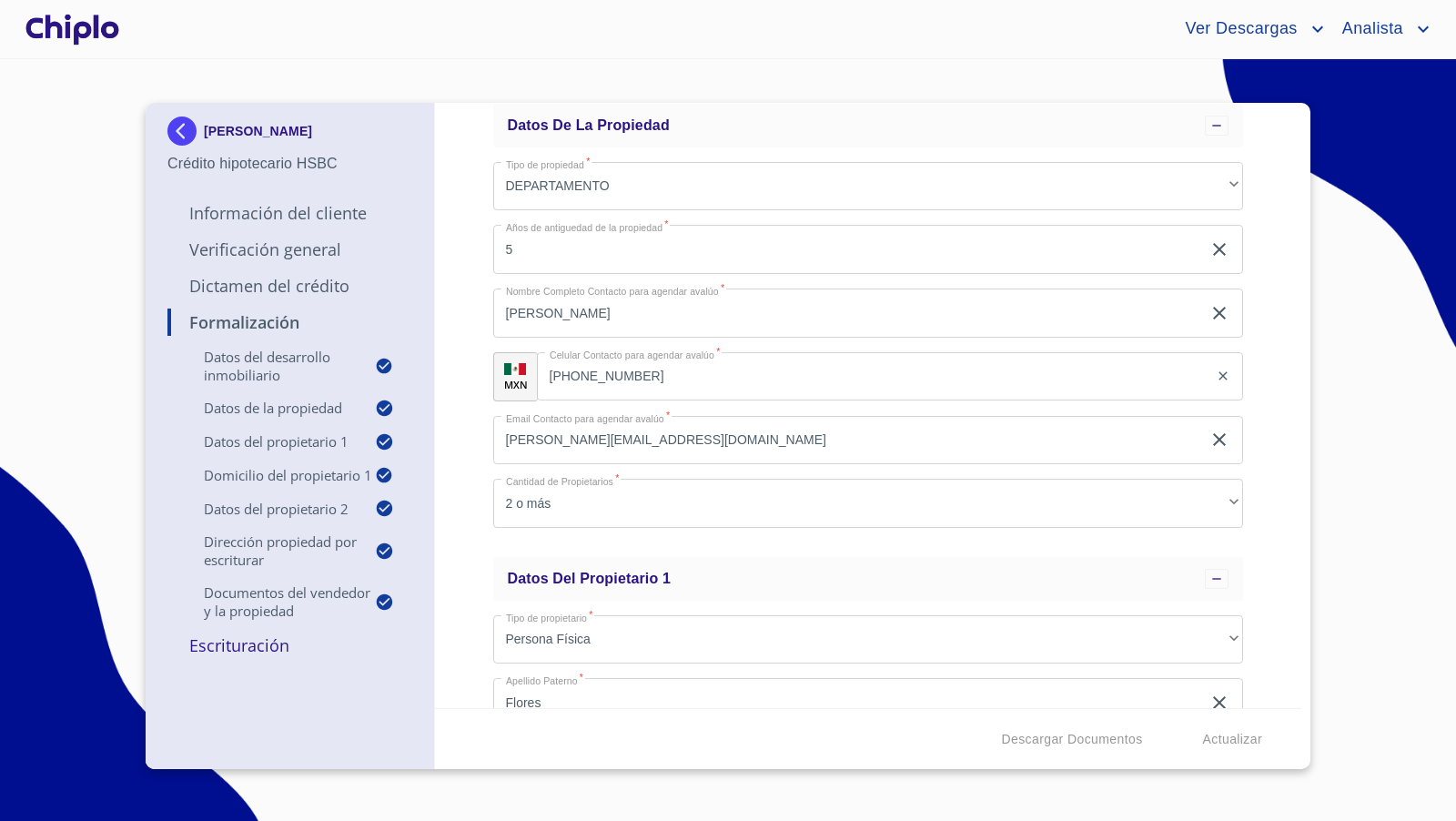
scroll to position [238, 0]
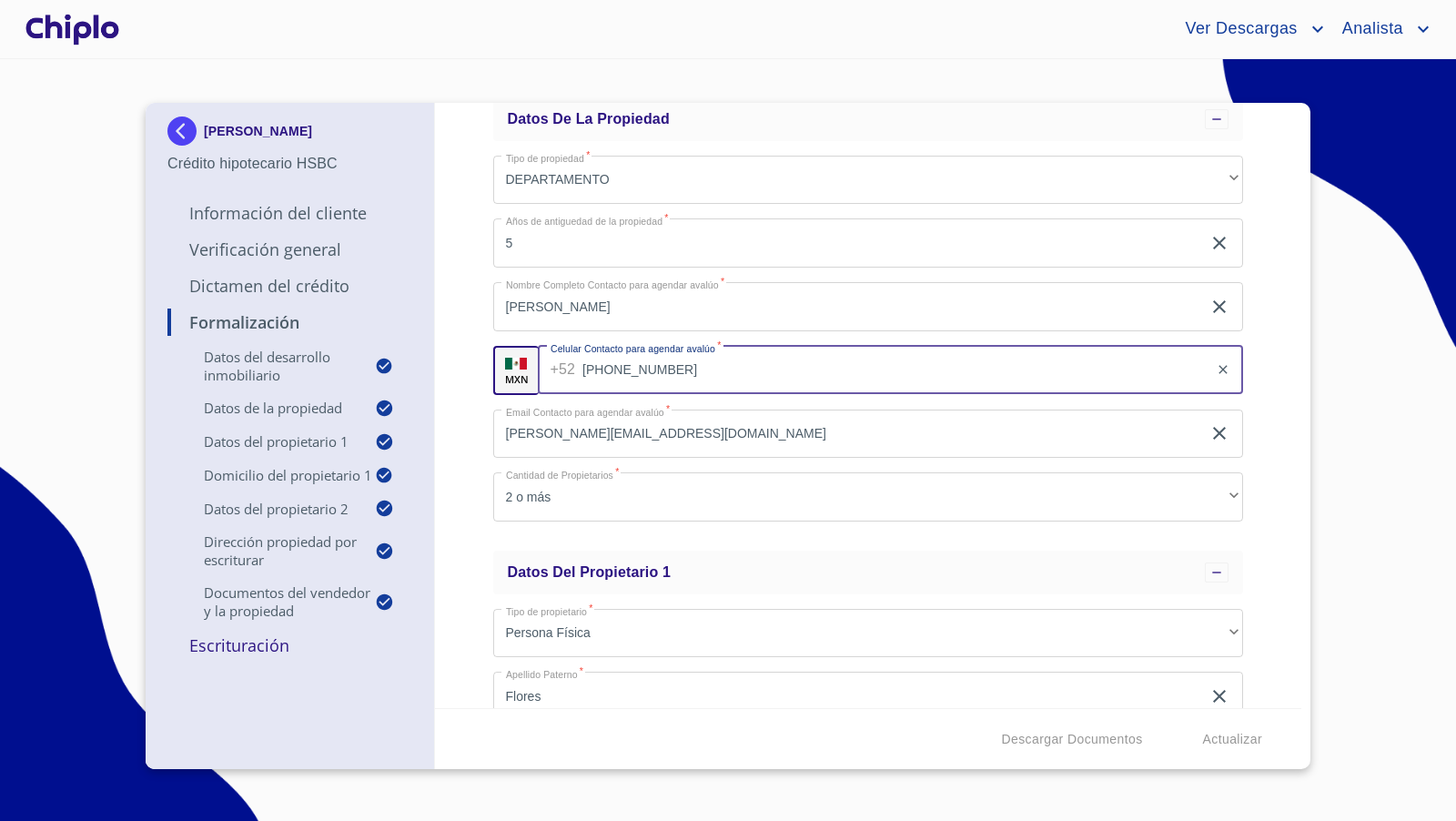
click at [664, 368] on input "[PHONE_NUMBER]" at bounding box center [895, 371] width 627 height 49
click at [711, 376] on input "[PHONE_NUMBER]" at bounding box center [895, 371] width 627 height 49
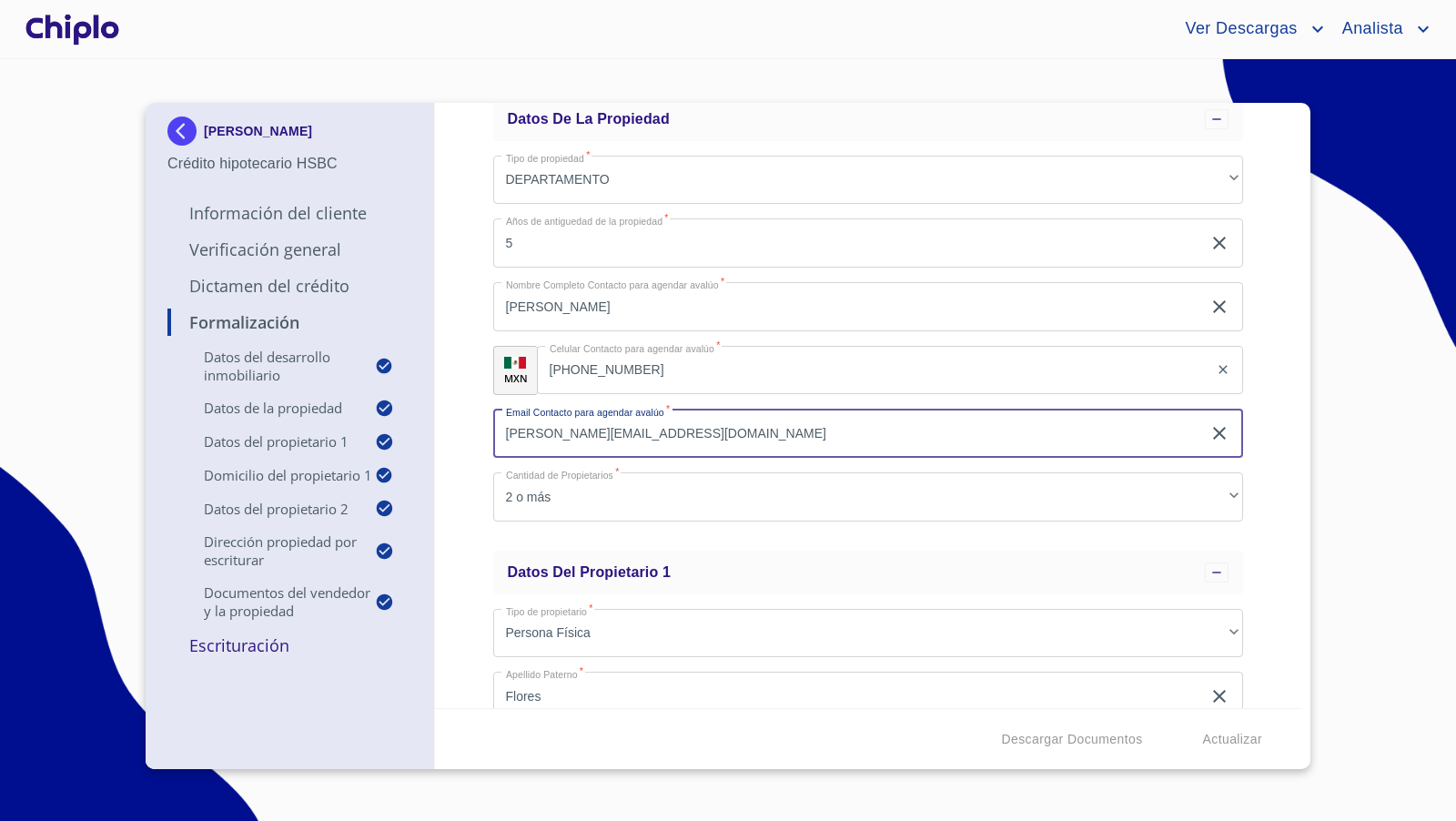
drag, startPoint x: 586, startPoint y: 426, endPoint x: 497, endPoint y: 423, distance: 89.1
click at [497, 423] on input "[PERSON_NAME][EMAIL_ADDRESS][DOMAIN_NAME]" at bounding box center [848, 435] width 709 height 49
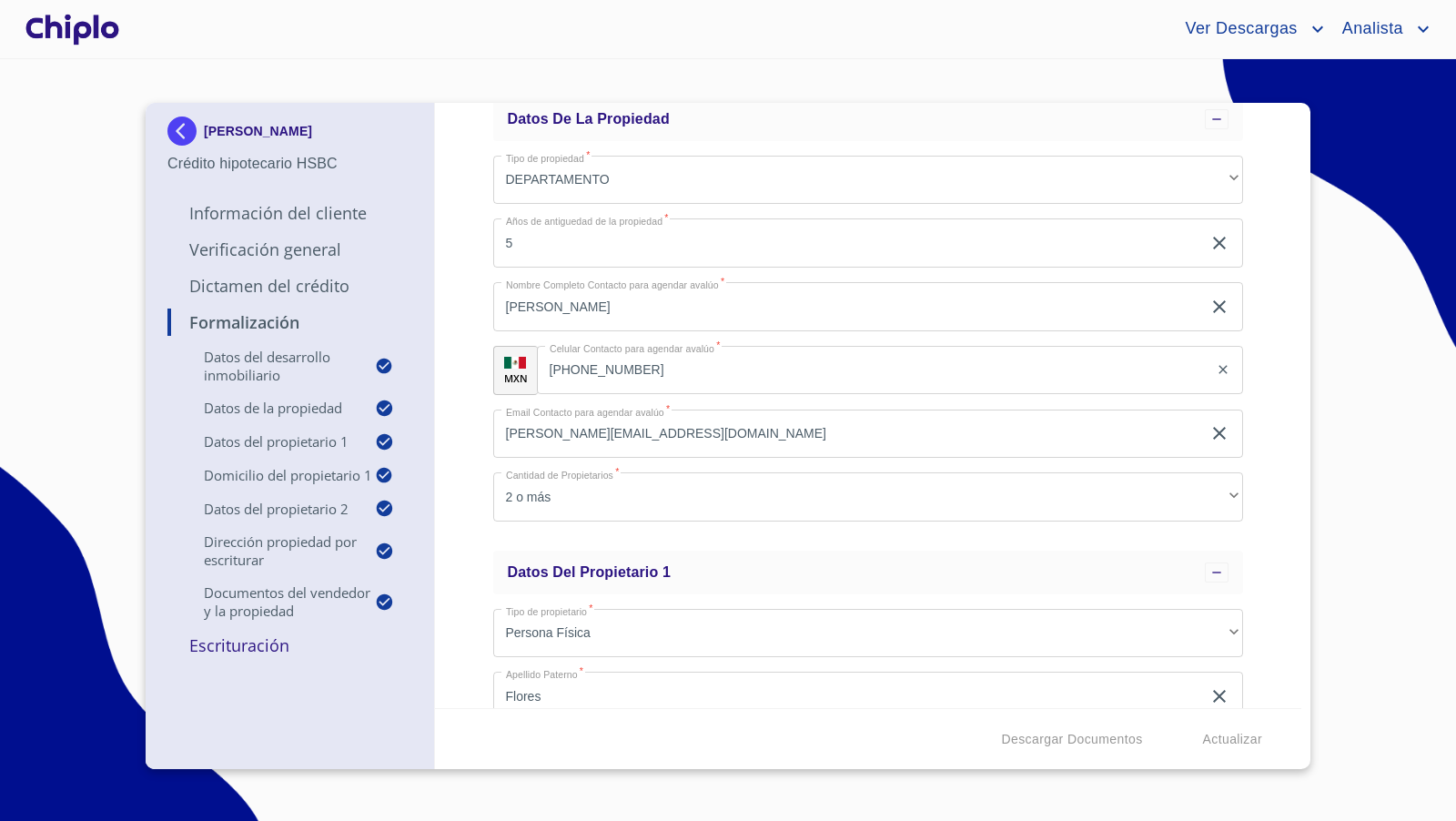
click at [262, 640] on p "Escrituración" at bounding box center [290, 646] width 245 height 22
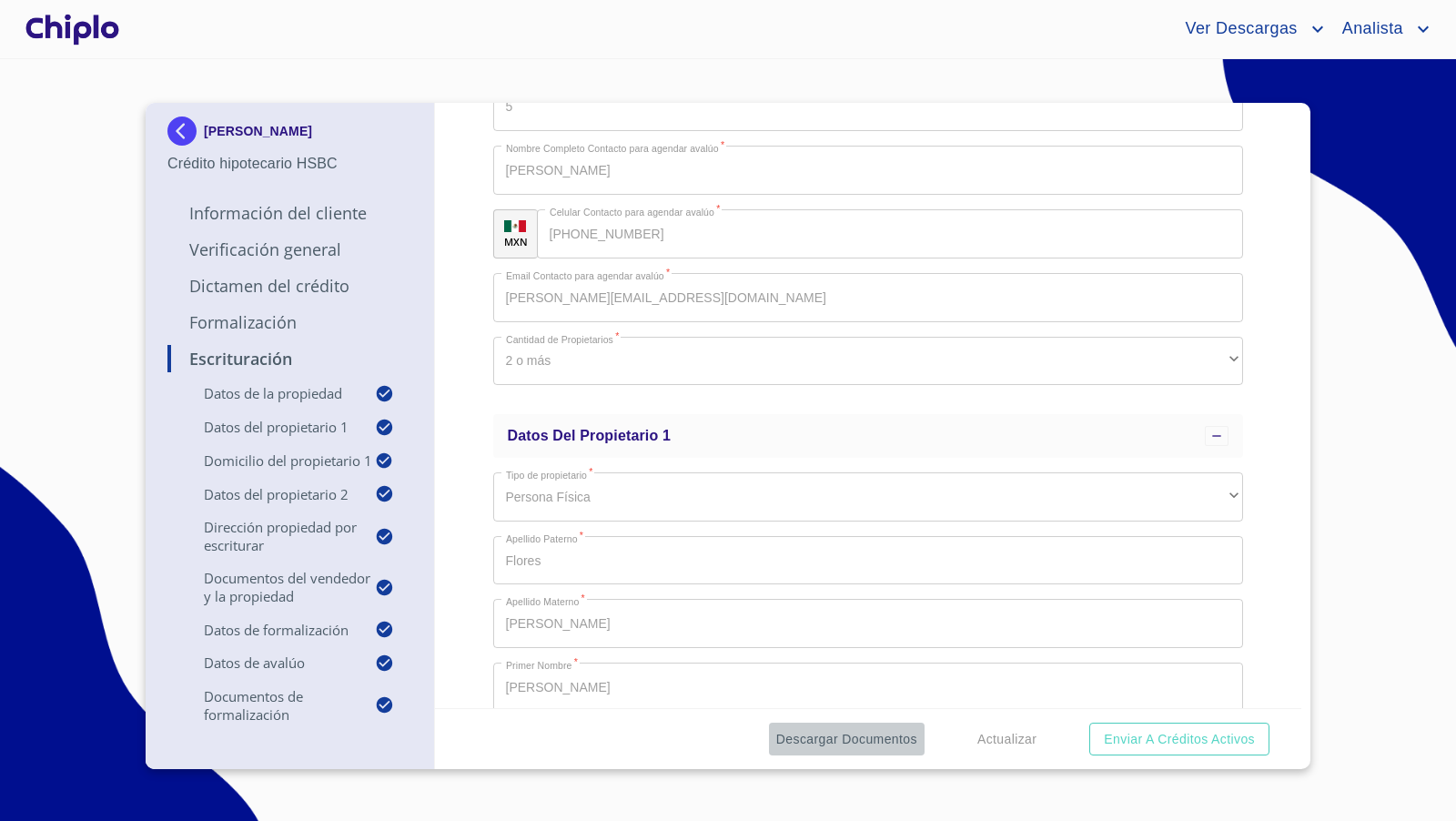
click at [885, 737] on span "Descargar Documentos" at bounding box center [846, 739] width 141 height 23
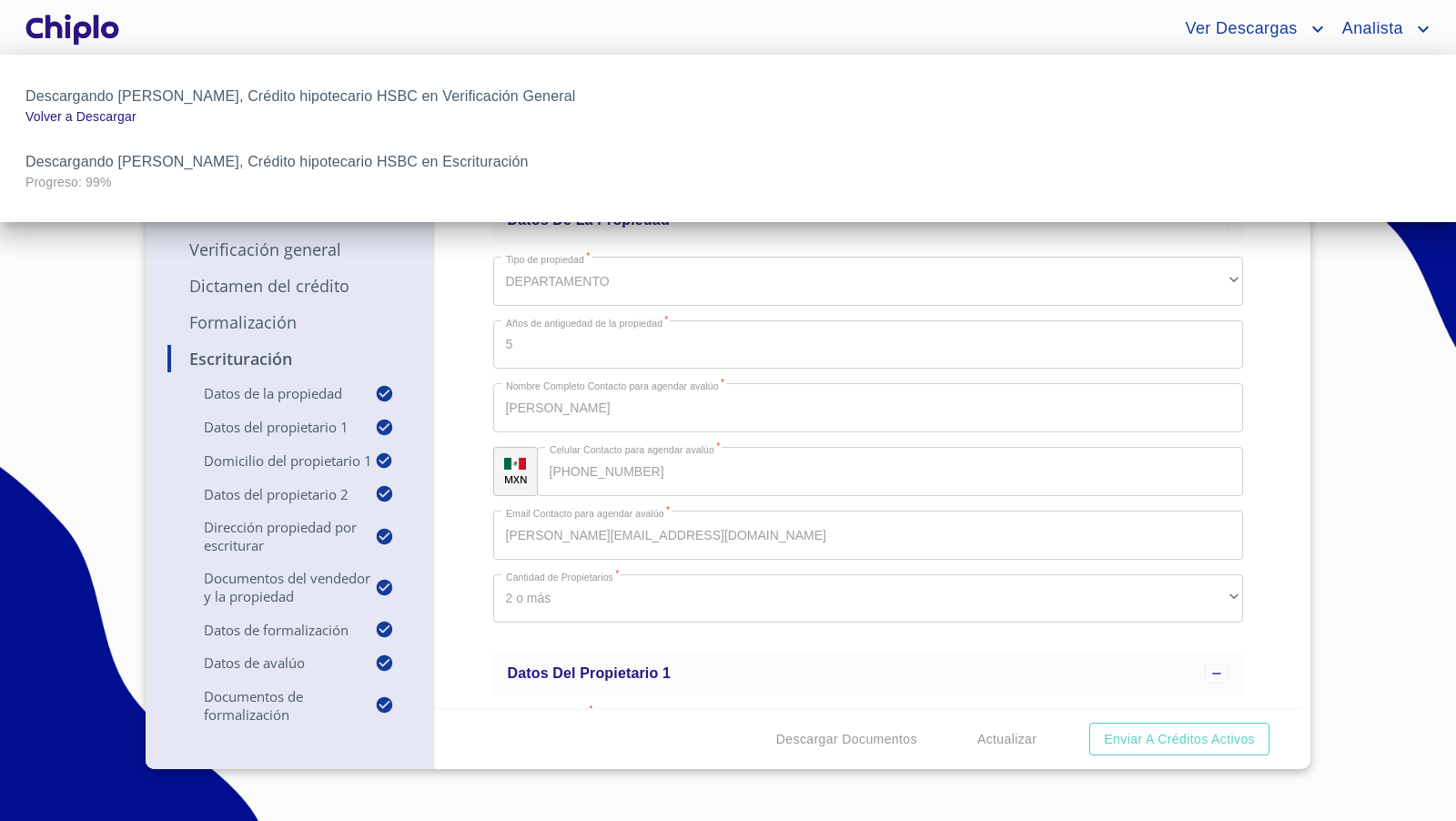
scroll to position [238, 0]
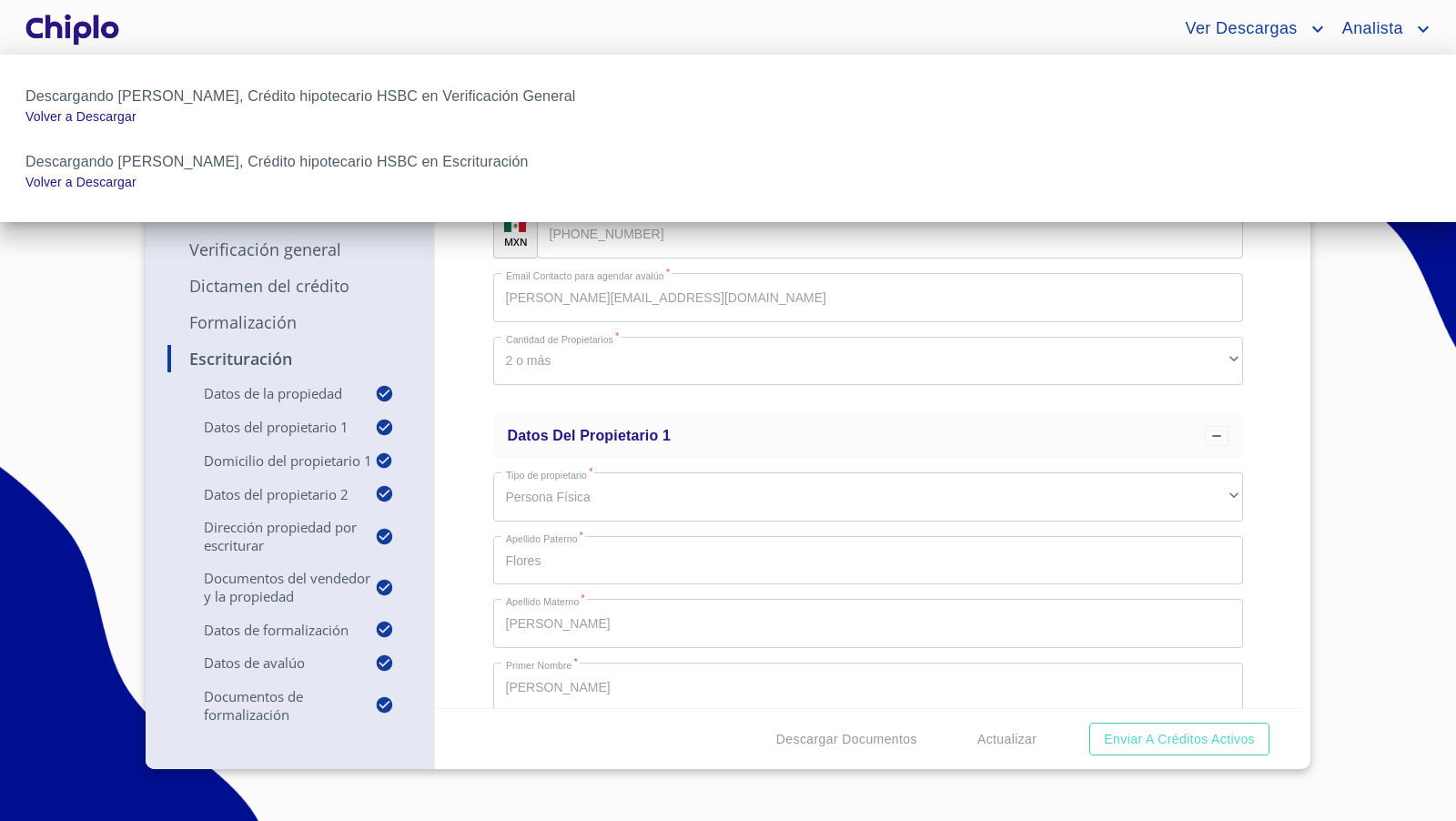
click at [1276, 456] on div at bounding box center [728, 410] width 1456 height 821
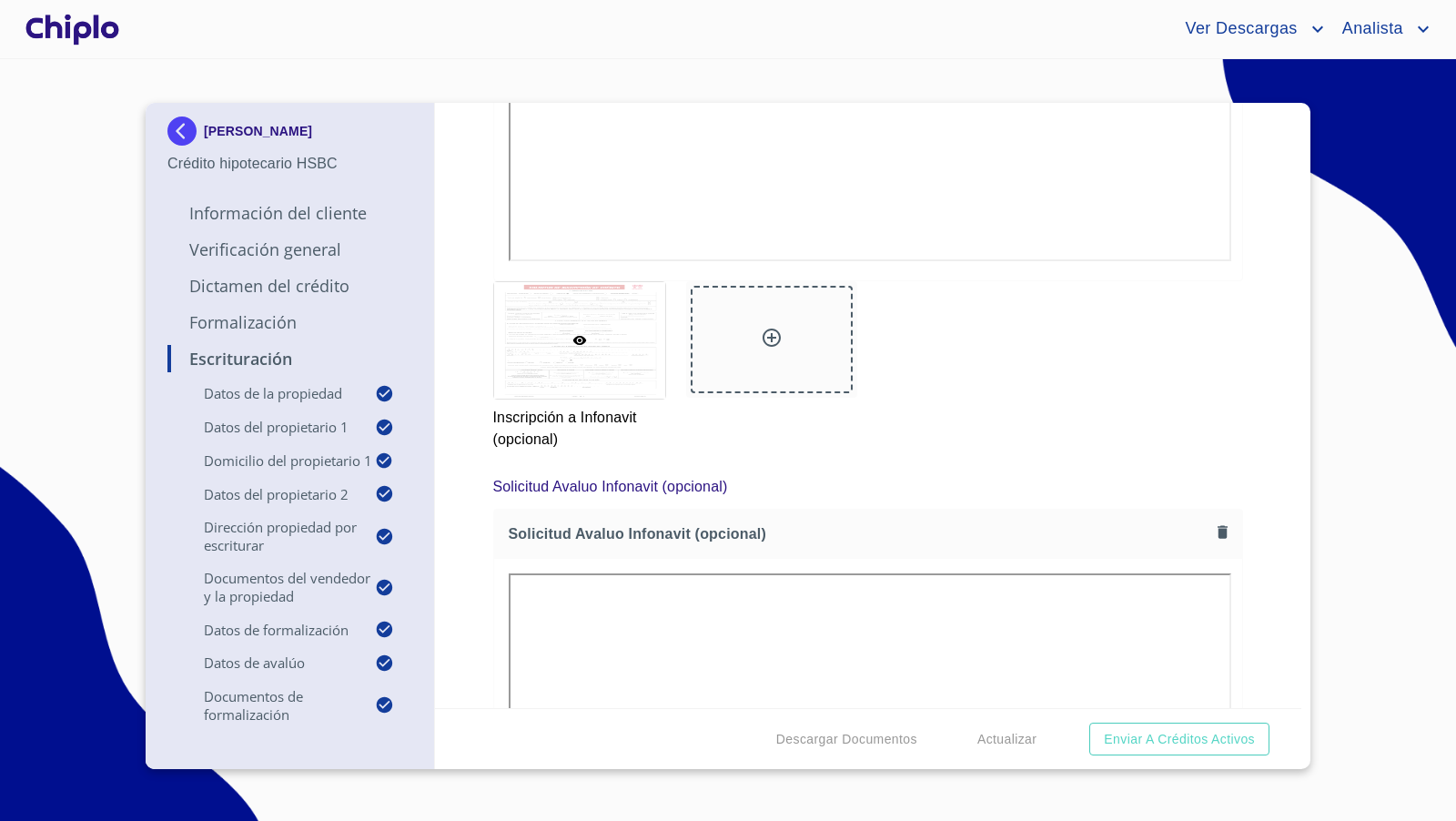
scroll to position [11571, 0]
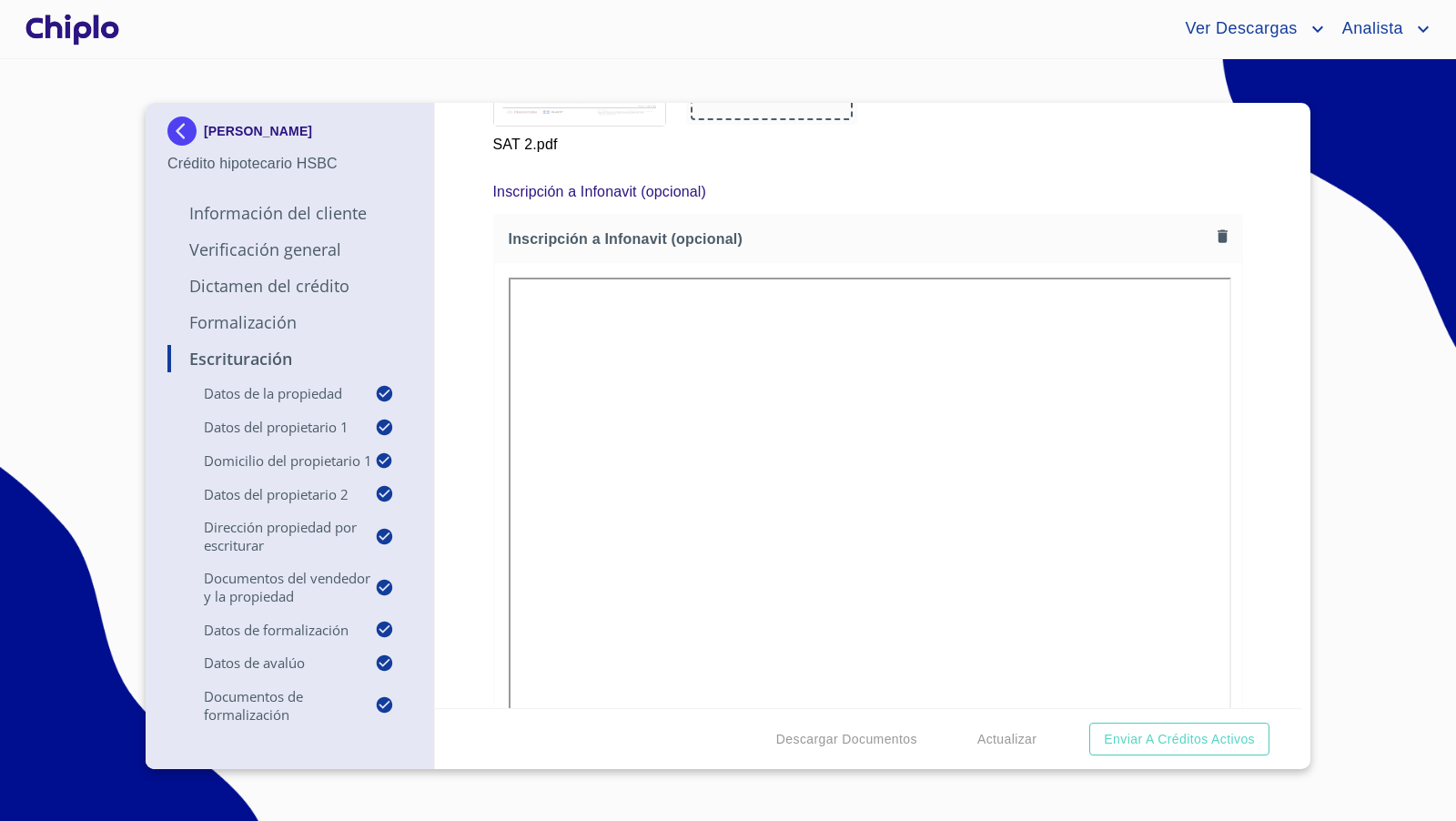
click at [1263, 407] on div "Escrituración Datos de la propiedad Tipo de propiedad   * DEPARTAMENTO ​ Años d…" at bounding box center [869, 405] width 868 height 605
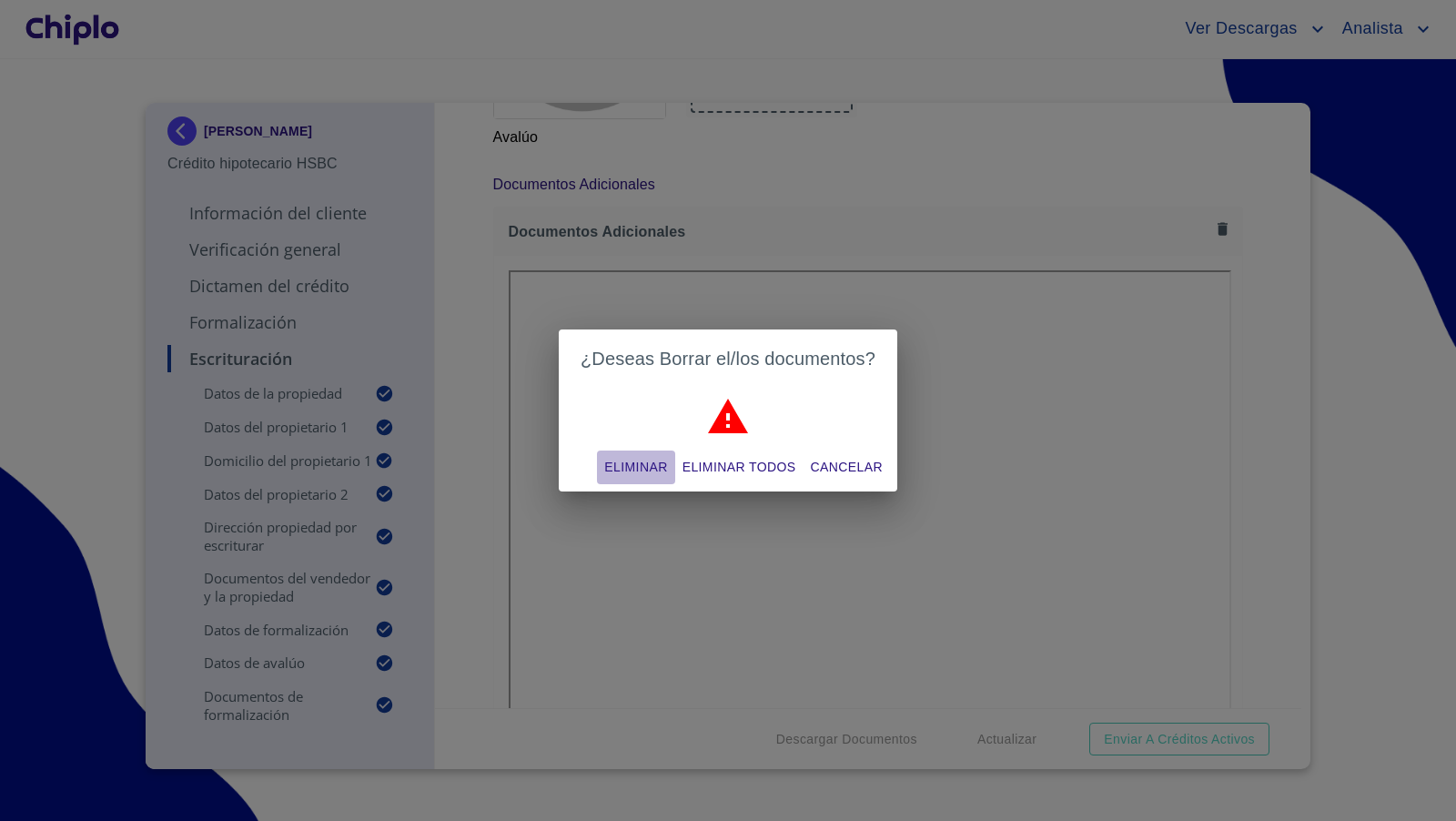
click at [631, 472] on span "Eliminar" at bounding box center [636, 467] width 63 height 23
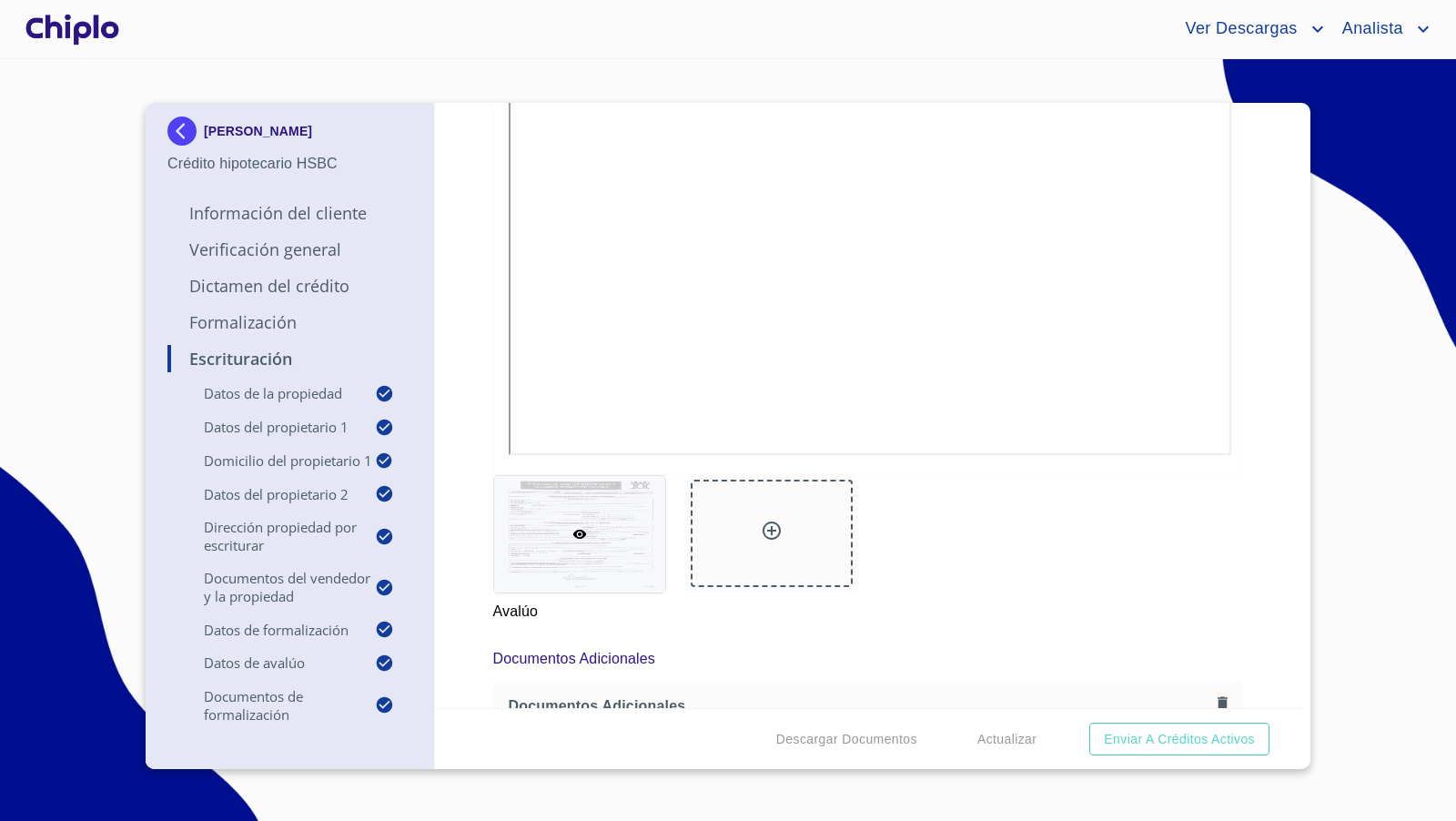
drag, startPoint x: 1283, startPoint y: 391, endPoint x: 1269, endPoint y: 384, distance: 15.7
click at [1282, 390] on div "Escrituración Datos de la propiedad Tipo de propiedad   * DEPARTAMENTO ​ Años d…" at bounding box center [869, 405] width 868 height 605
click at [84, 27] on div at bounding box center [72, 29] width 101 height 58
